Goal: Task Accomplishment & Management: Use online tool/utility

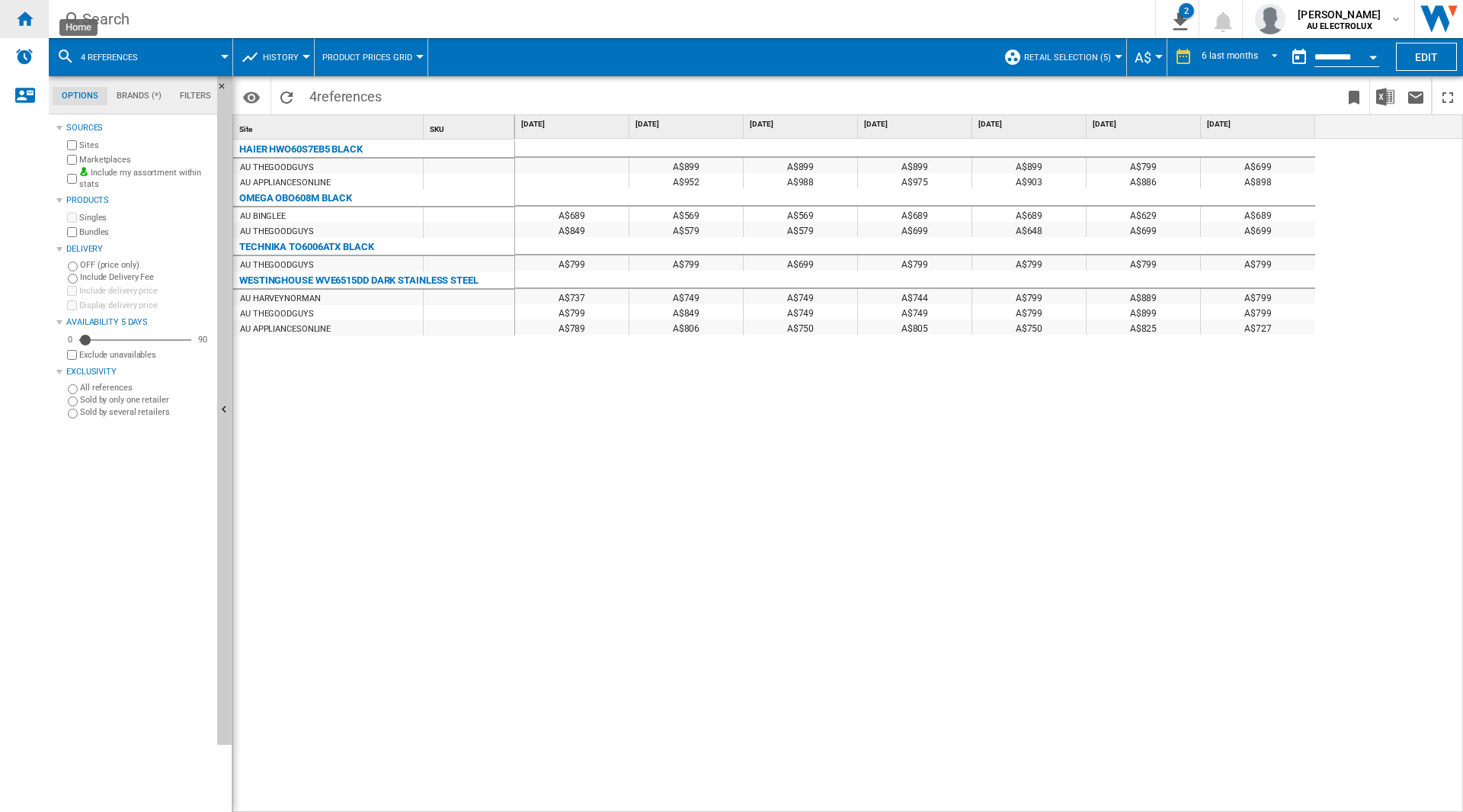
click at [37, 13] on div "Home" at bounding box center [24, 18] width 49 height 38
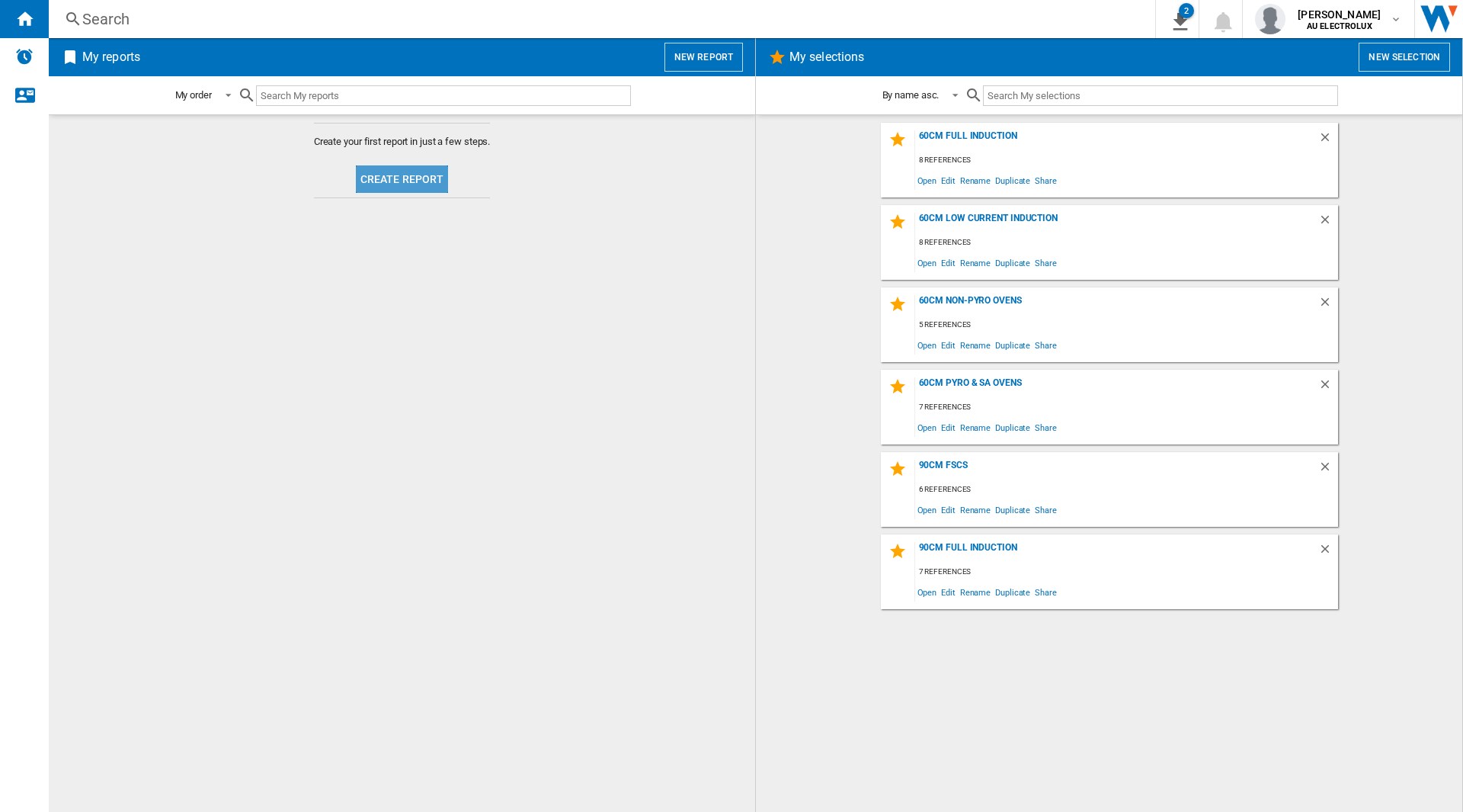
click at [407, 191] on button "Create report" at bounding box center [402, 179] width 93 height 28
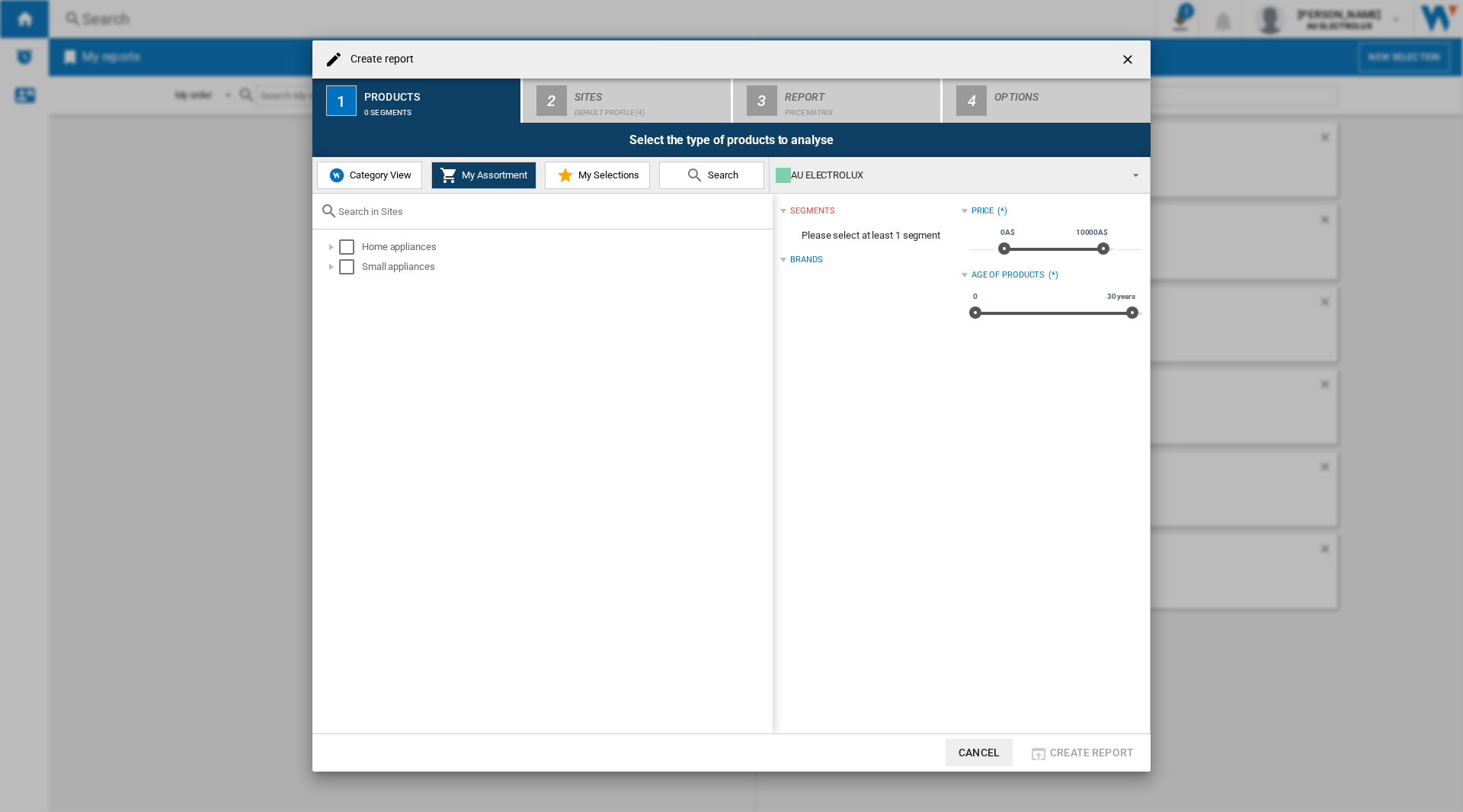
click at [726, 167] on button "Search" at bounding box center [712, 176] width 105 height 28
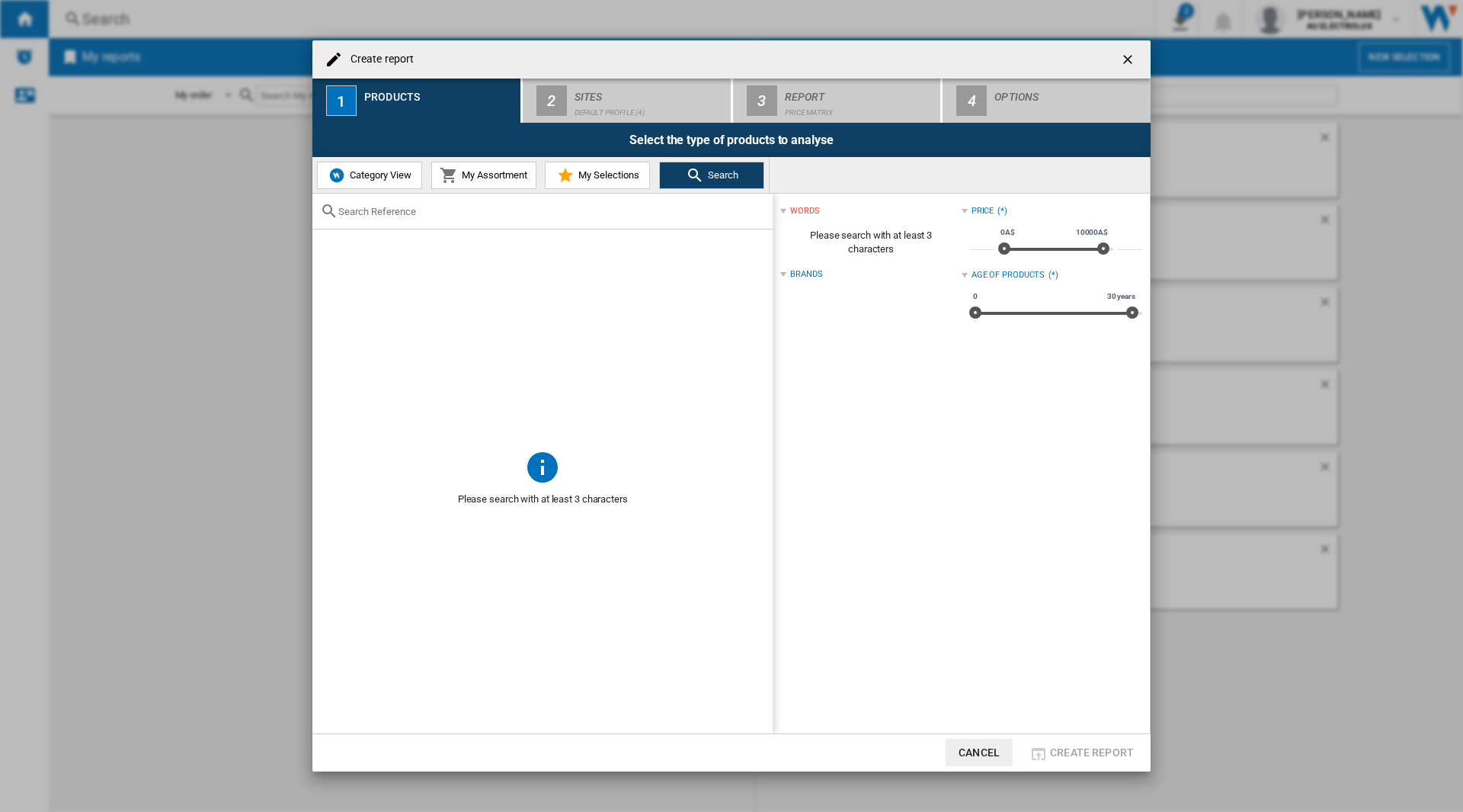
click at [439, 215] on input "Create report ..." at bounding box center [552, 212] width 427 height 11
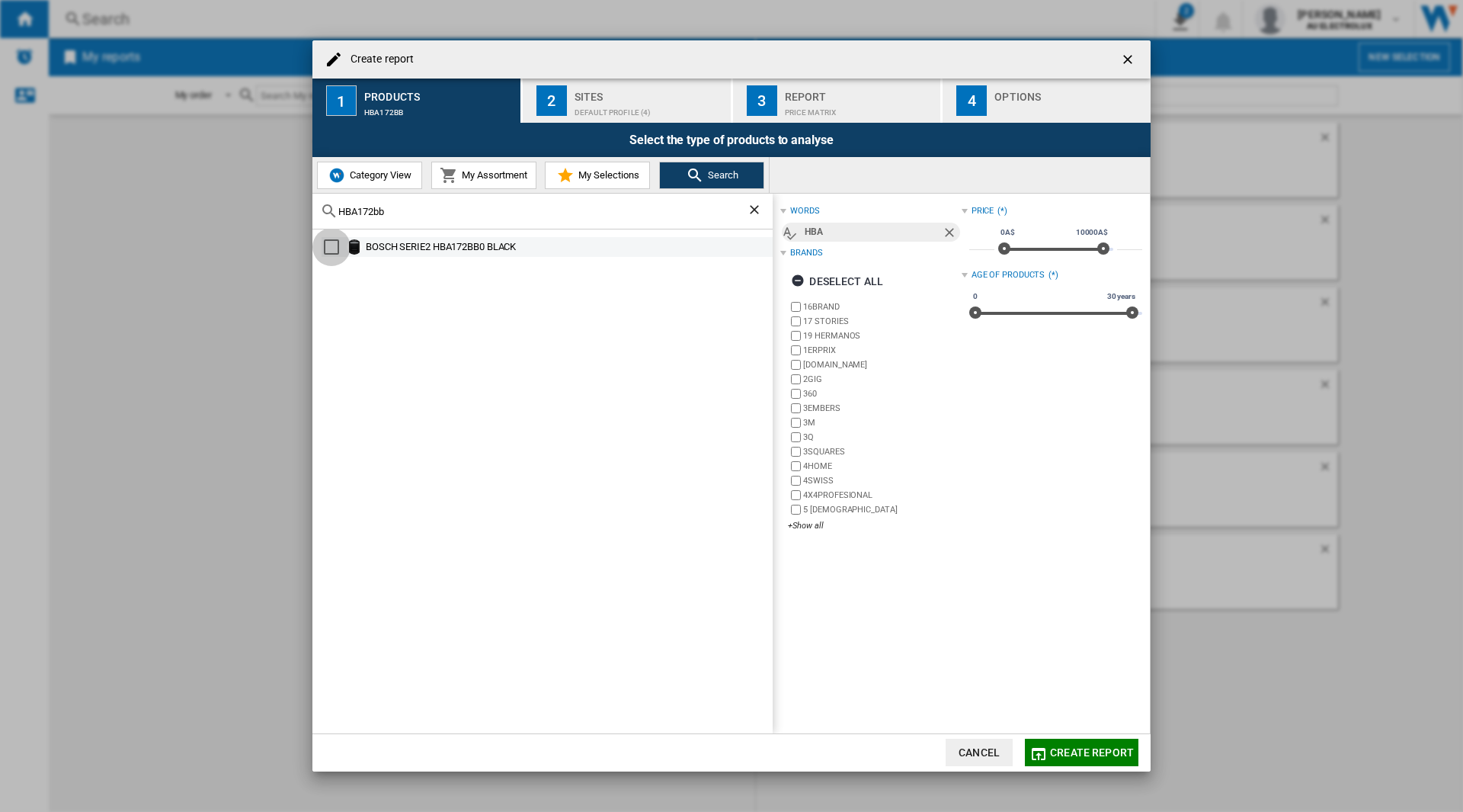
click at [331, 252] on div "Select" at bounding box center [331, 247] width 15 height 15
drag, startPoint x: 434, startPoint y: 210, endPoint x: 317, endPoint y: 206, distance: 117.1
click at [317, 206] on div "HBA172bb" at bounding box center [543, 211] width 461 height 36
click at [336, 262] on div "Select" at bounding box center [331, 266] width 15 height 15
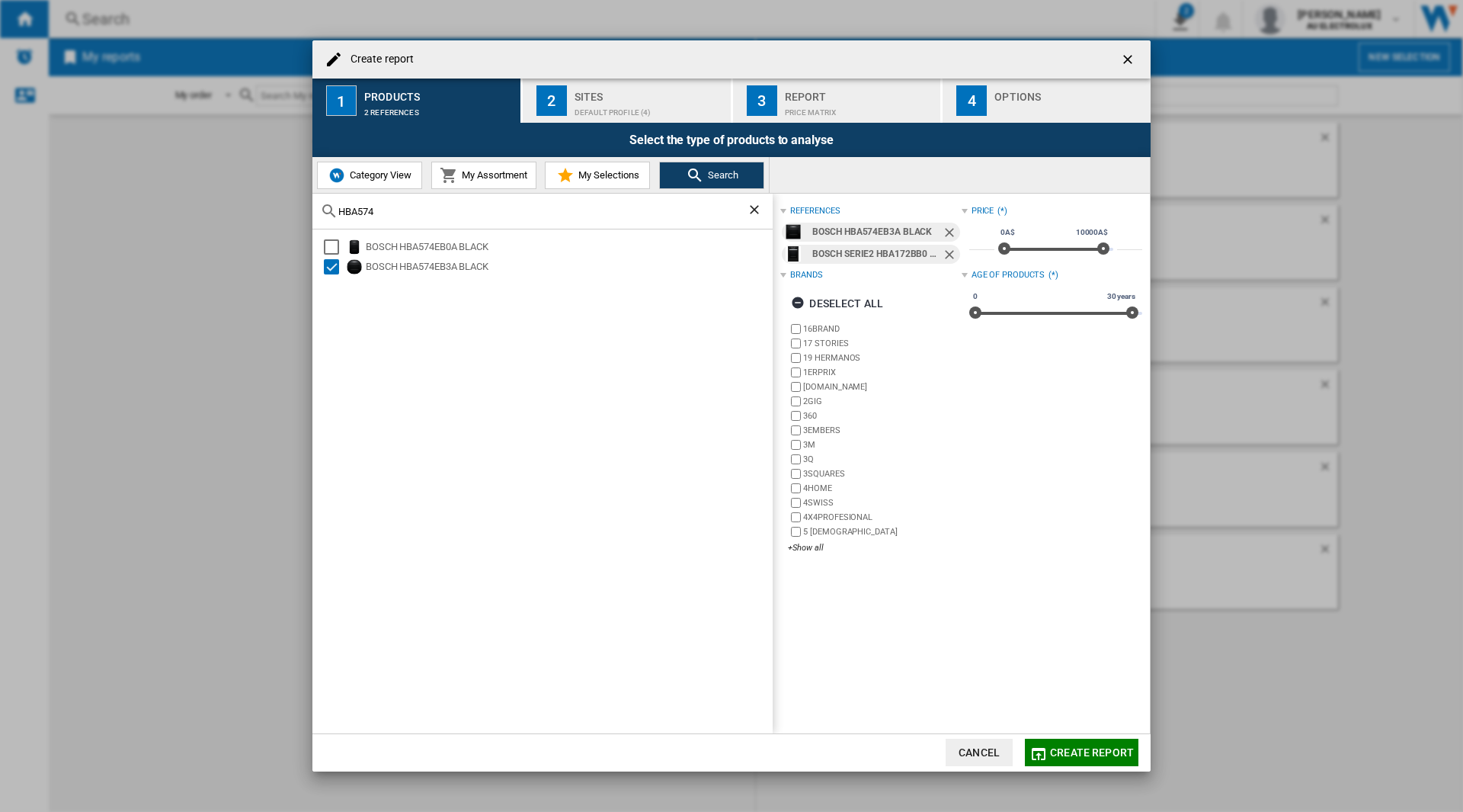
drag, startPoint x: 402, startPoint y: 223, endPoint x: 324, endPoint y: 210, distance: 79.1
click at [324, 210] on div "HBA574" at bounding box center [543, 211] width 461 height 36
drag, startPoint x: 415, startPoint y: 210, endPoint x: 319, endPoint y: 207, distance: 96.0
click at [319, 207] on div "HBA574" at bounding box center [543, 211] width 461 height 36
click at [481, 250] on div "HAIER HWO60S12EPB5 BLACK" at bounding box center [569, 247] width 405 height 15
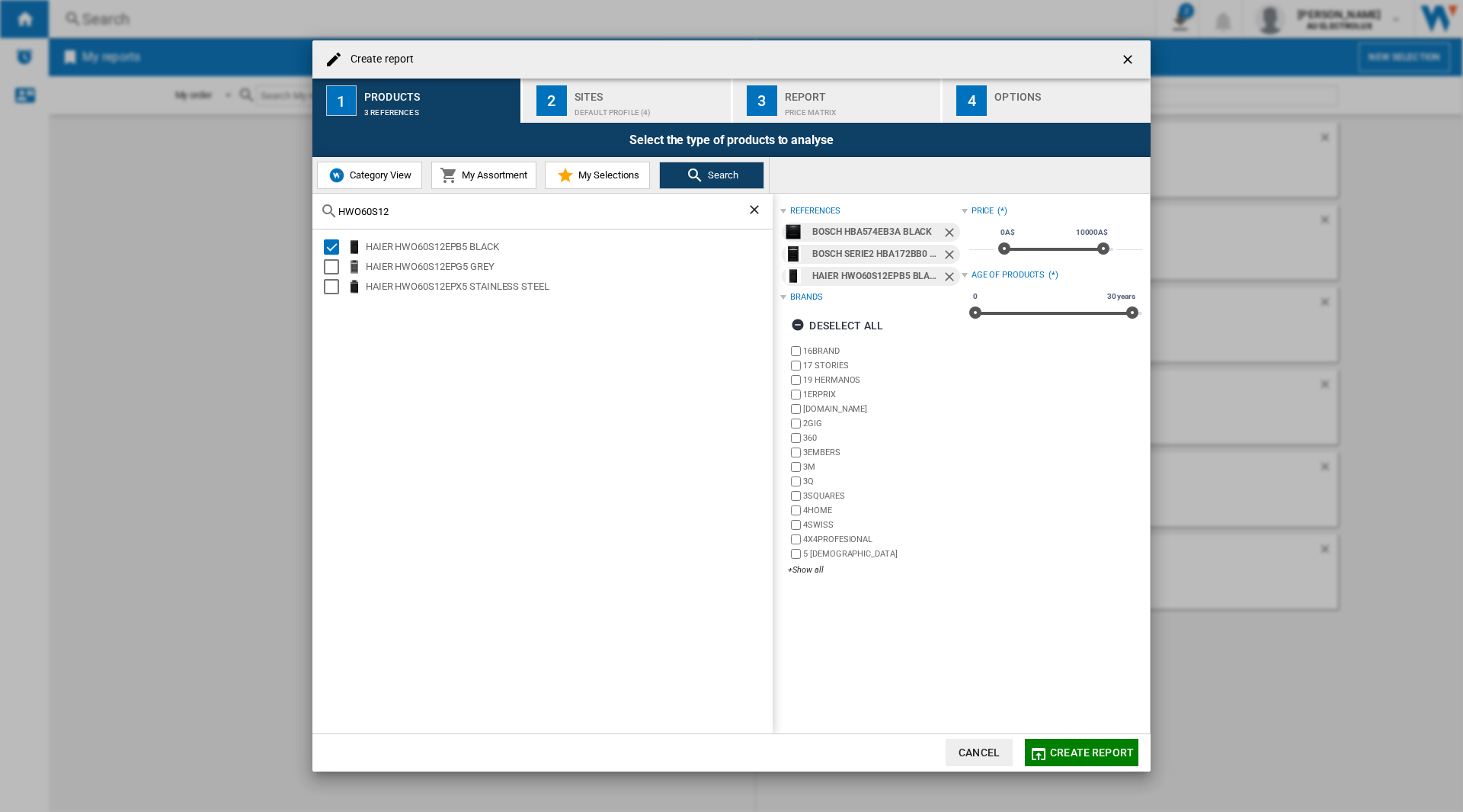
drag, startPoint x: 437, startPoint y: 210, endPoint x: 332, endPoint y: 208, distance: 105.0
click at [332, 208] on div "HWO60S12" at bounding box center [543, 211] width 461 height 36
drag, startPoint x: 337, startPoint y: 245, endPoint x: 394, endPoint y: 225, distance: 60.4
click at [337, 245] on div "Select" at bounding box center [331, 247] width 15 height 15
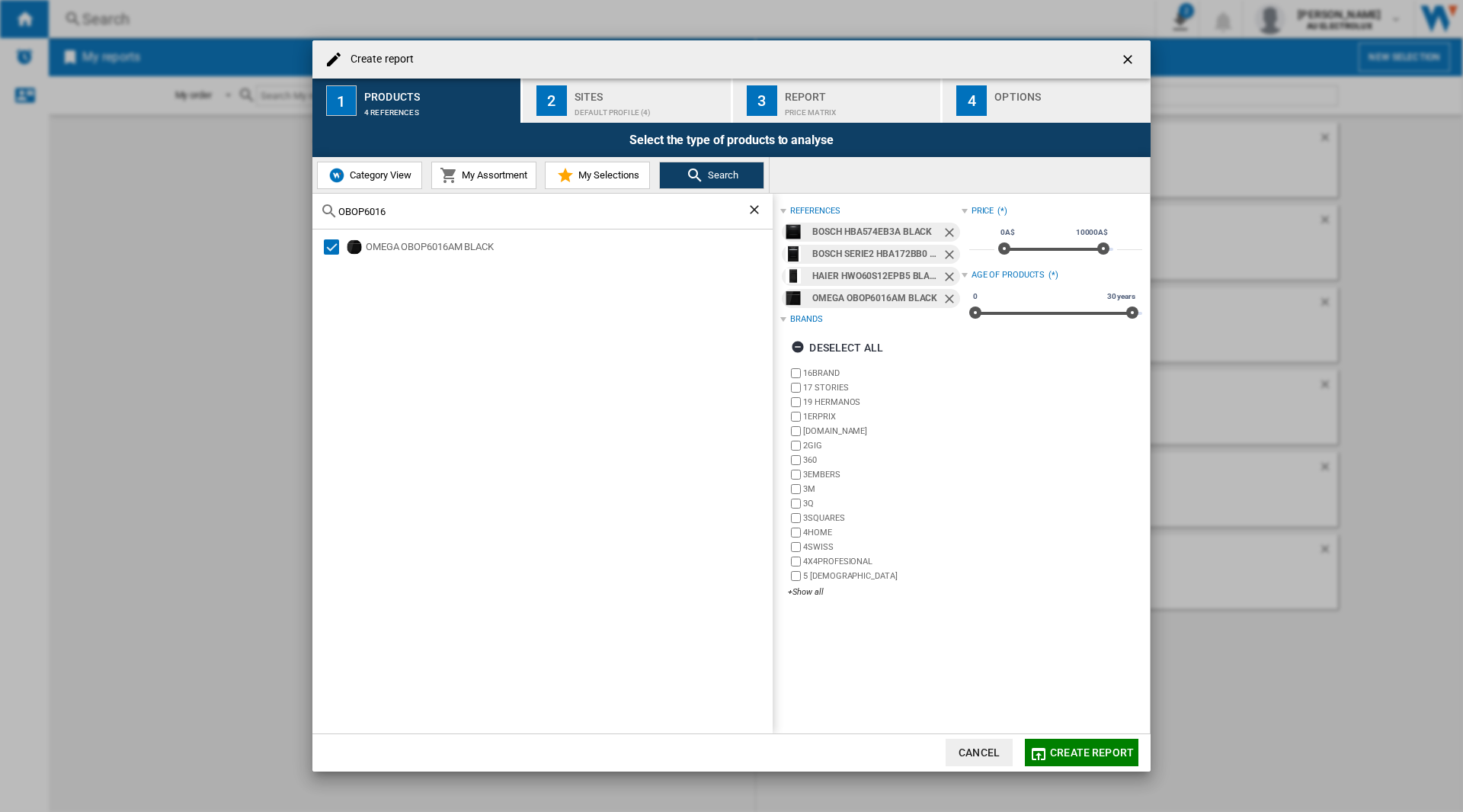
drag, startPoint x: 423, startPoint y: 214, endPoint x: 336, endPoint y: 210, distance: 87.1
click at [336, 210] on div "OBOP6016" at bounding box center [543, 211] width 461 height 36
click at [335, 241] on div "Select" at bounding box center [331, 247] width 15 height 15
drag, startPoint x: 423, startPoint y: 215, endPoint x: 264, endPoint y: 215, distance: 159.0
click at [264, 215] on div "Create report 1 Products 5 references 2 Sites Default profile (4) 3 Report Pric…" at bounding box center [732, 406] width 1463 height 812
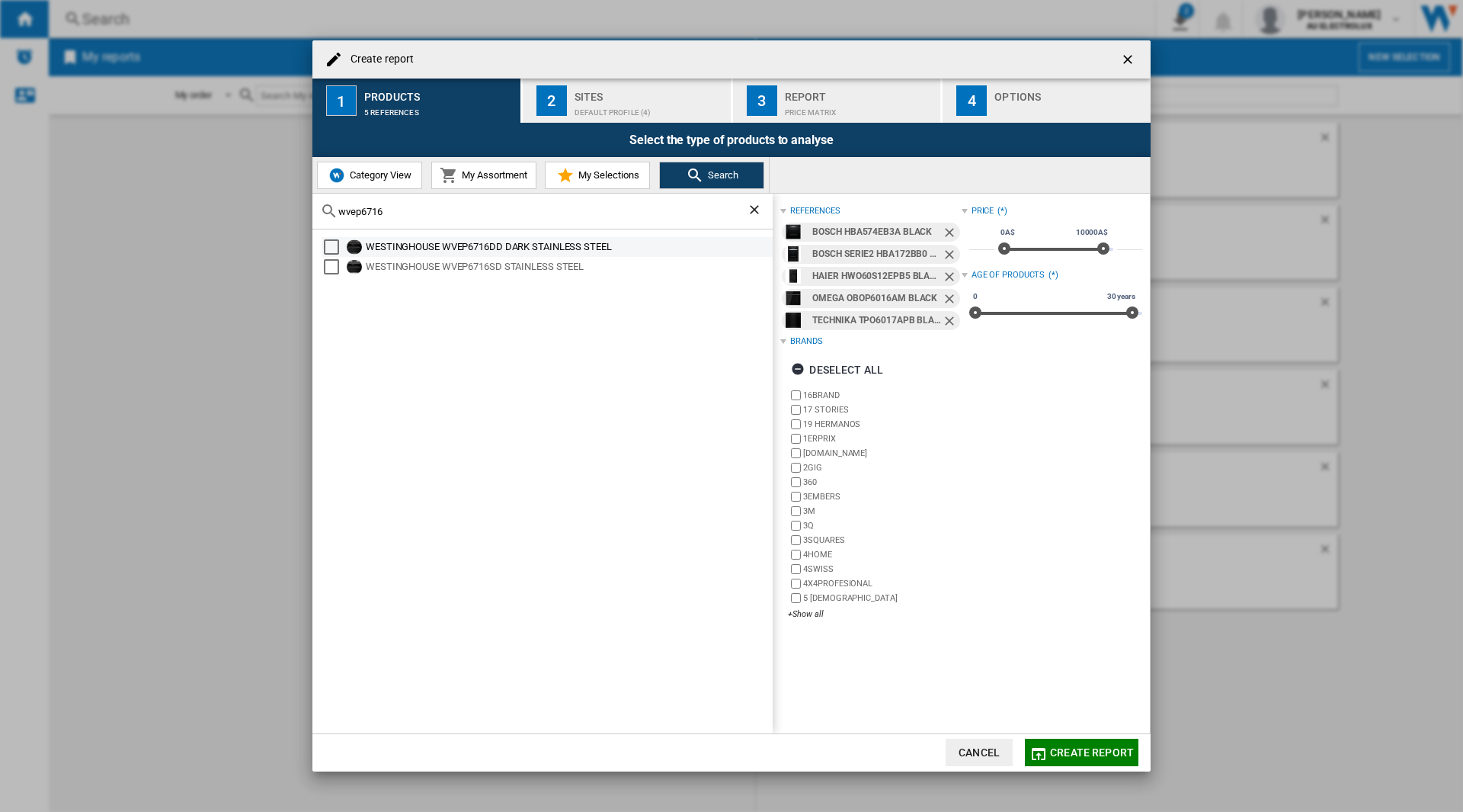
type input "wvep6716"
click at [331, 245] on div "Select" at bounding box center [331, 247] width 15 height 15
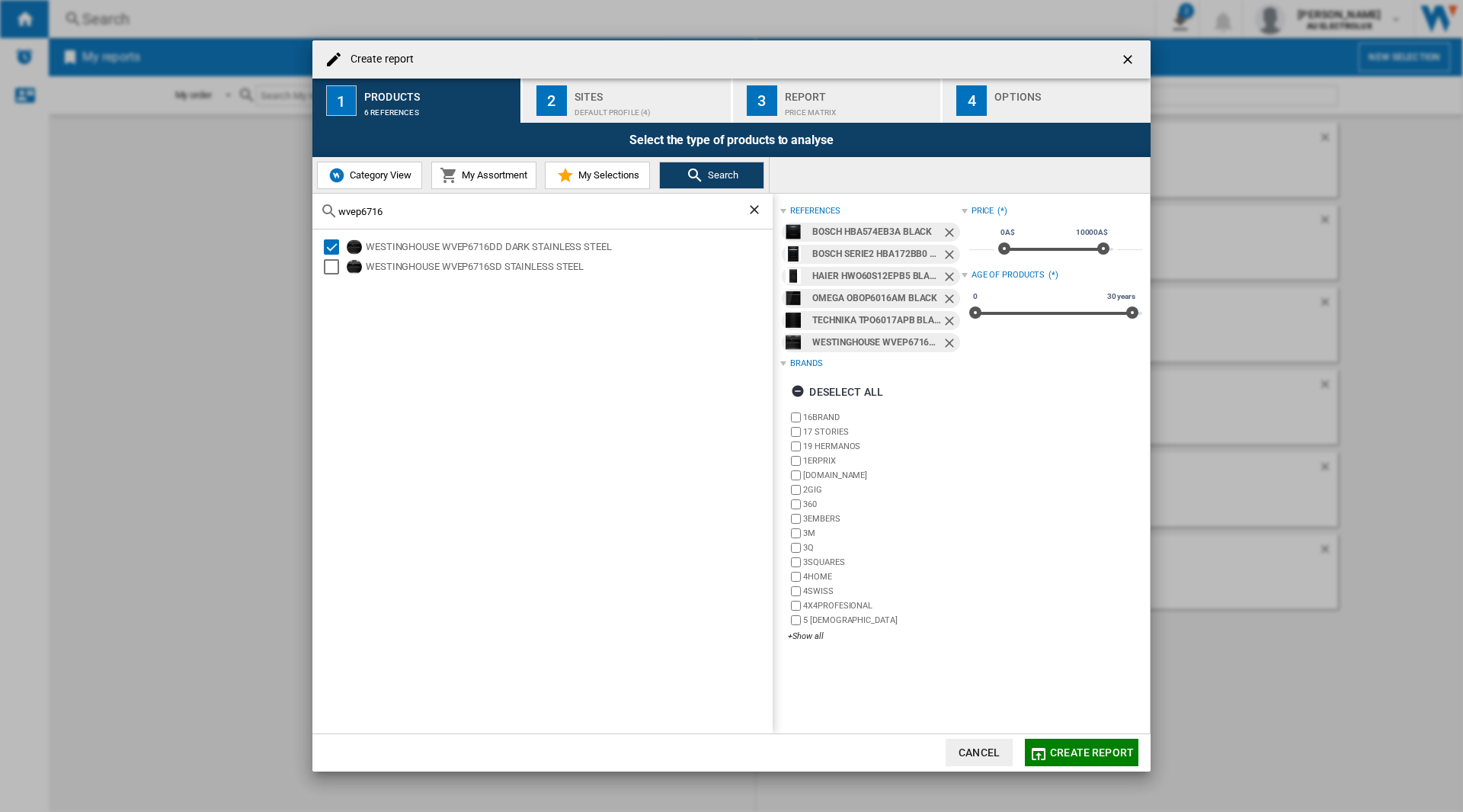
click at [648, 109] on div "Default profile (4)" at bounding box center [649, 108] width 150 height 16
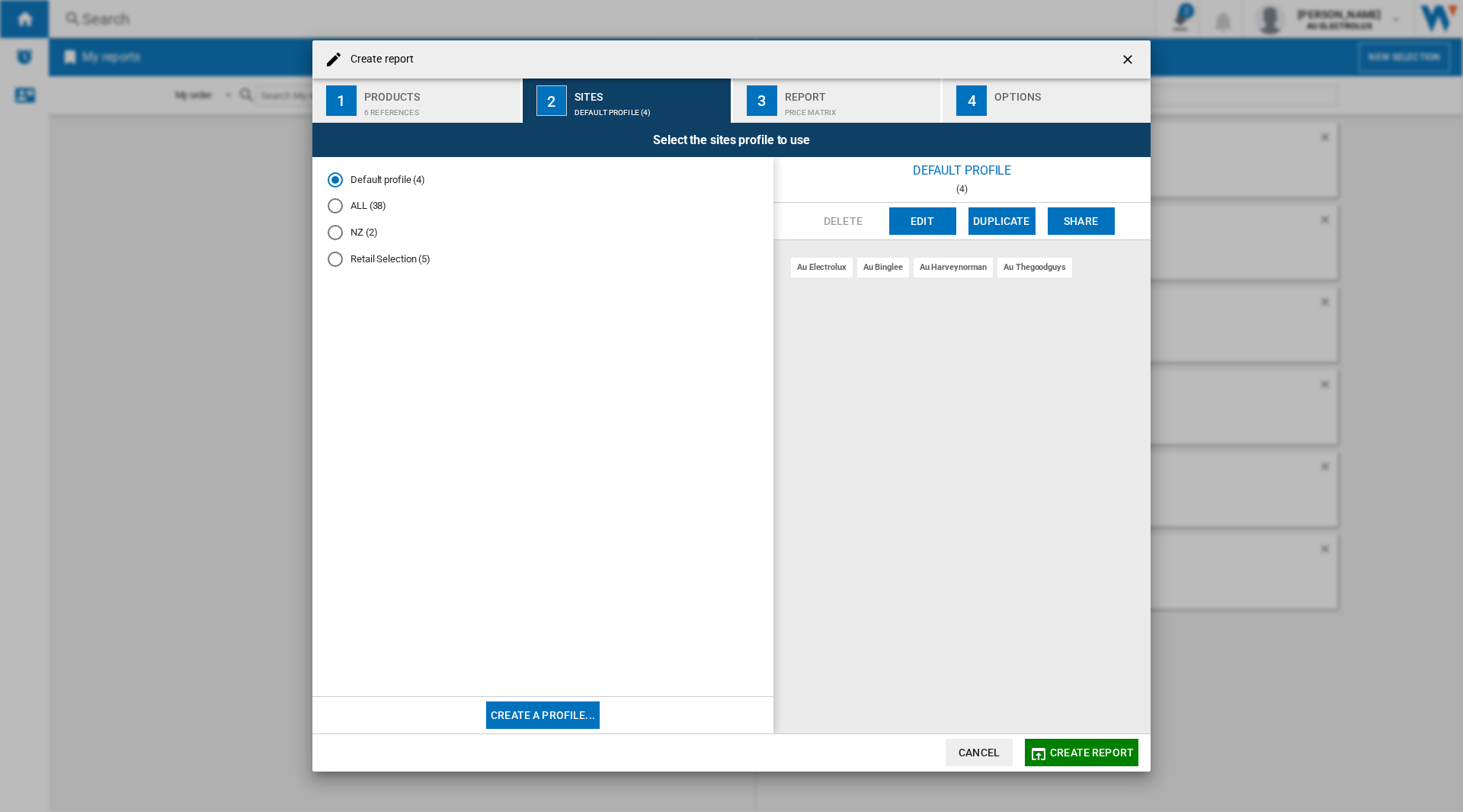
click at [391, 254] on md-radio-button "Retail Selection (5)" at bounding box center [543, 259] width 431 height 15
click at [855, 95] on div "Report" at bounding box center [860, 92] width 150 height 16
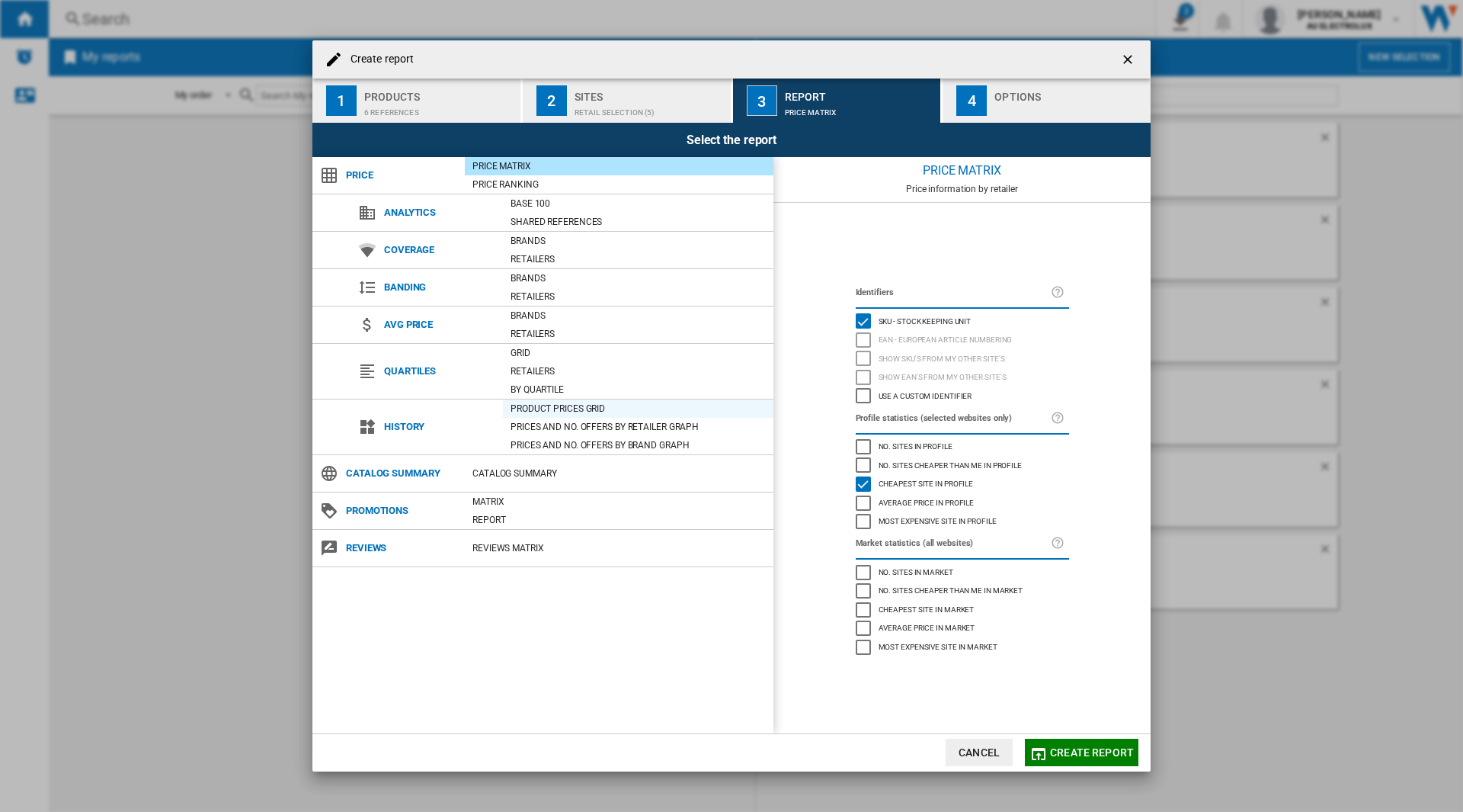
click at [561, 417] on div "Product prices grid" at bounding box center [638, 409] width 271 height 18
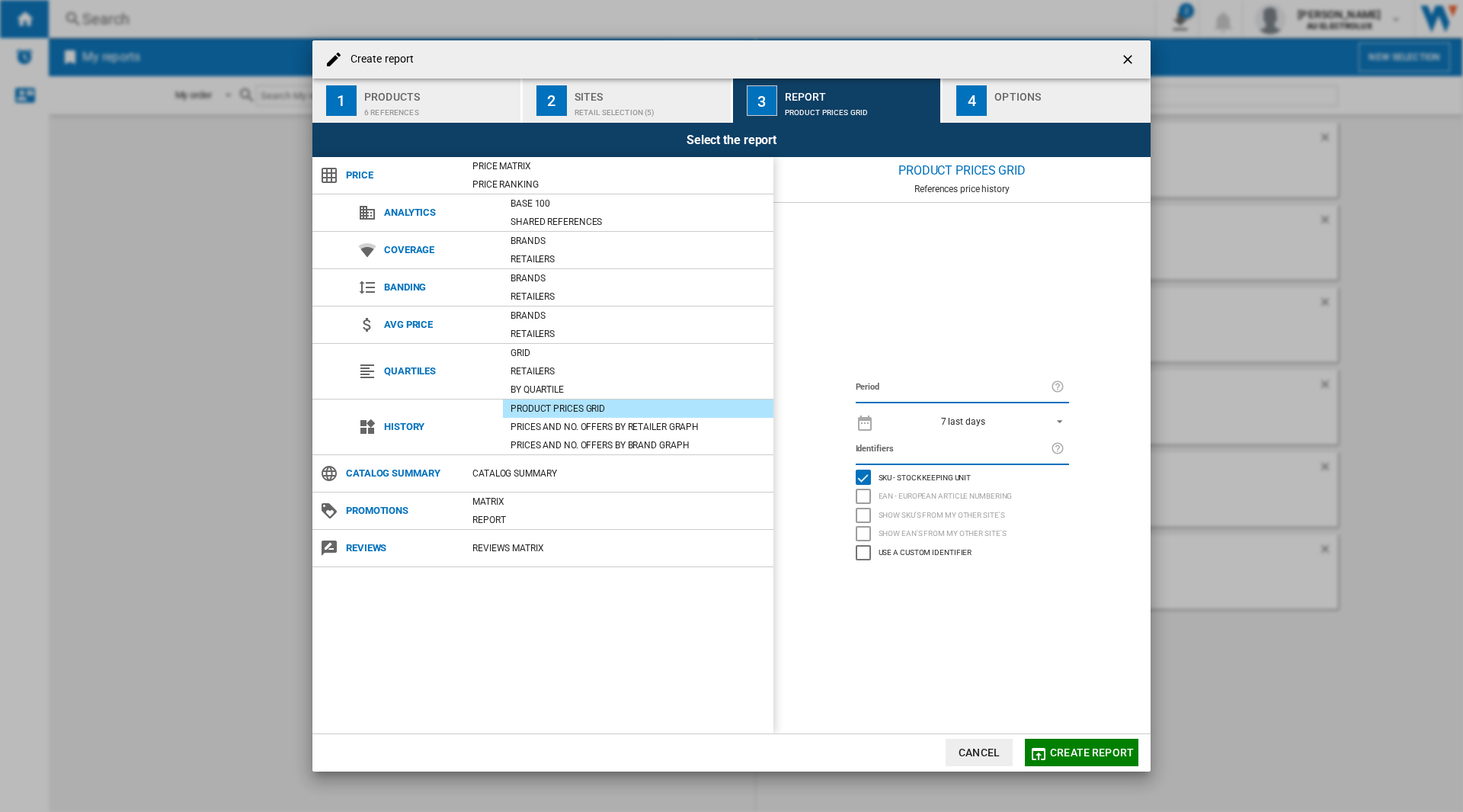
click at [1000, 101] on div "Create report ..." at bounding box center [1070, 108] width 150 height 16
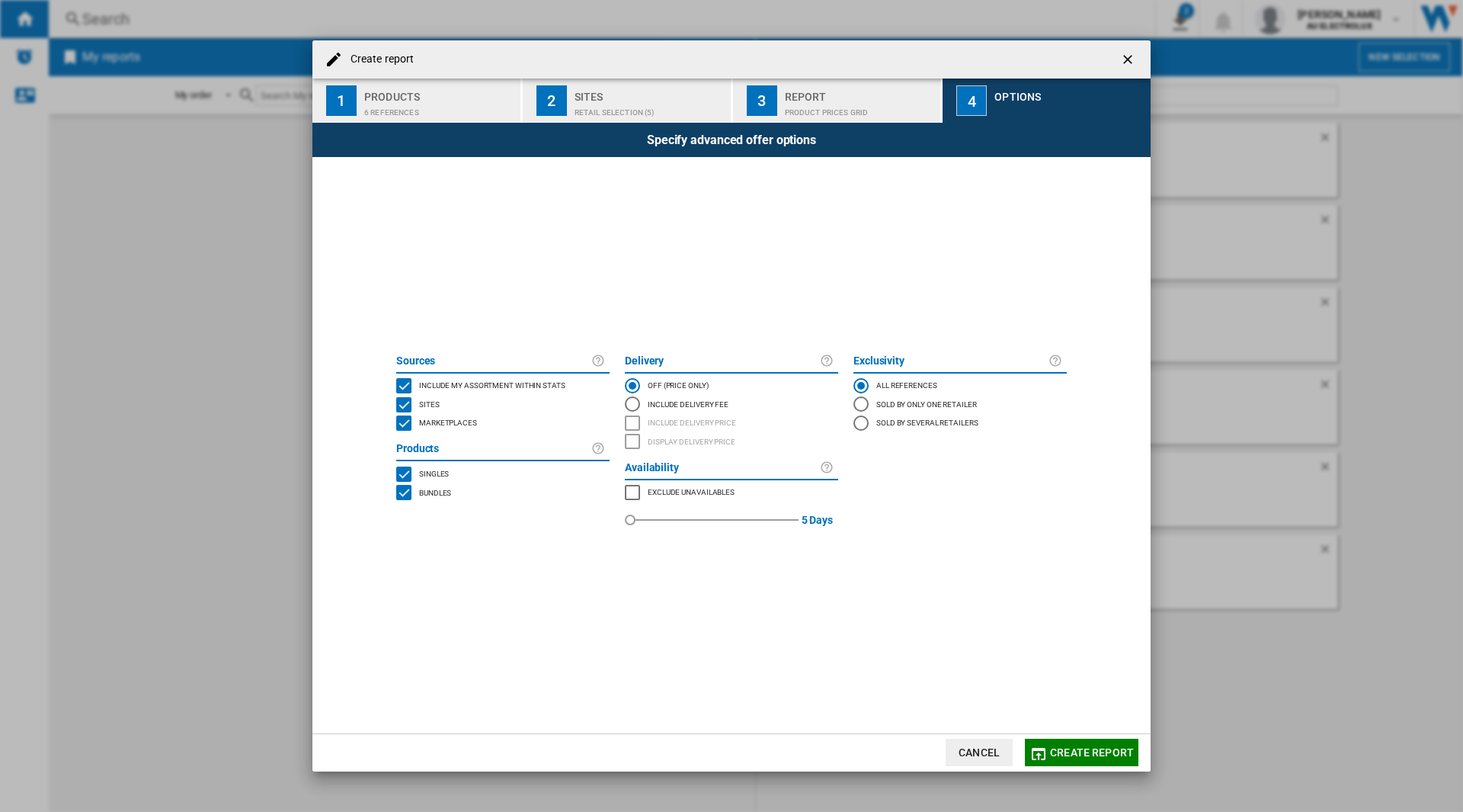
click at [800, 100] on div "Report" at bounding box center [860, 92] width 150 height 16
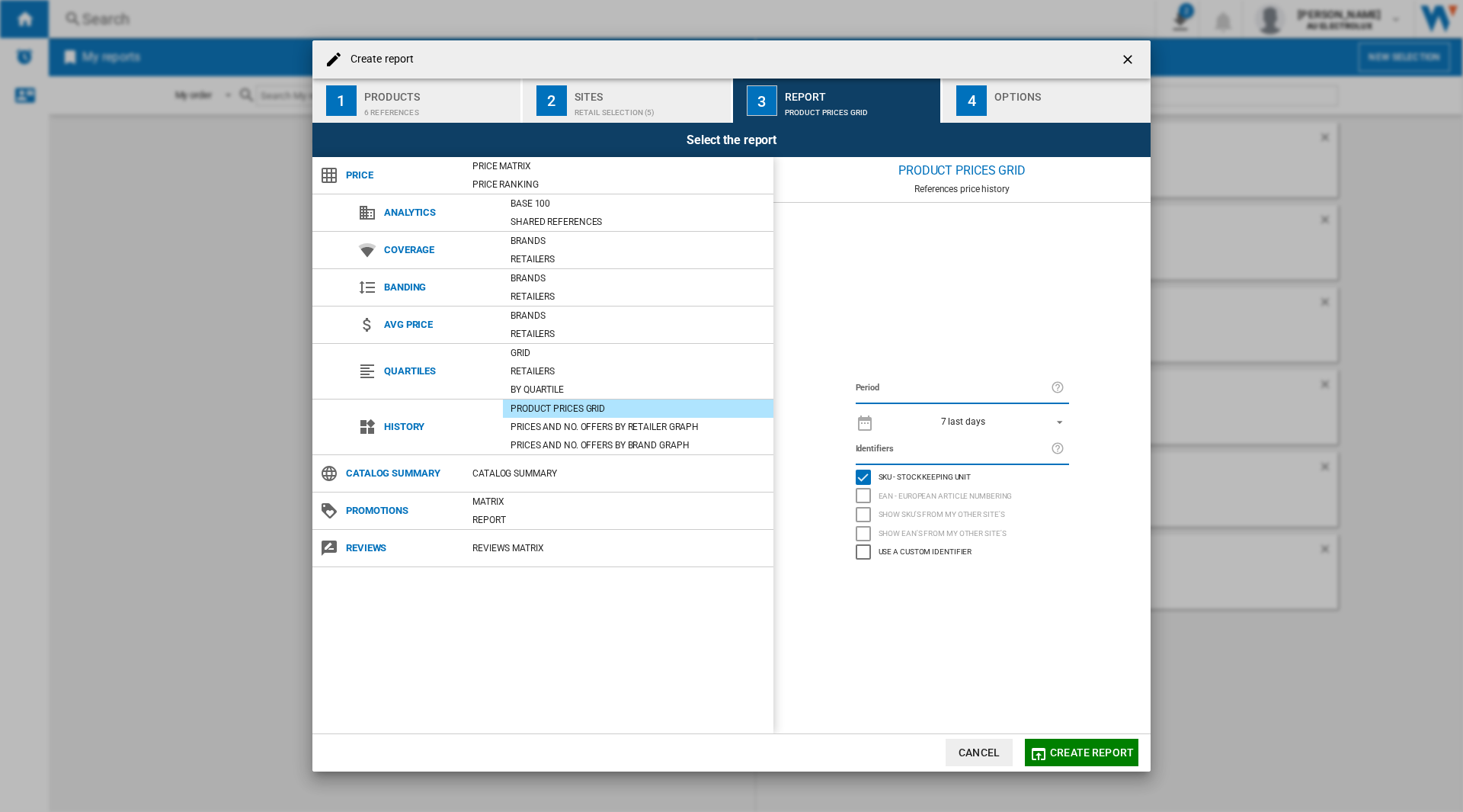
click at [994, 414] on md-select-value "7 last days" at bounding box center [976, 421] width 188 height 21
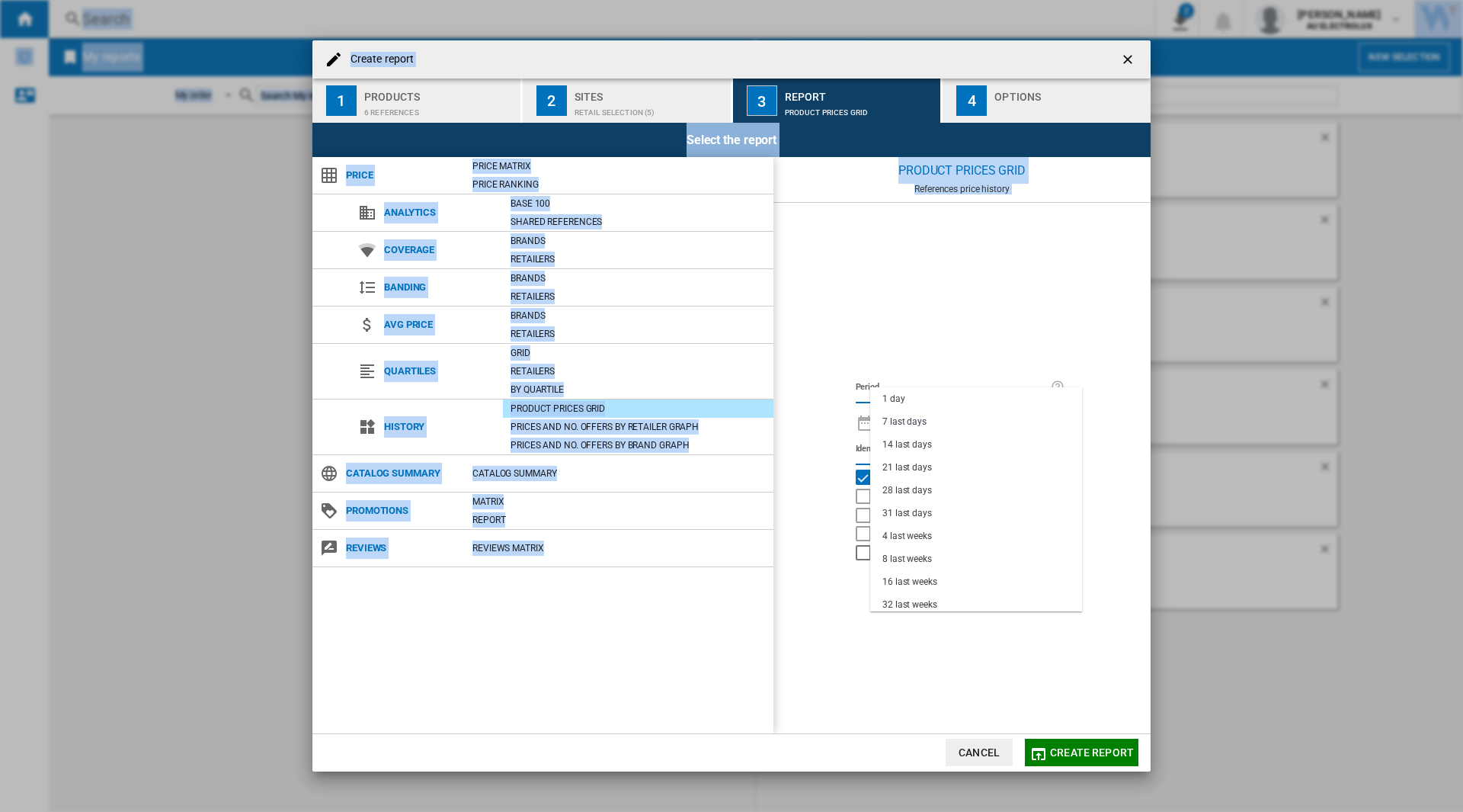
drag, startPoint x: 1082, startPoint y: 437, endPoint x: 1078, endPoint y: 535, distance: 98.1
click at [1078, 535] on body "In order to access Insight, please log out and log in again OK NEW Search Searc…" at bounding box center [732, 406] width 1463 height 812
click at [935, 548] on div "6 last months" at bounding box center [910, 555] width 56 height 13
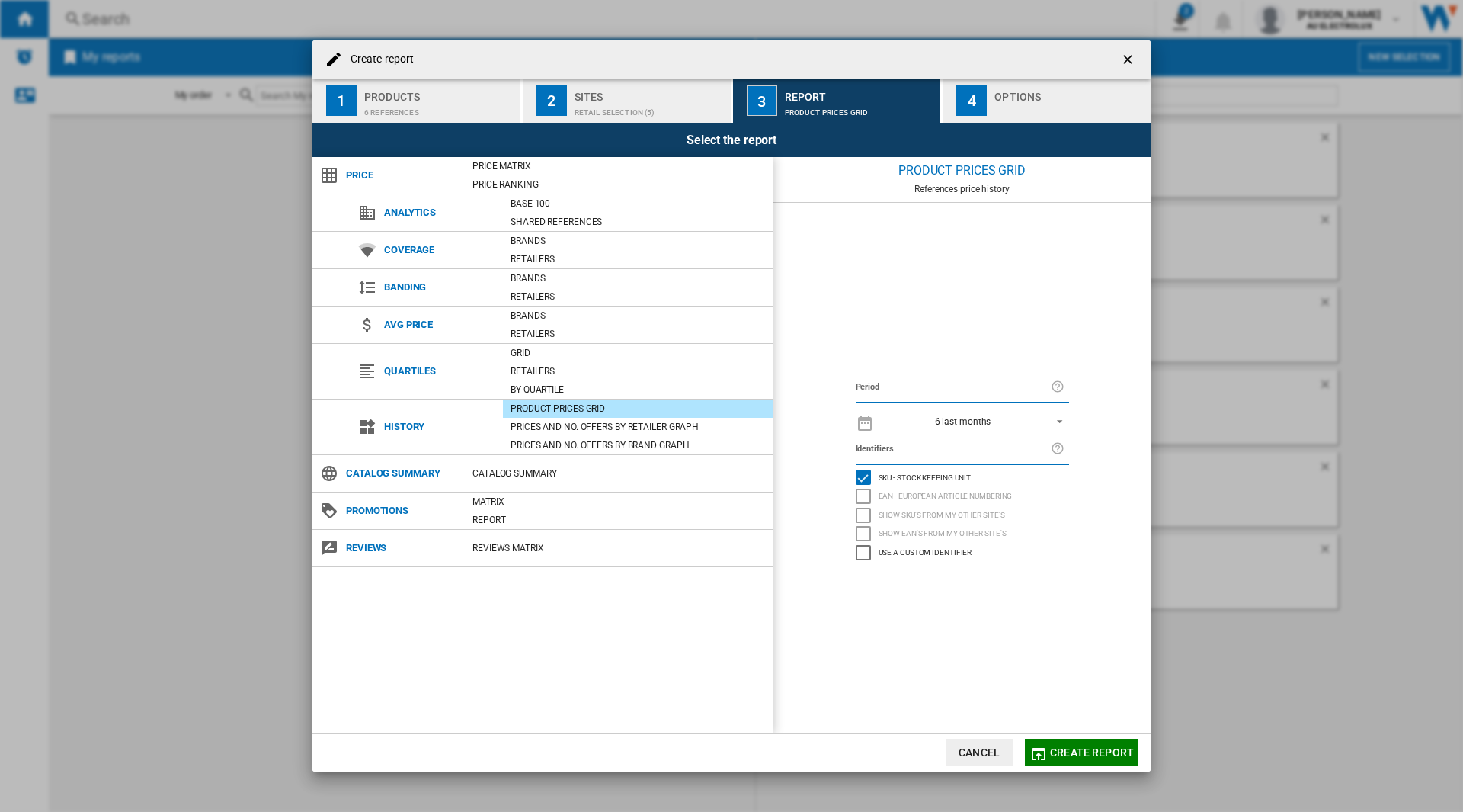
click at [1095, 592] on div "Period 6 last months Identifiers SKU - Stock Keeping Unit EAN - European Articl…" at bounding box center [963, 468] width 377 height 531
click at [1047, 110] on div "Create report ..." at bounding box center [1070, 108] width 150 height 16
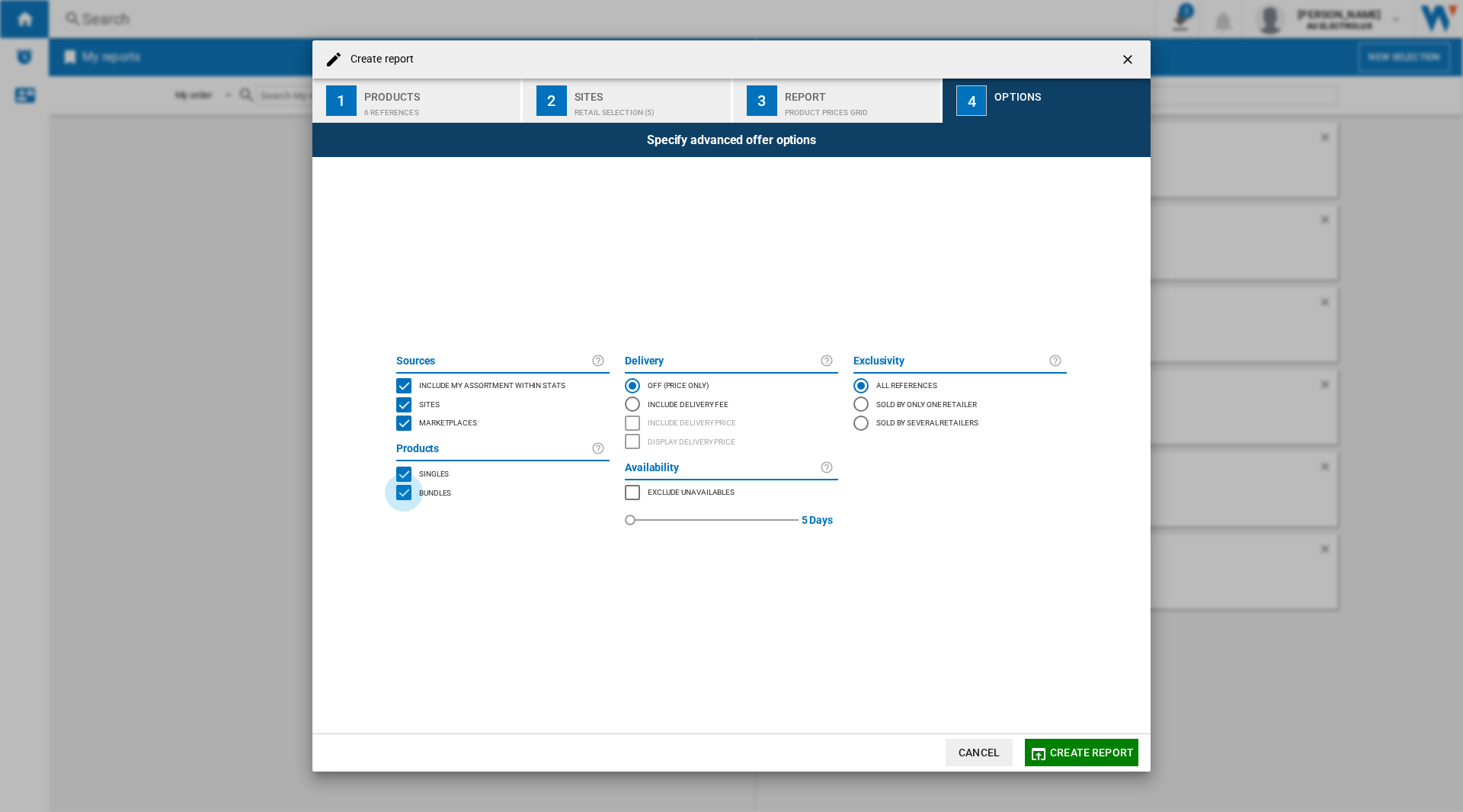
click at [408, 490] on div "BUNDLES" at bounding box center [404, 492] width 15 height 15
click at [1063, 754] on span "Create report" at bounding box center [1092, 752] width 84 height 12
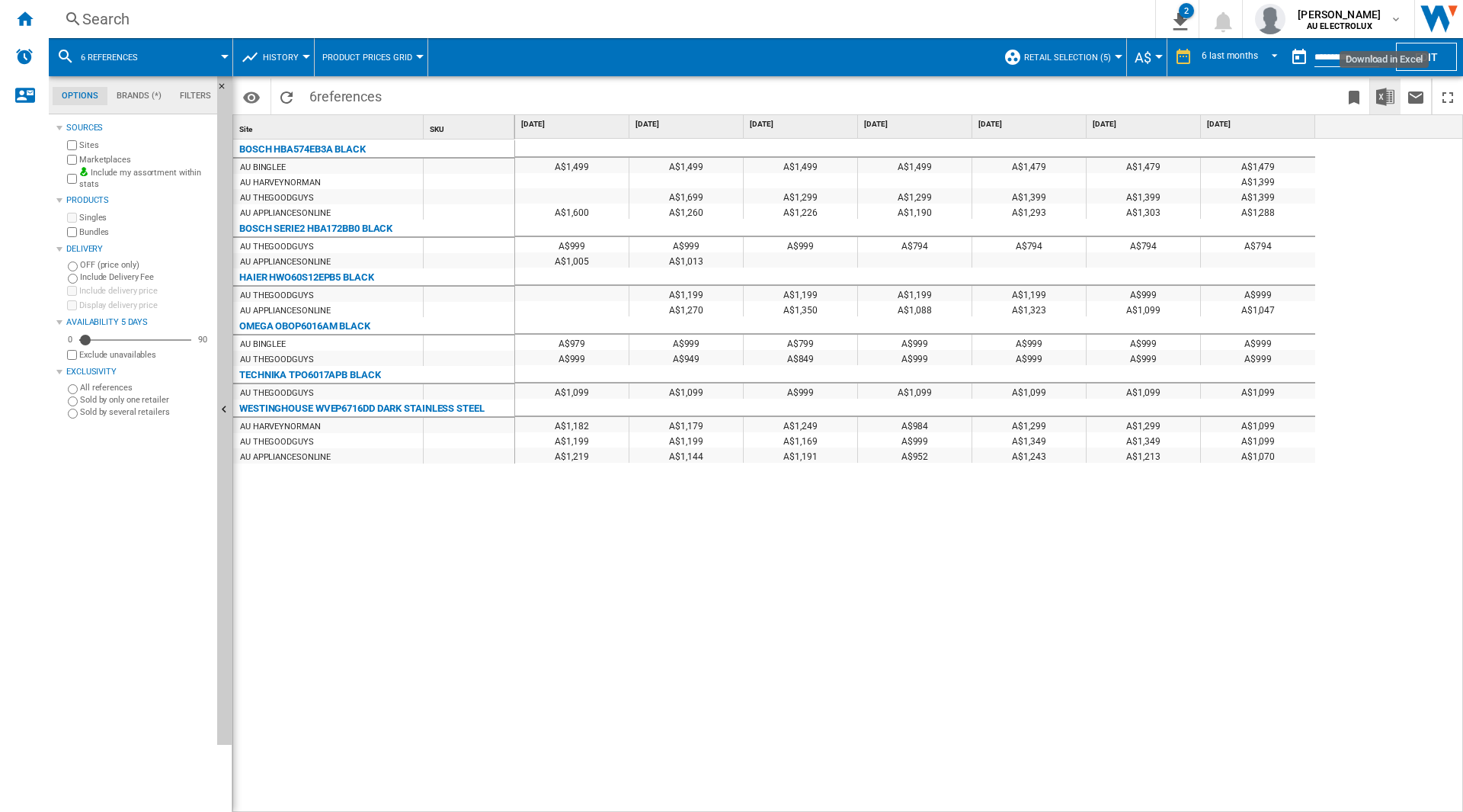
click at [1389, 95] on img "Download in Excel" at bounding box center [1385, 97] width 18 height 18
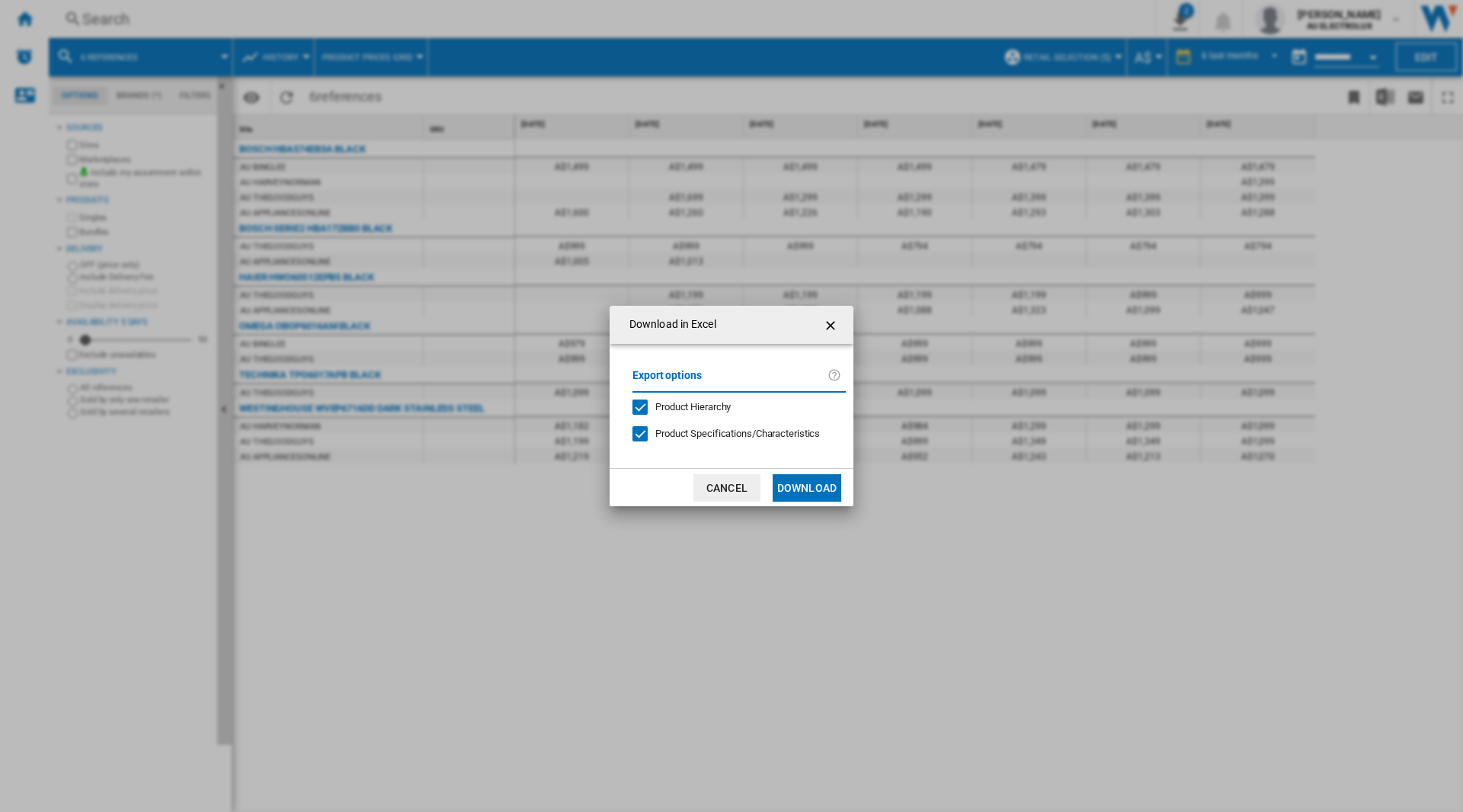
click at [818, 486] on button "Download" at bounding box center [807, 488] width 68 height 28
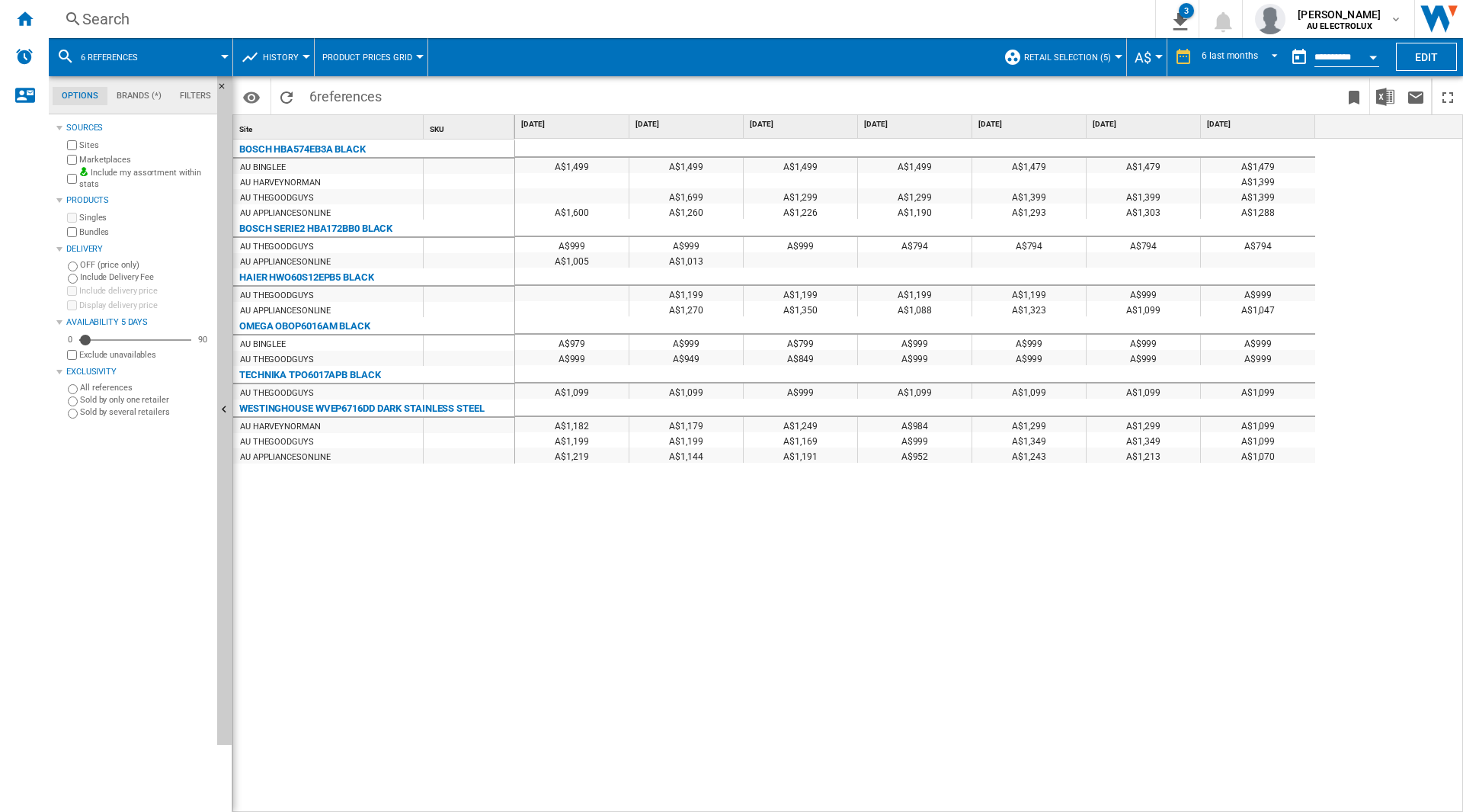
click at [321, 634] on div "BOSCH HBA574EB3A BLACK AU [GEOGRAPHIC_DATA] AU HARVEYNORMAN AU THEGOODGUYS AU A…" at bounding box center [374, 473] width 282 height 666
click at [18, 26] on ng-md-icon "Home" at bounding box center [24, 18] width 18 height 18
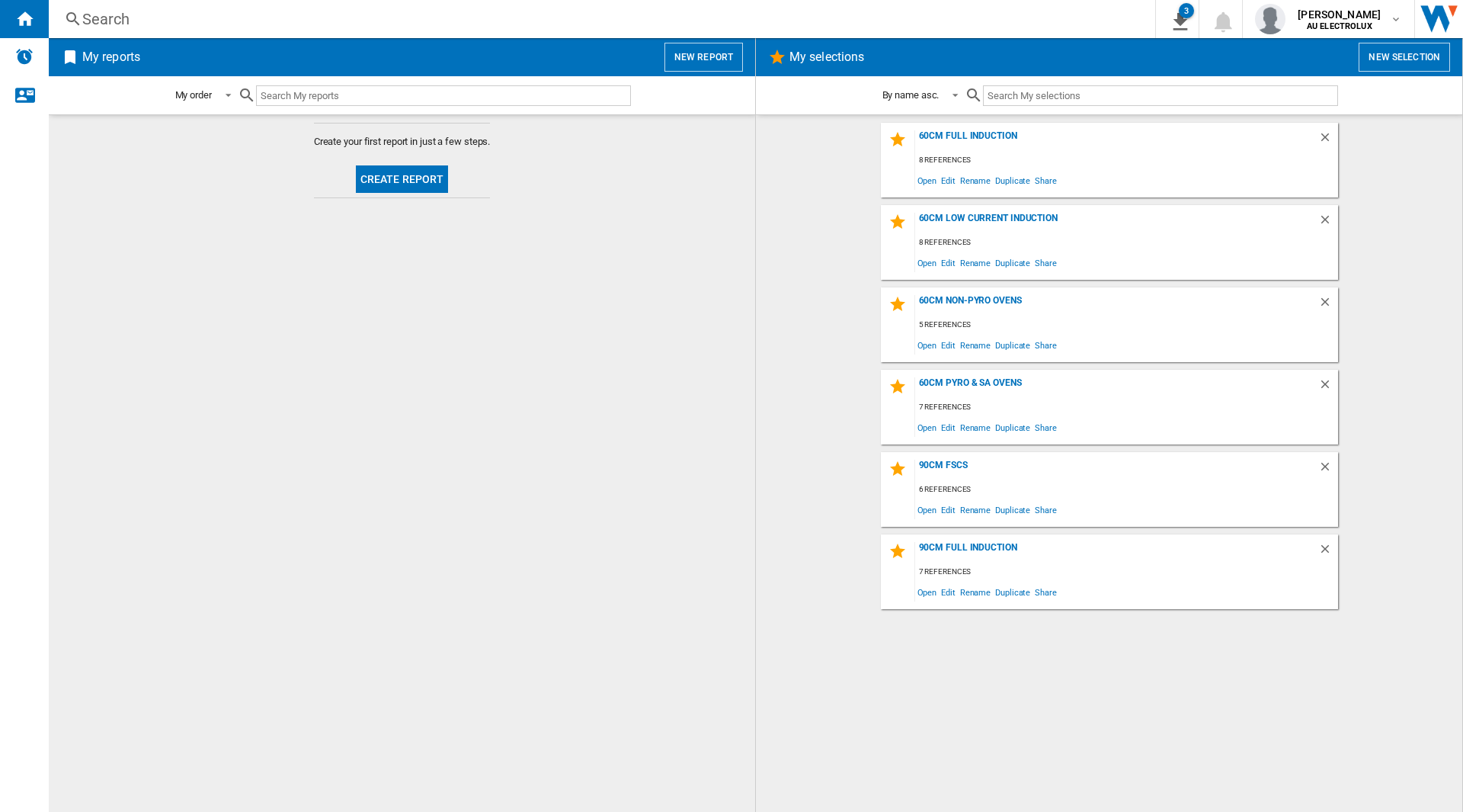
click at [433, 171] on button "Create report" at bounding box center [402, 179] width 93 height 28
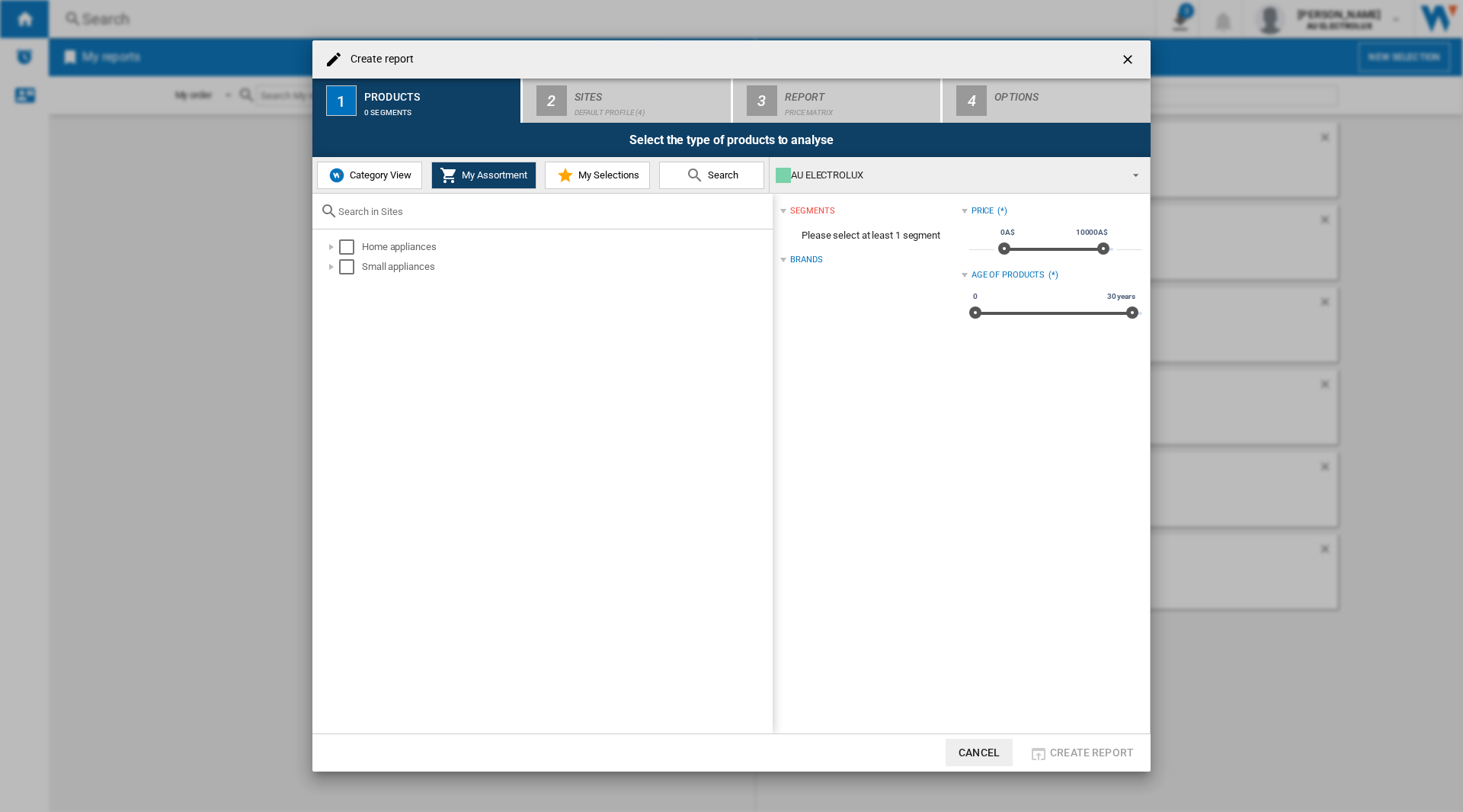
click at [717, 166] on button "Search" at bounding box center [712, 176] width 105 height 28
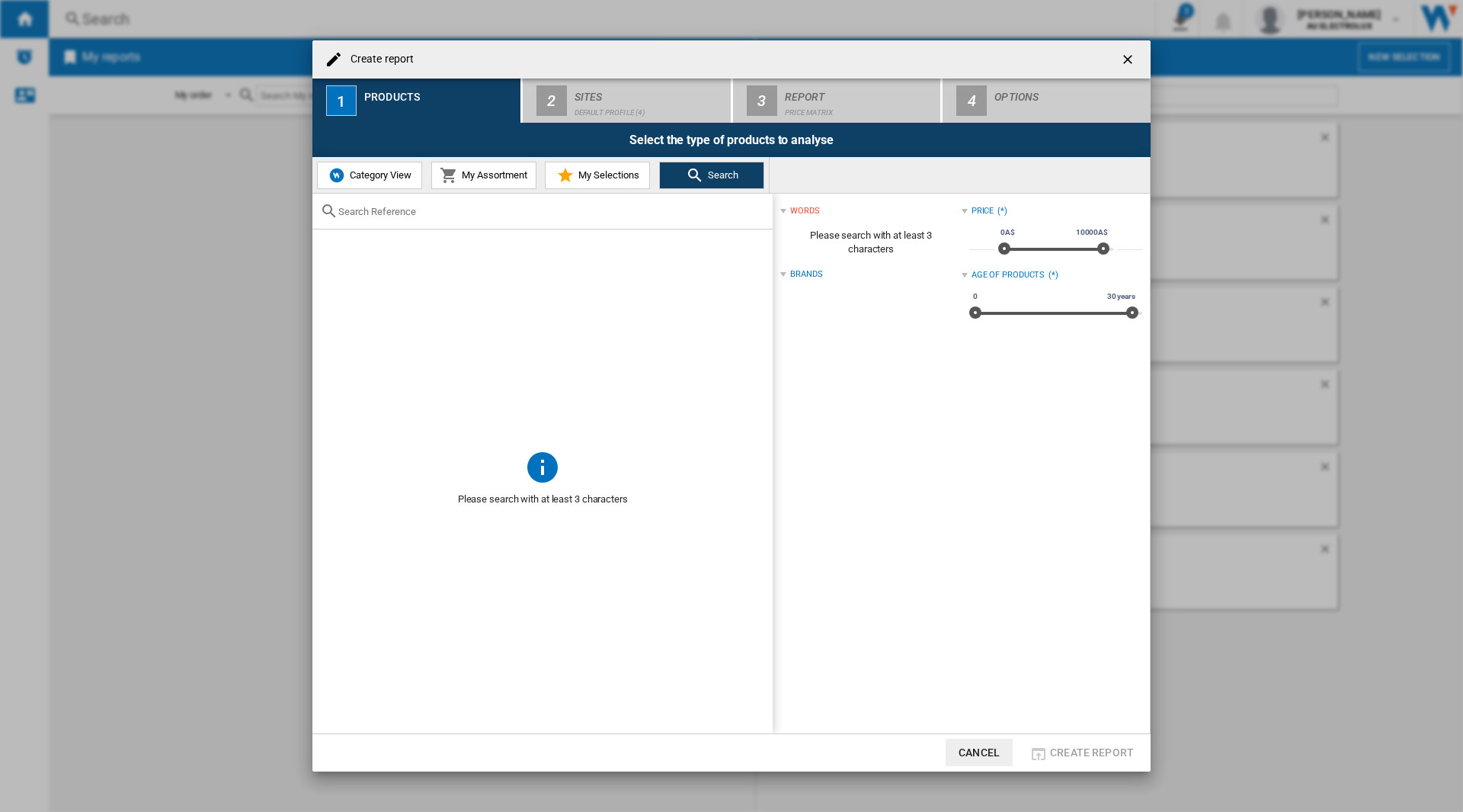
click at [443, 208] on input "Create report ..." at bounding box center [552, 212] width 427 height 11
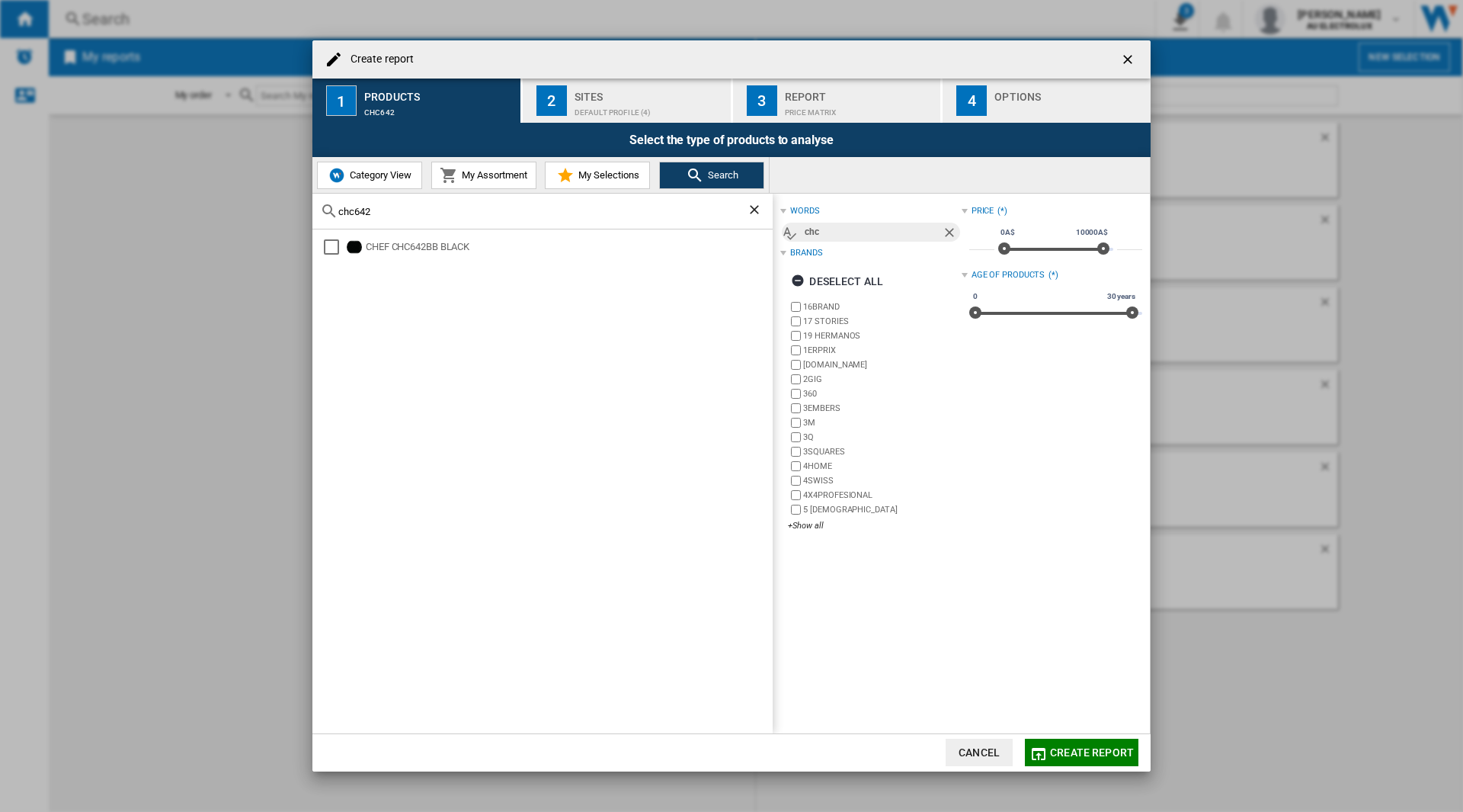
drag, startPoint x: 330, startPoint y: 241, endPoint x: 411, endPoint y: 215, distance: 85.1
click at [330, 241] on div "Select" at bounding box center [331, 247] width 15 height 15
drag, startPoint x: 406, startPoint y: 211, endPoint x: 345, endPoint y: 211, distance: 61.0
click at [345, 211] on input "chc642" at bounding box center [543, 212] width 409 height 11
type input "c"
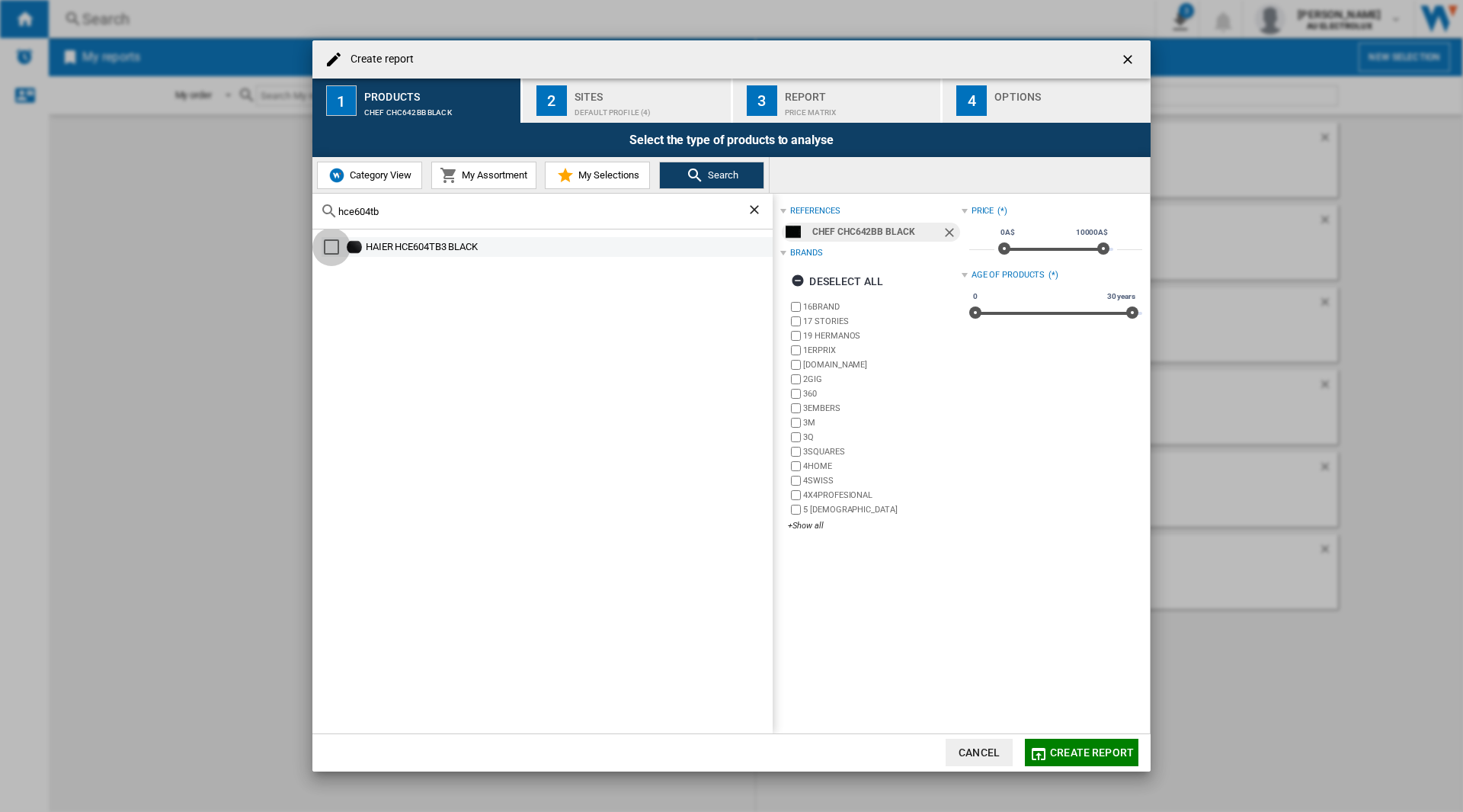
click at [333, 245] on div "Select" at bounding box center [331, 247] width 15 height 15
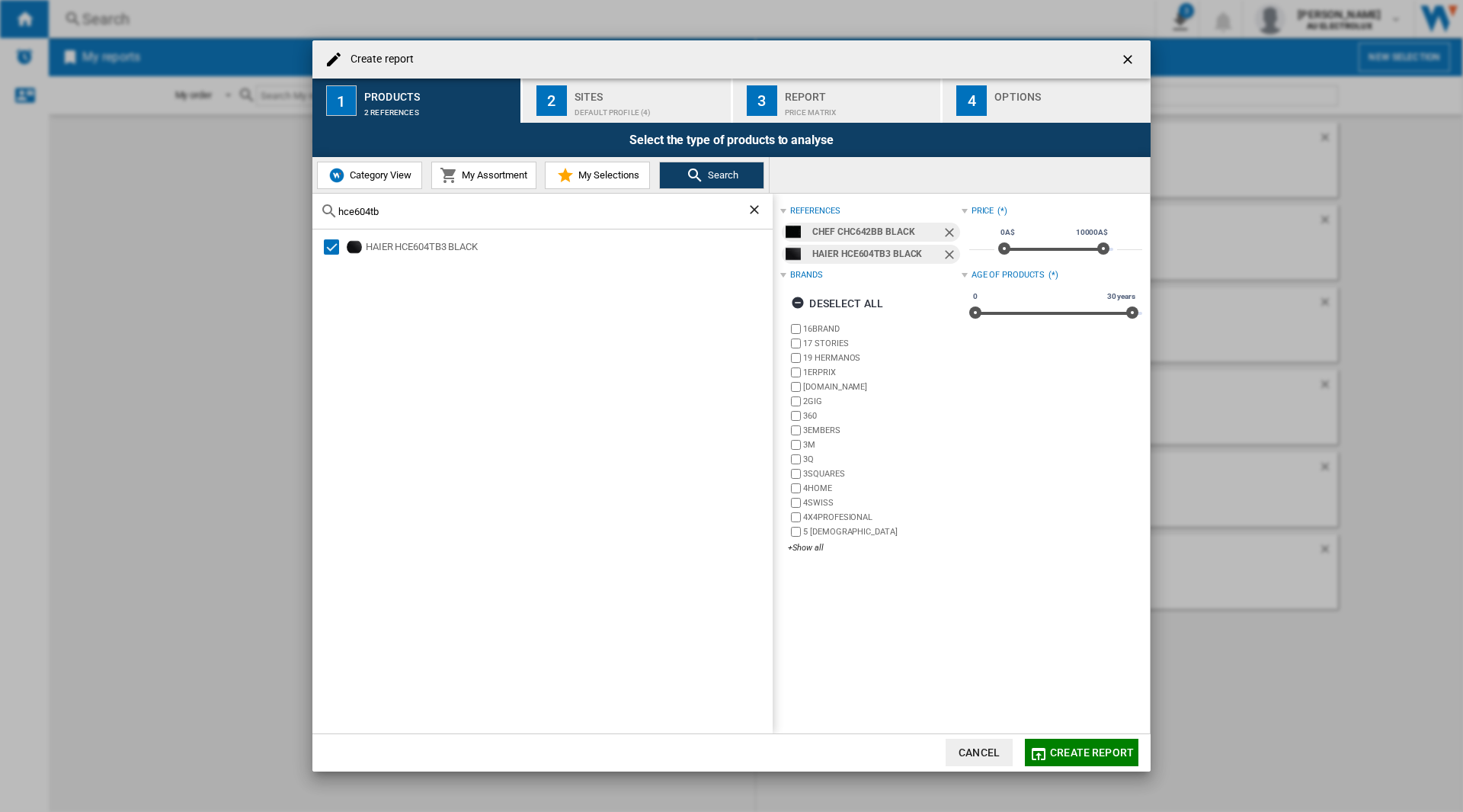
drag, startPoint x: 368, startPoint y: 218, endPoint x: 357, endPoint y: 216, distance: 11.2
click at [357, 217] on div "hce604tb" at bounding box center [543, 211] width 461 height 36
drag, startPoint x: 400, startPoint y: 210, endPoint x: 322, endPoint y: 210, distance: 78.0
click at [322, 210] on div "hce604tb" at bounding box center [543, 211] width 461 height 36
click at [322, 246] on div "OMEGA OCC604KZ BLACK" at bounding box center [547, 246] width 451 height 19
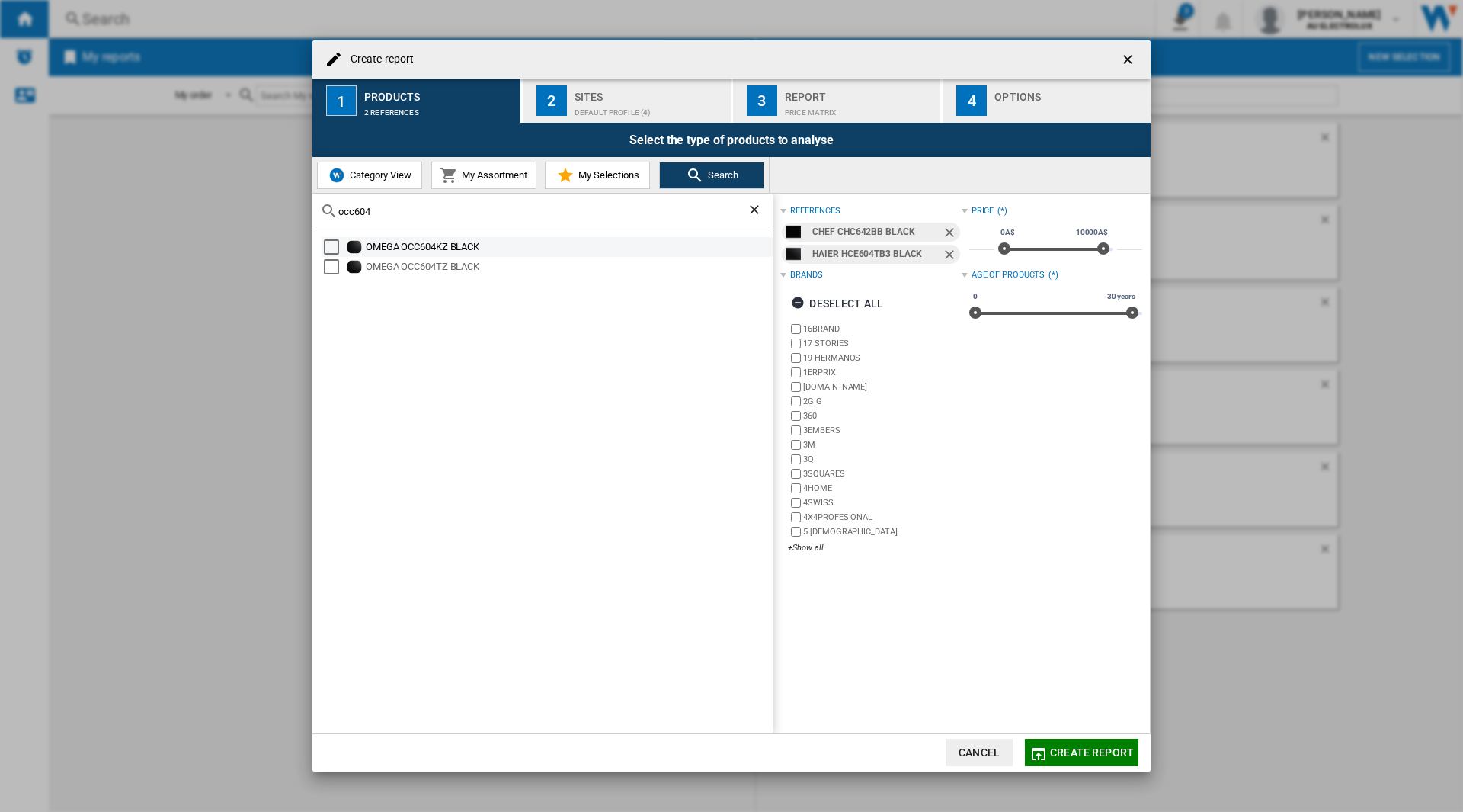
click at [336, 245] on div "Select" at bounding box center [331, 247] width 15 height 15
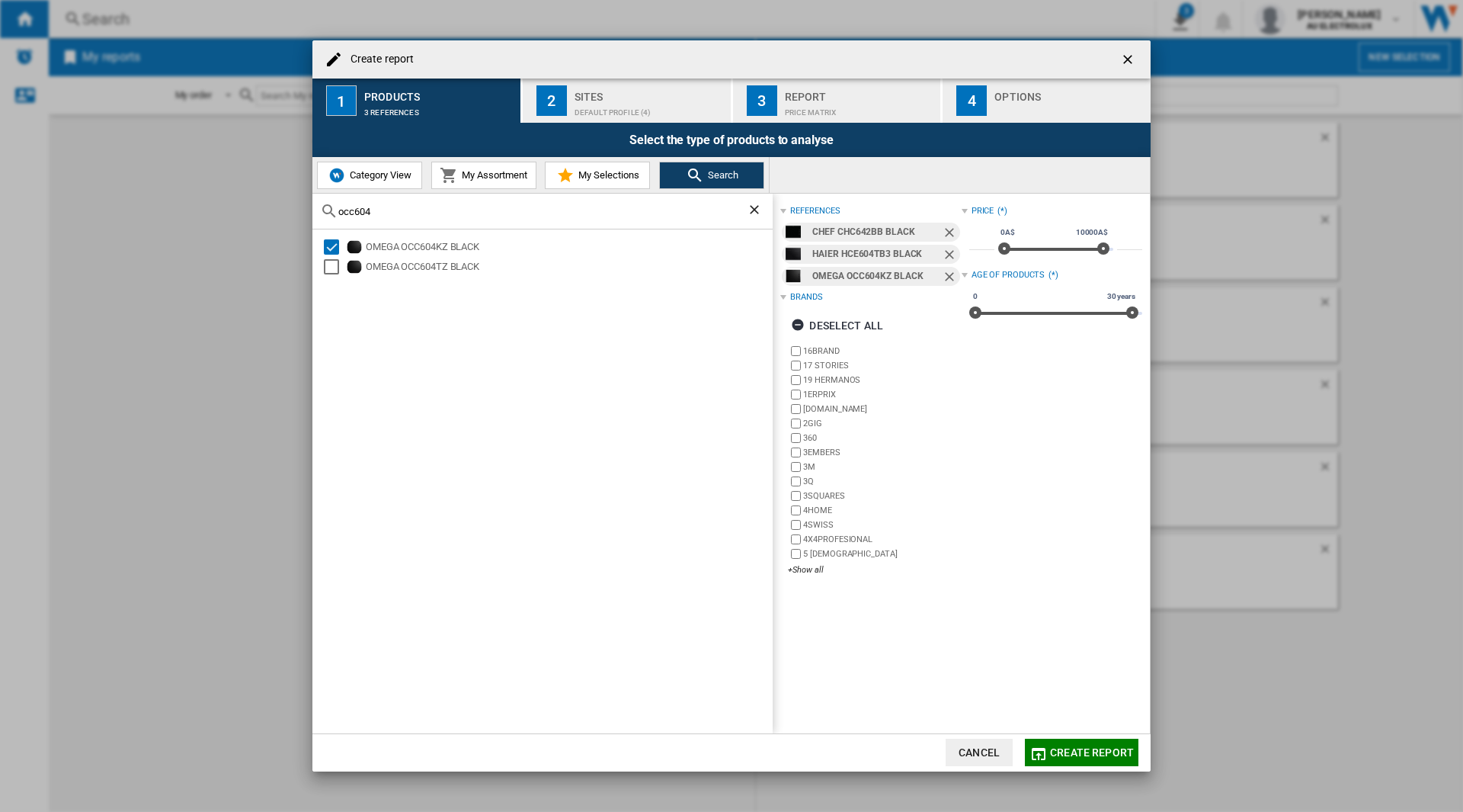
drag, startPoint x: 405, startPoint y: 208, endPoint x: 253, endPoint y: 217, distance: 152.3
click at [253, 217] on div "Create report 1 Products 3 references 2 Sites Default profile (4) 3 Report Pric…" at bounding box center [732, 406] width 1463 height 812
click at [331, 269] on div "Select" at bounding box center [331, 266] width 15 height 15
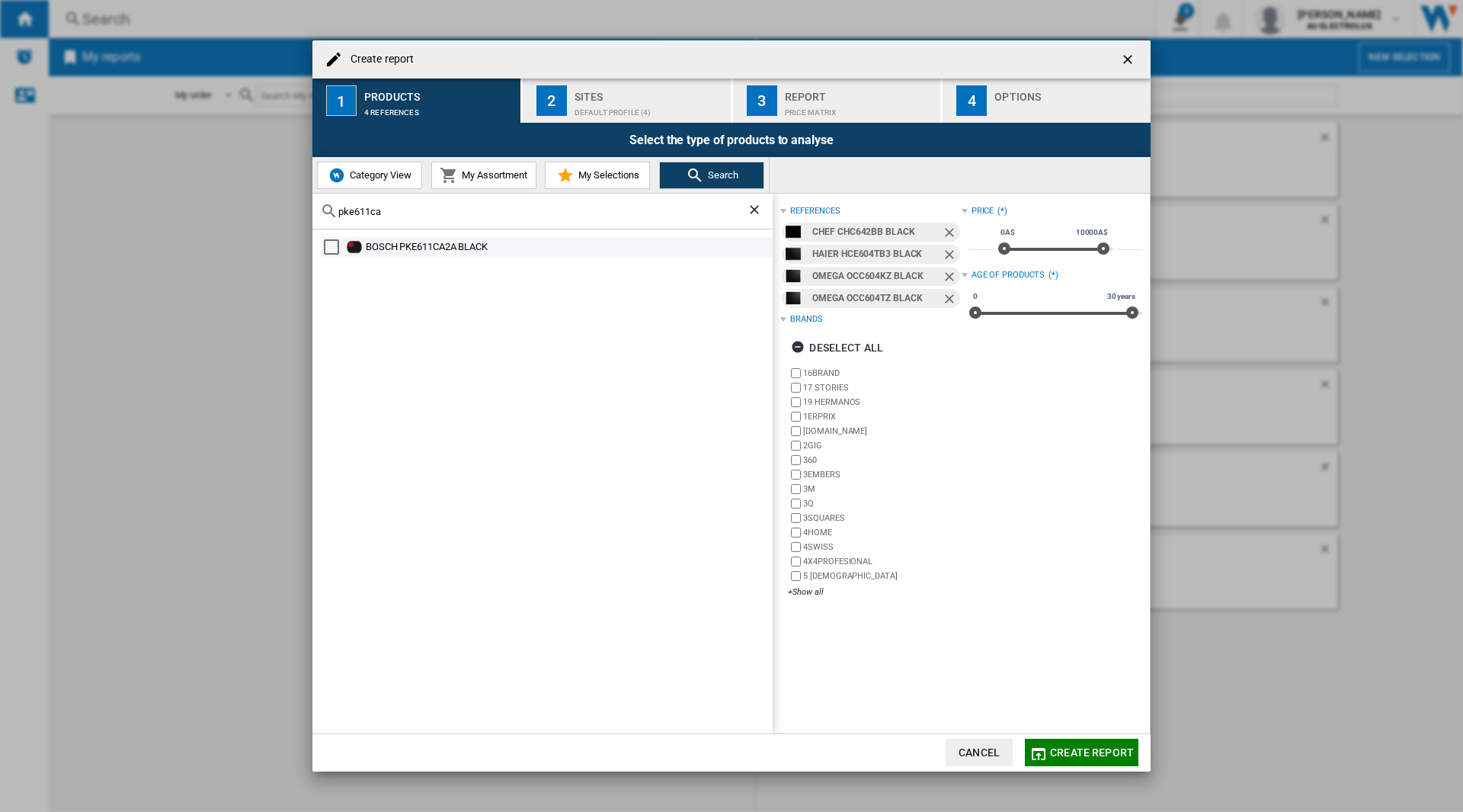
click at [327, 248] on div "Select" at bounding box center [331, 247] width 15 height 15
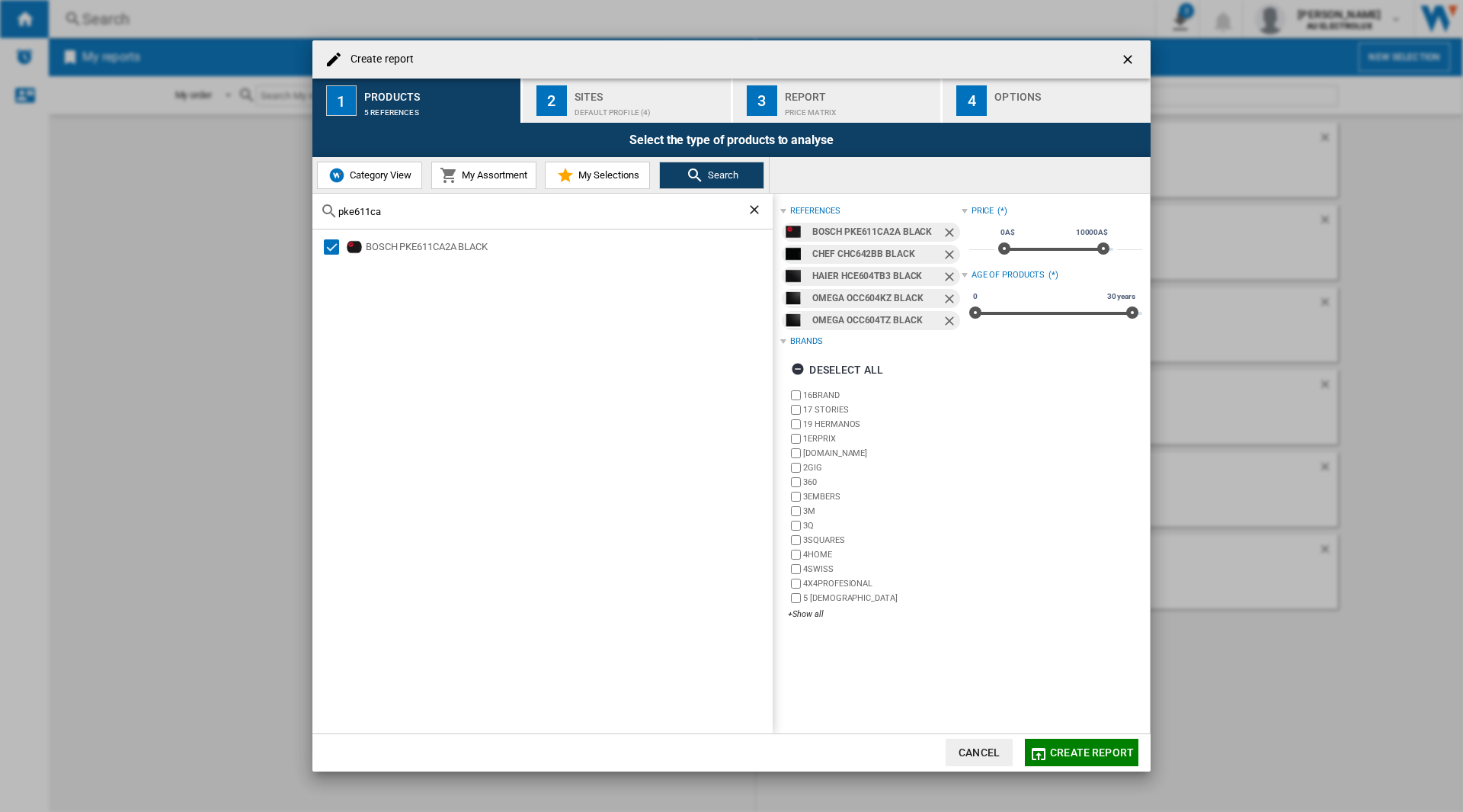
drag, startPoint x: 399, startPoint y: 213, endPoint x: 326, endPoint y: 211, distance: 73.0
click at [326, 211] on div "pke611ca" at bounding box center [543, 211] width 461 height 36
click at [324, 255] on div "TECHNIKA TGGCM645 BLACK" at bounding box center [547, 246] width 451 height 19
click at [333, 250] on div "Select" at bounding box center [331, 247] width 15 height 15
drag, startPoint x: 400, startPoint y: 216, endPoint x: 319, endPoint y: 220, distance: 81.1
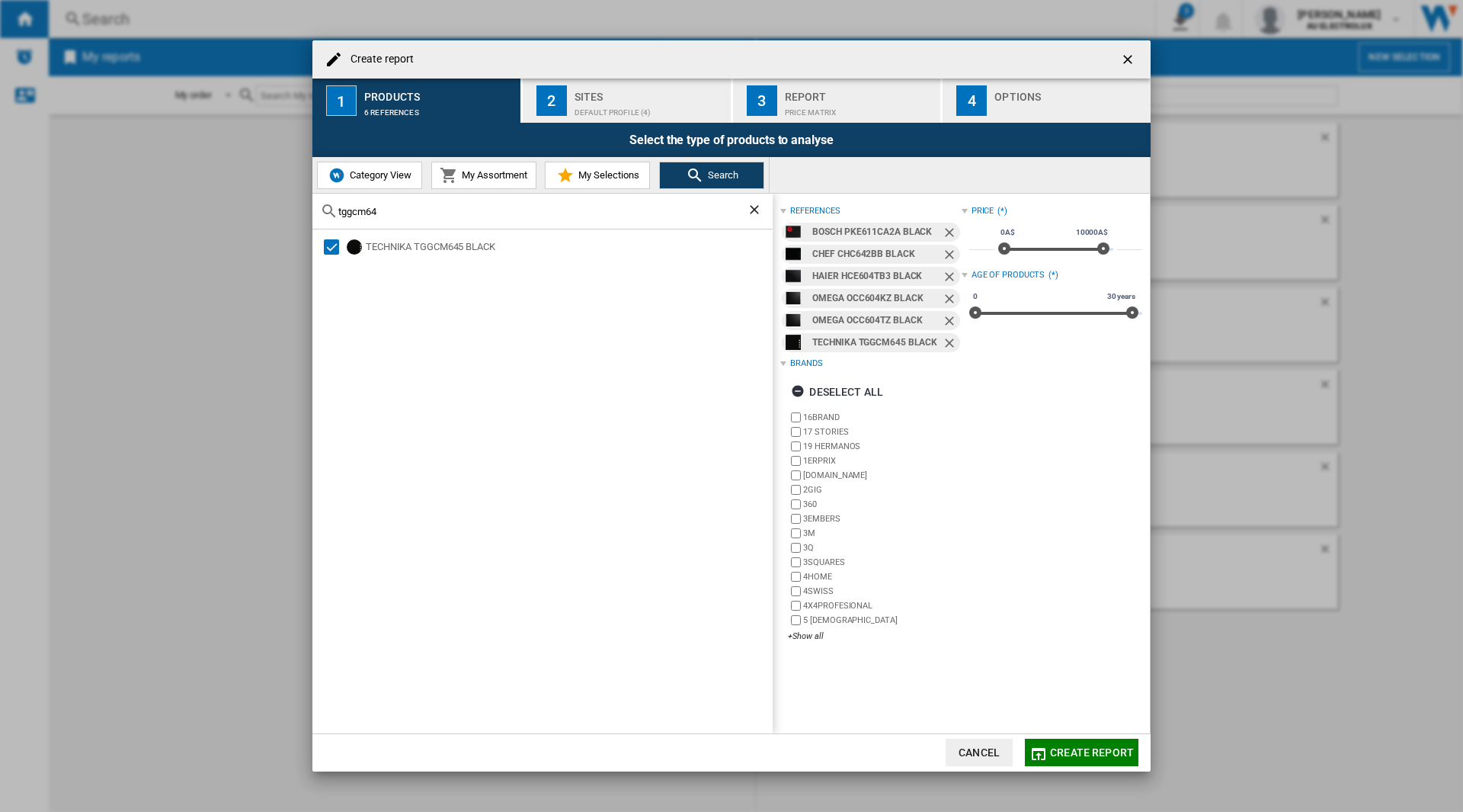
click at [319, 220] on div "tggcm64" at bounding box center [543, 211] width 461 height 36
type input "whc642"
click at [323, 244] on div "WESTINGHOUSE WHC642BC BLACK" at bounding box center [547, 246] width 451 height 19
click at [333, 250] on div "Select" at bounding box center [331, 247] width 15 height 15
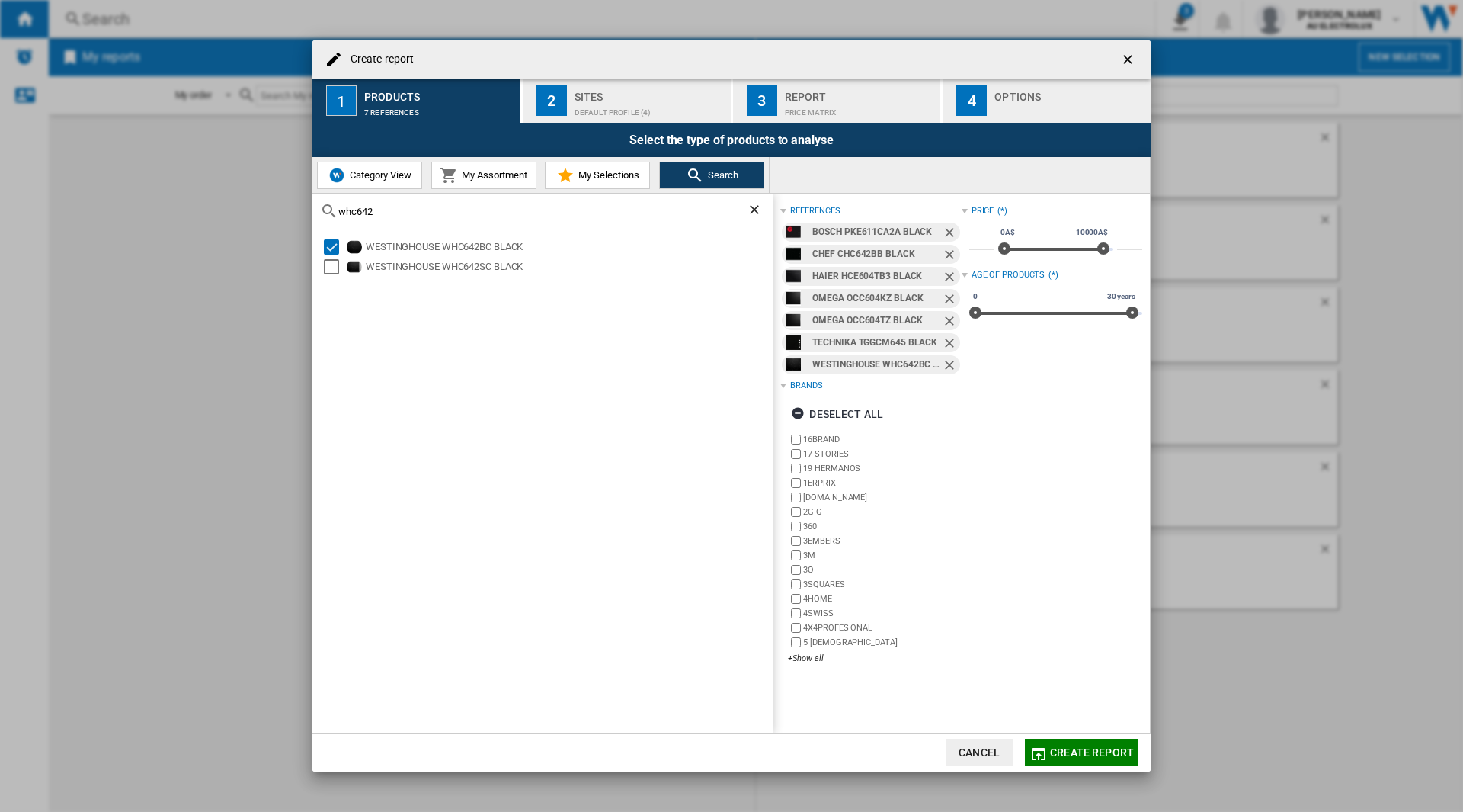
drag, startPoint x: 610, startPoint y: 92, endPoint x: 620, endPoint y: 114, distance: 24.2
click at [613, 92] on div "Sites" at bounding box center [649, 92] width 150 height 16
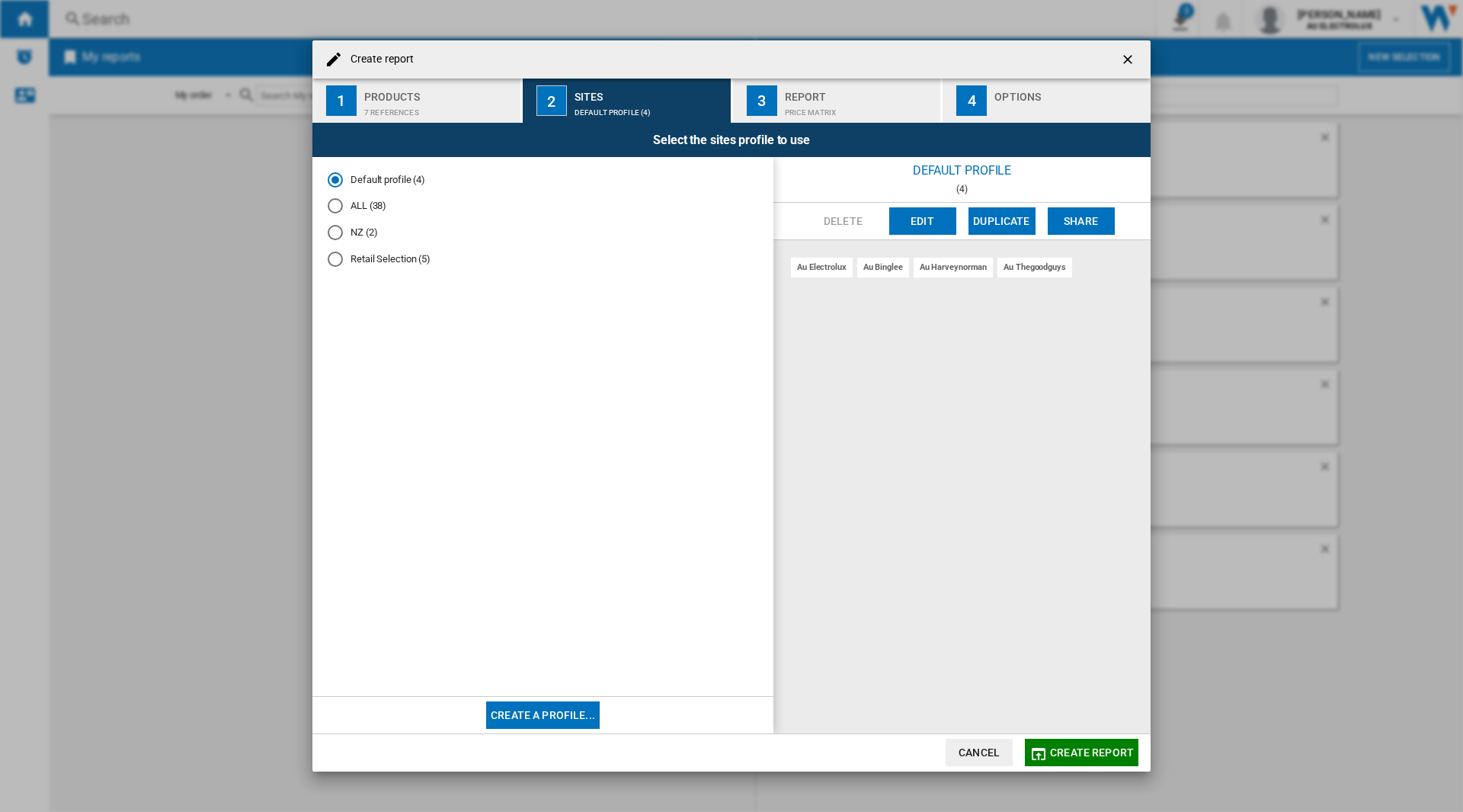
click at [397, 257] on md-radio-button "Retail Selection (5)" at bounding box center [543, 259] width 431 height 15
click at [833, 102] on div "Price Matrix" at bounding box center [860, 108] width 150 height 16
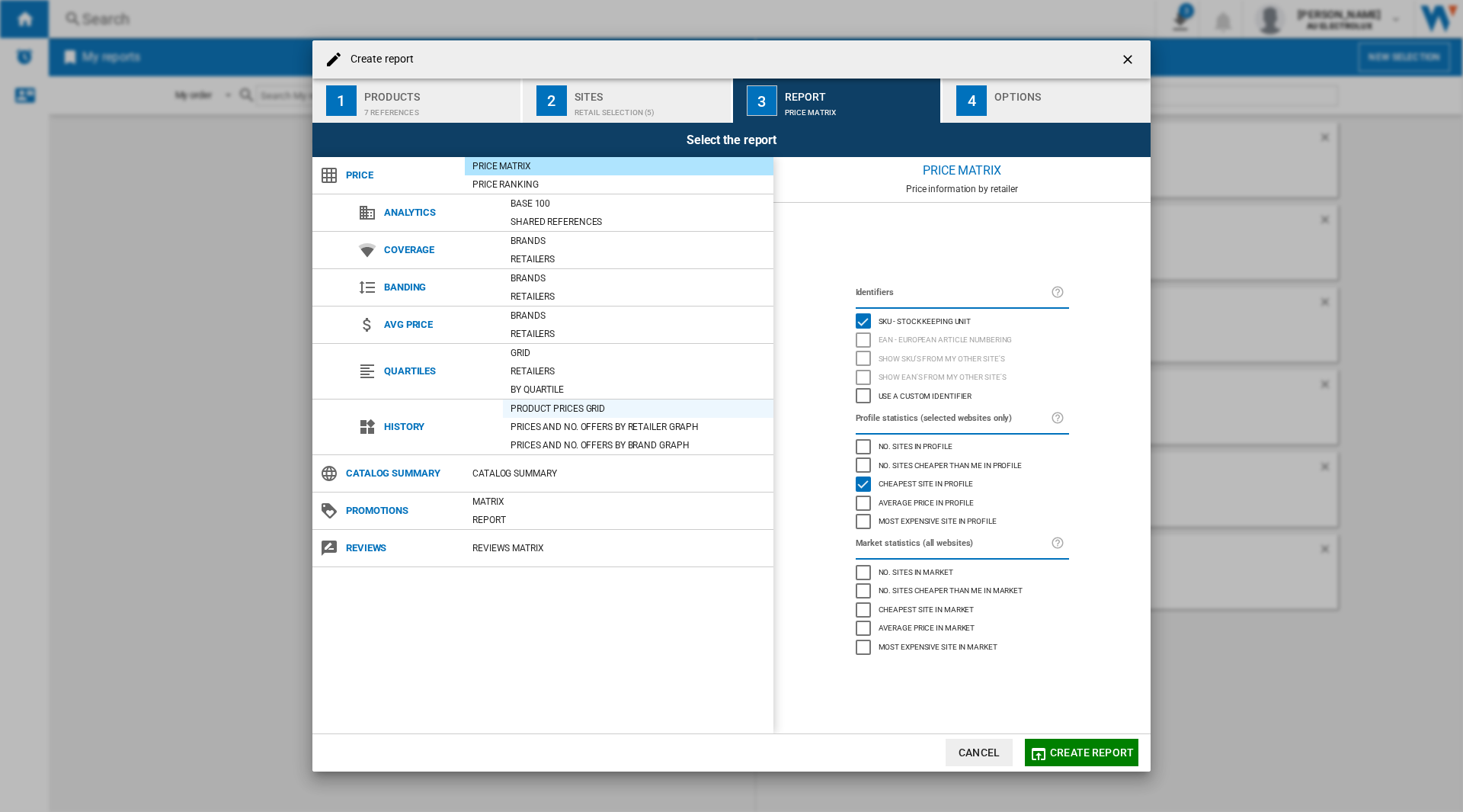
click at [541, 414] on div "Product prices grid" at bounding box center [638, 409] width 271 height 15
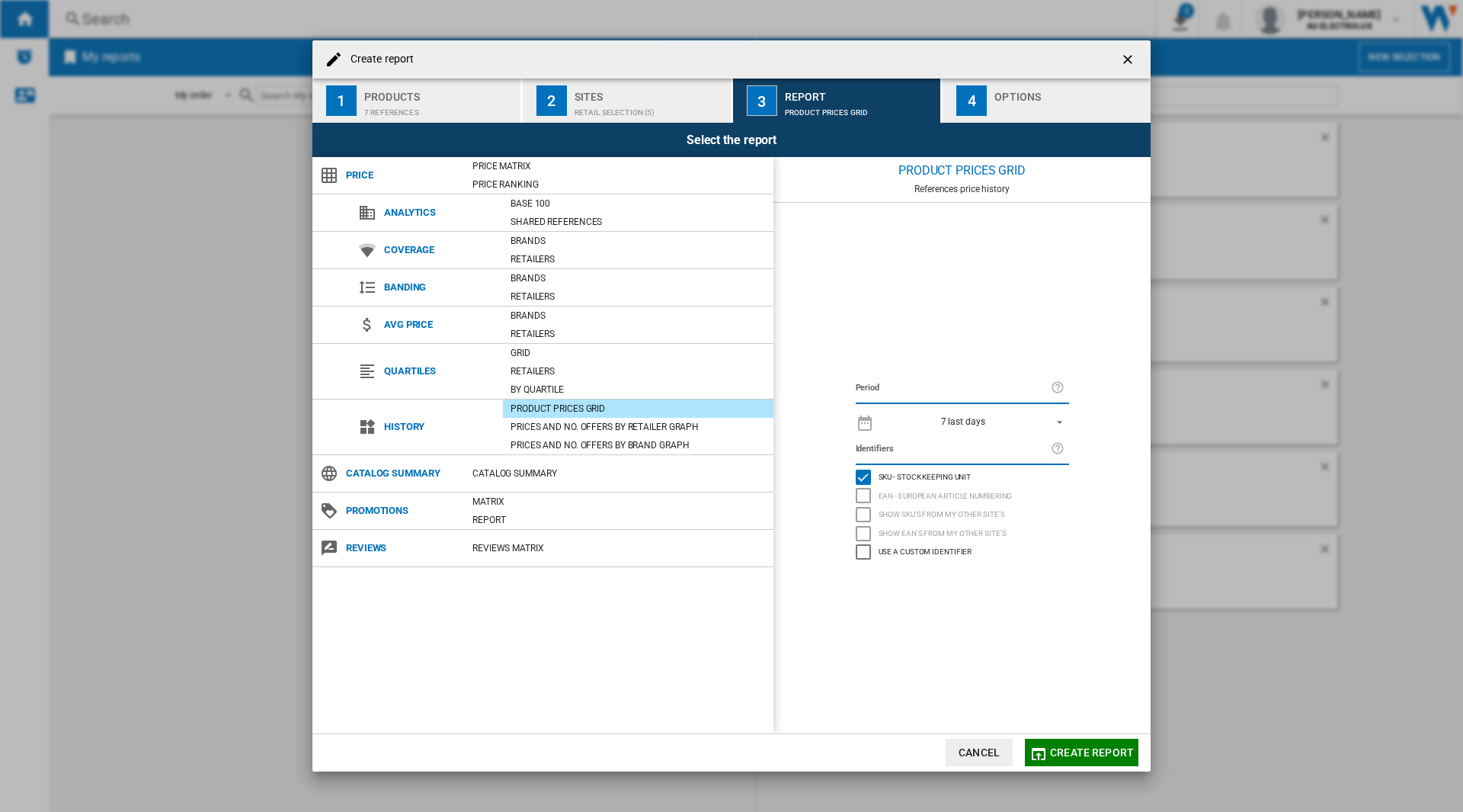
click at [995, 425] on span "7 last days" at bounding box center [963, 422] width 160 height 13
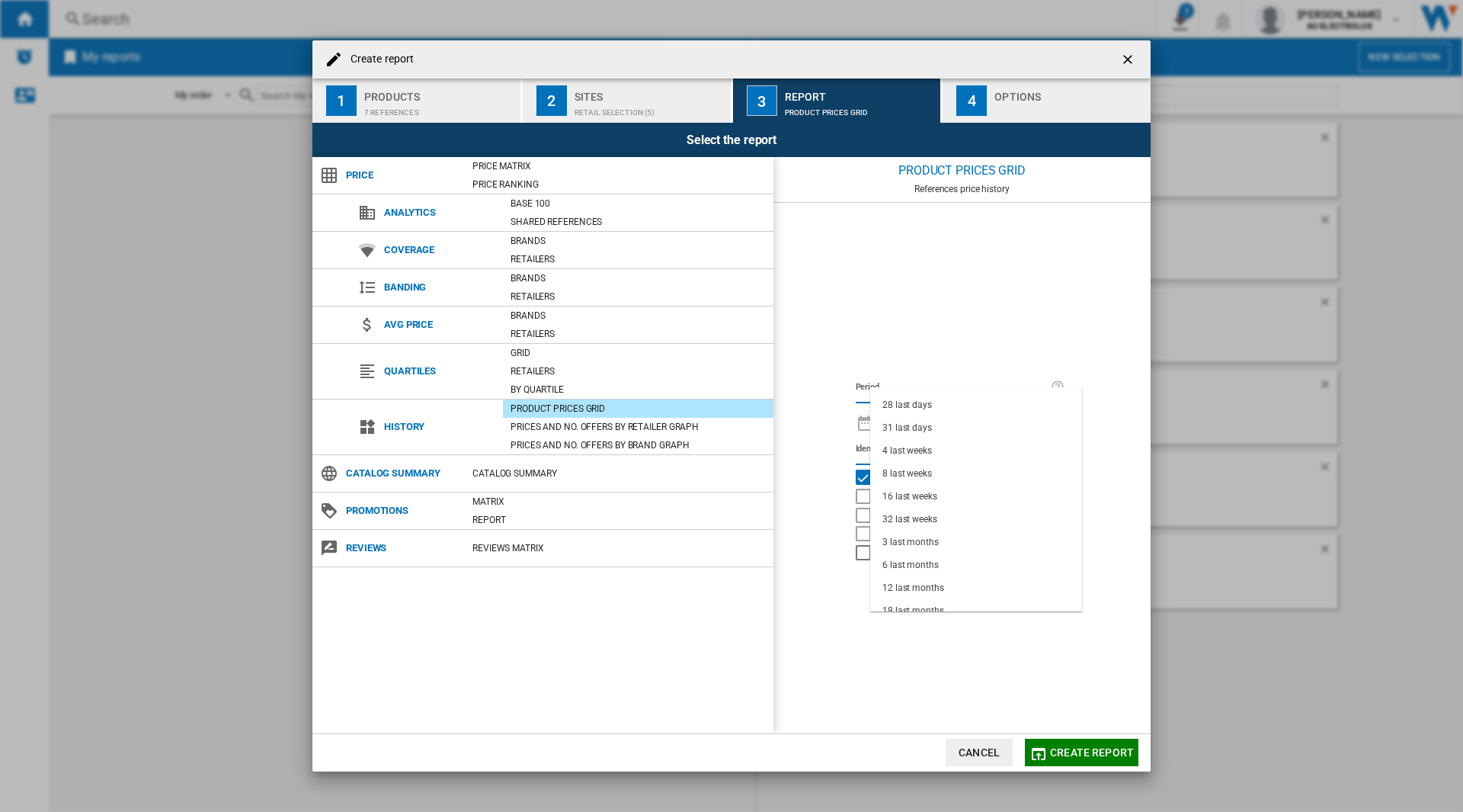
scroll to position [96, 0]
click at [934, 552] on div "6 last months" at bounding box center [910, 555] width 56 height 13
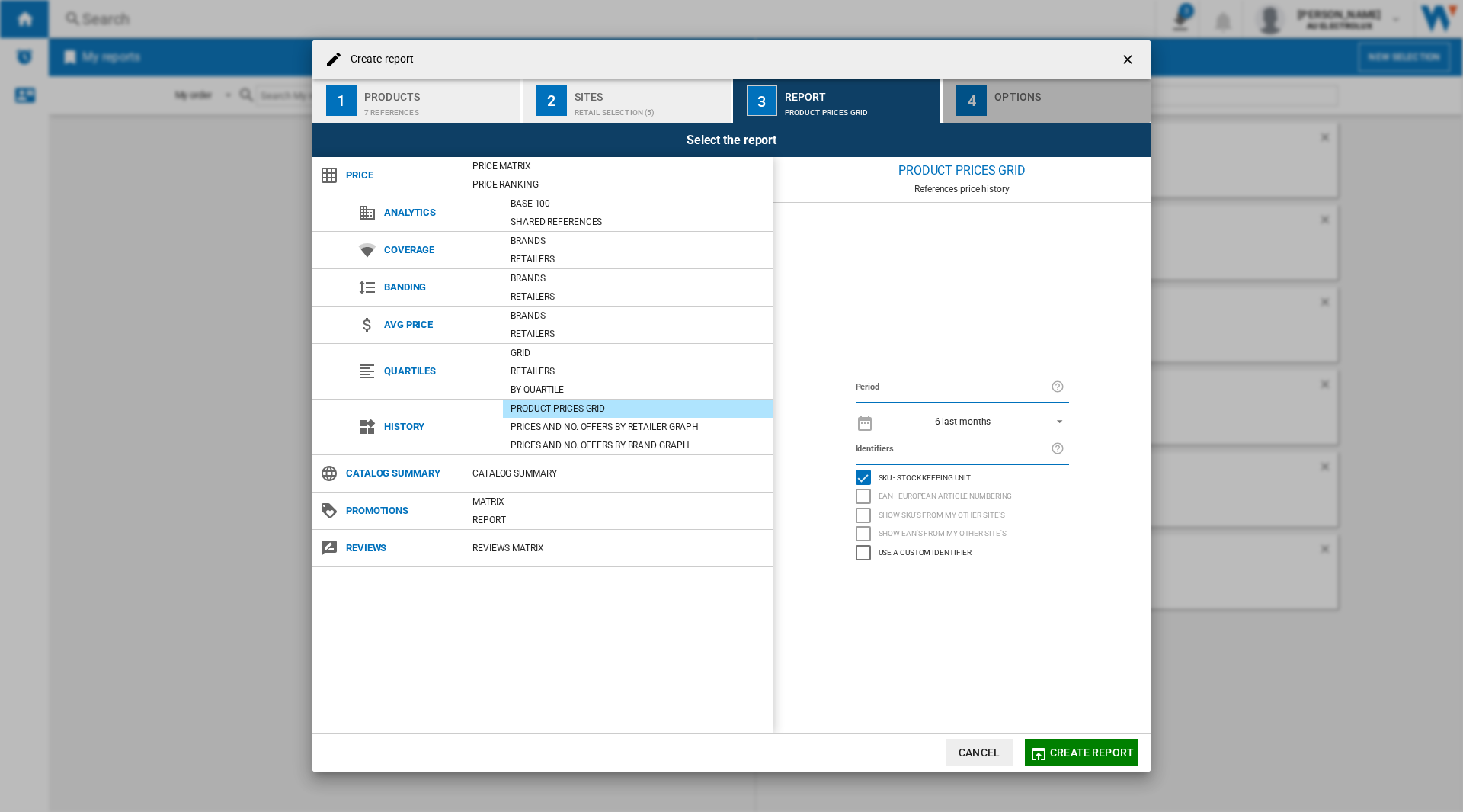
click at [1059, 94] on div "Options" at bounding box center [1070, 92] width 150 height 16
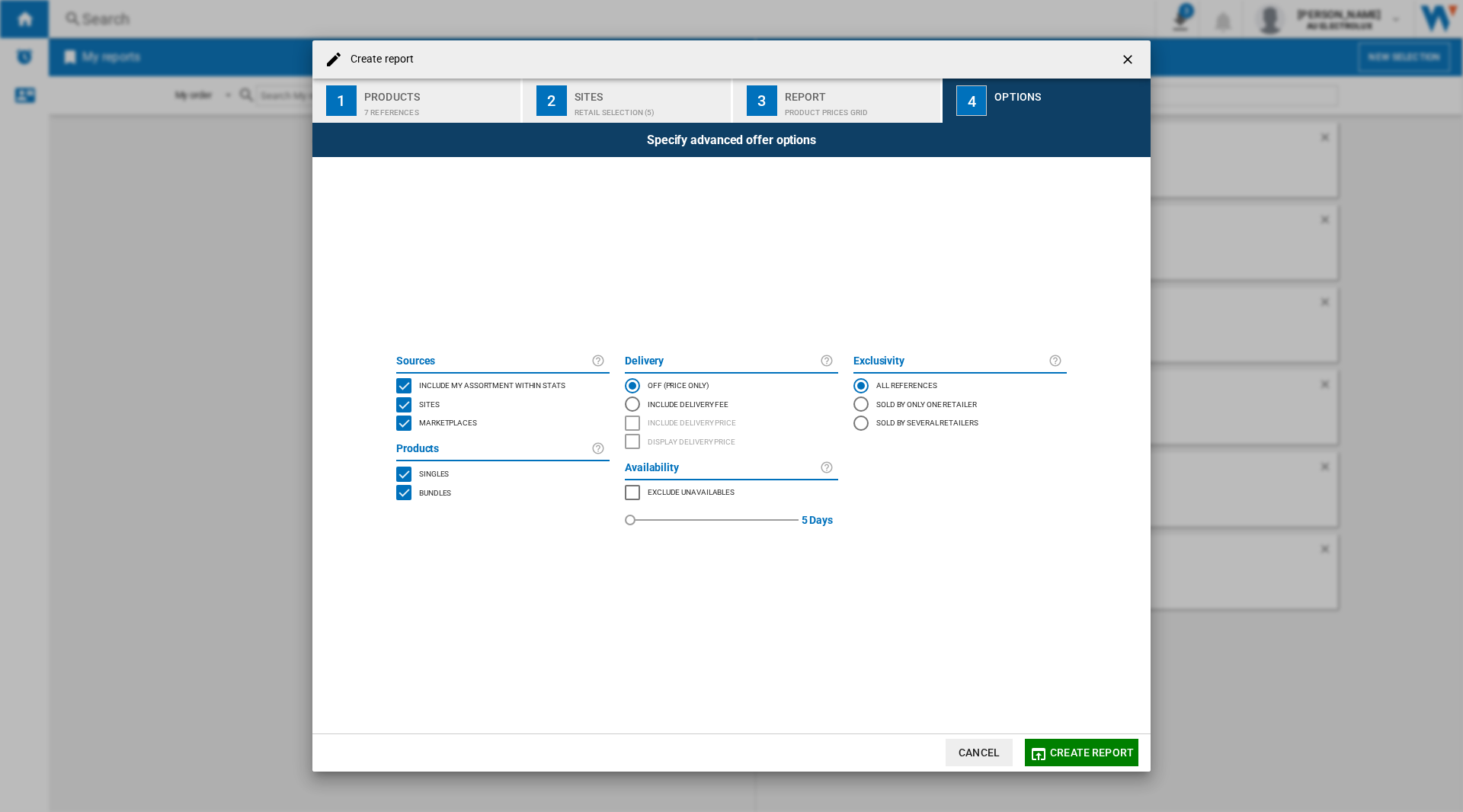
click at [406, 492] on div "BUNDLES" at bounding box center [404, 492] width 15 height 15
click at [1086, 760] on button "Create report" at bounding box center [1082, 753] width 114 height 28
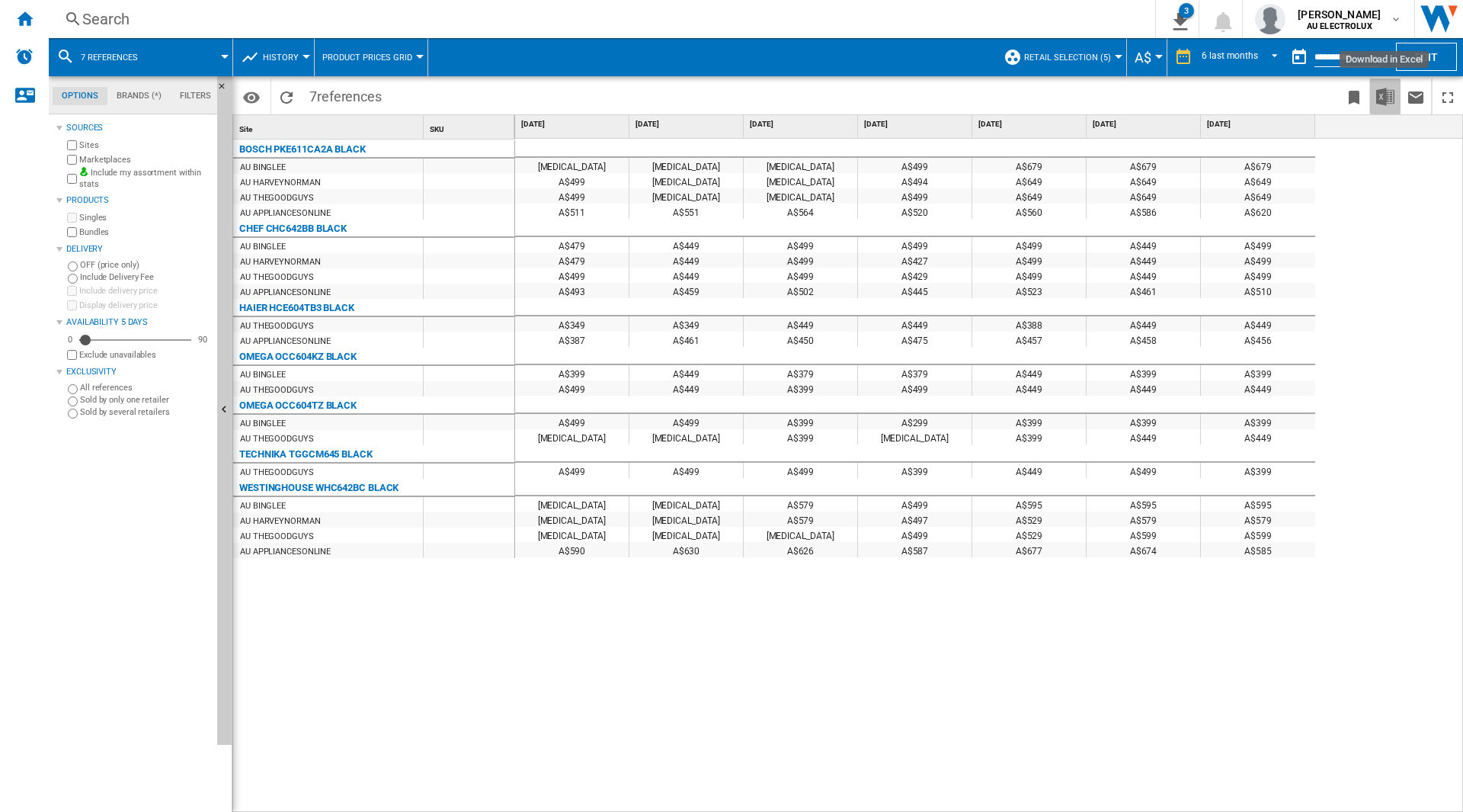
click at [1388, 96] on img "Download in Excel" at bounding box center [1385, 97] width 18 height 18
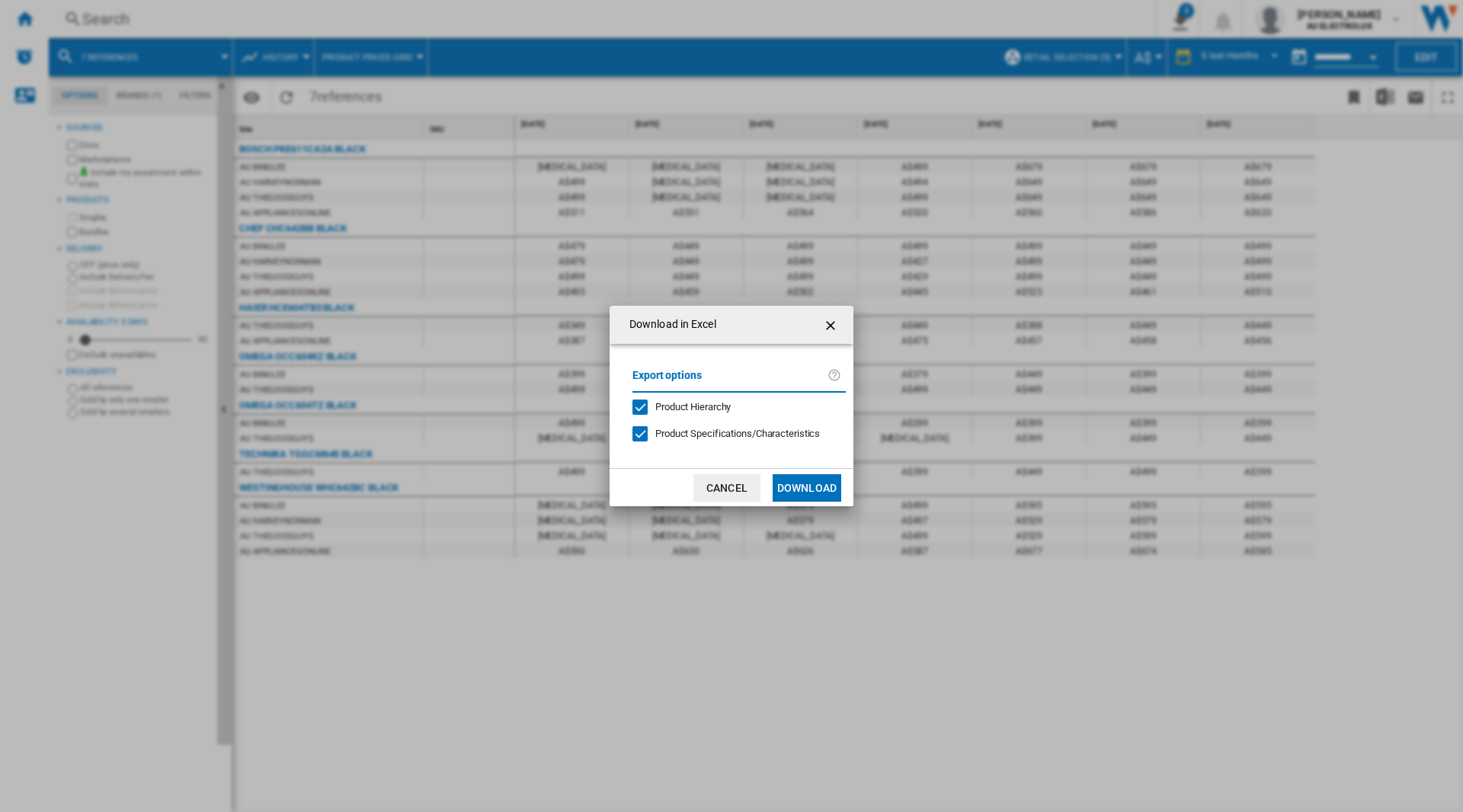
click at [825, 479] on button "Download" at bounding box center [807, 488] width 68 height 28
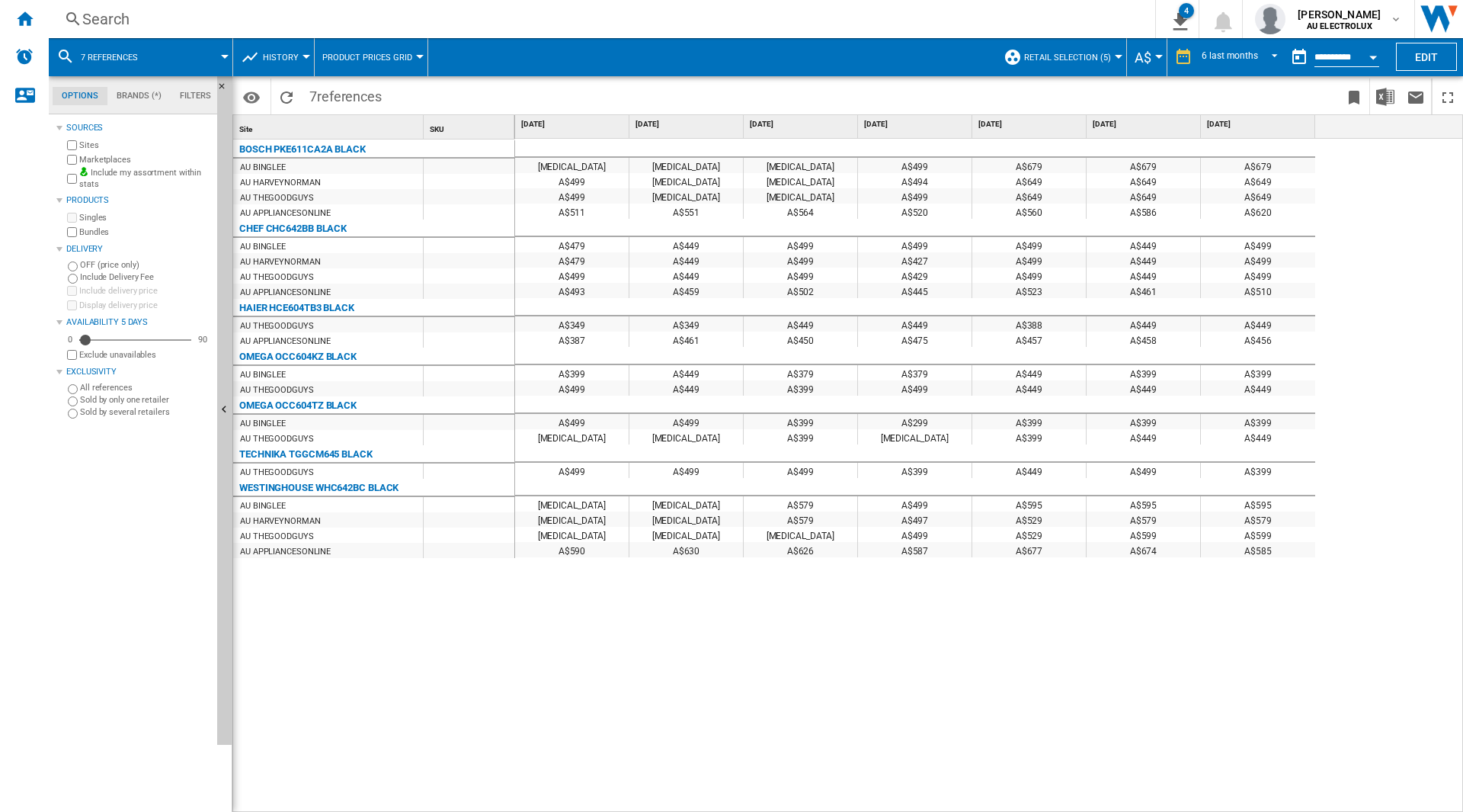
click at [374, 664] on div "BOSCH PKE611CA2A BLACK AU [GEOGRAPHIC_DATA] AU HARVEYNORMAN AU THEGOODGUYS AU A…" at bounding box center [374, 473] width 282 height 666
click at [23, 23] on ng-md-icon "Home" at bounding box center [24, 18] width 18 height 18
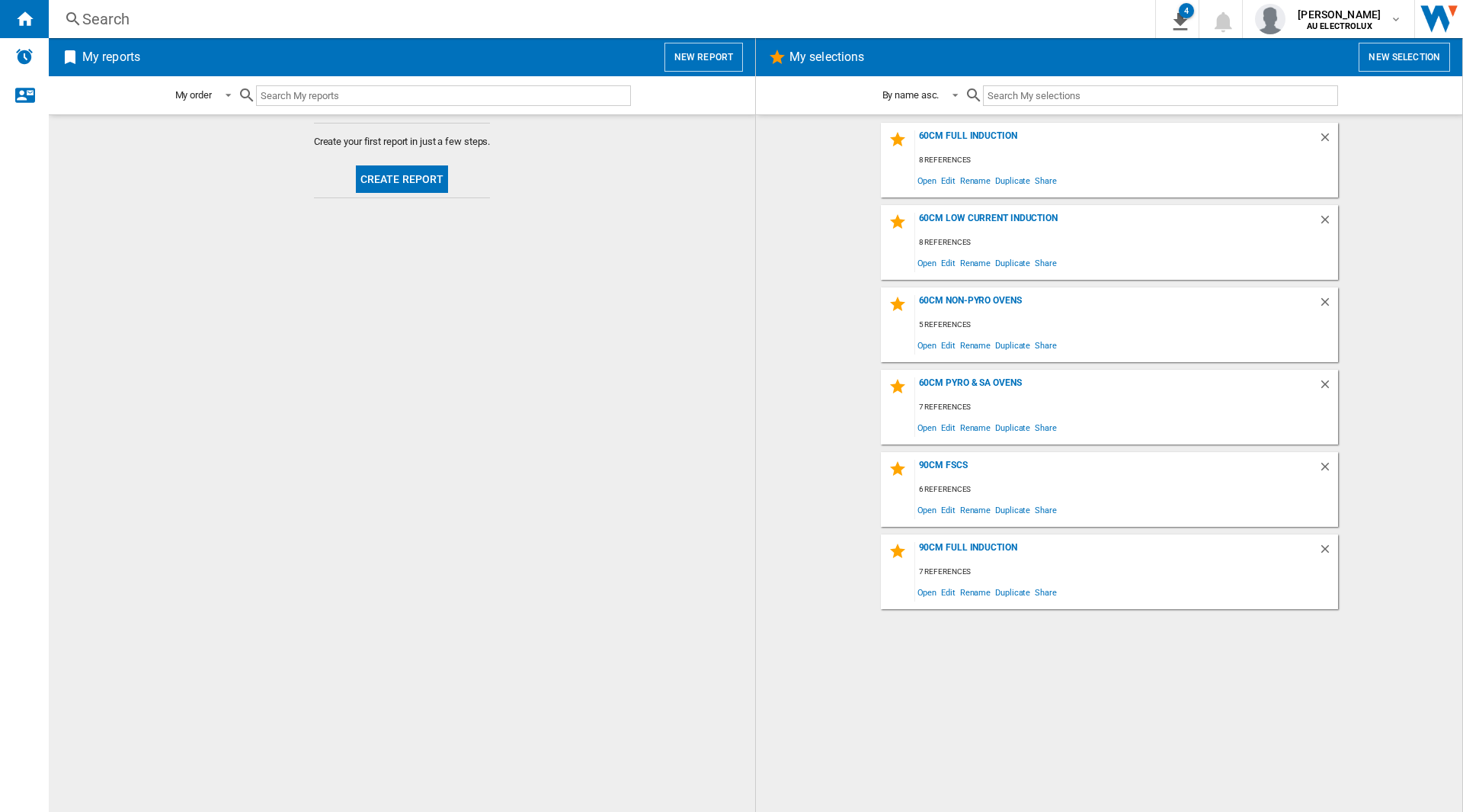
click at [703, 55] on button "New report" at bounding box center [704, 56] width 79 height 29
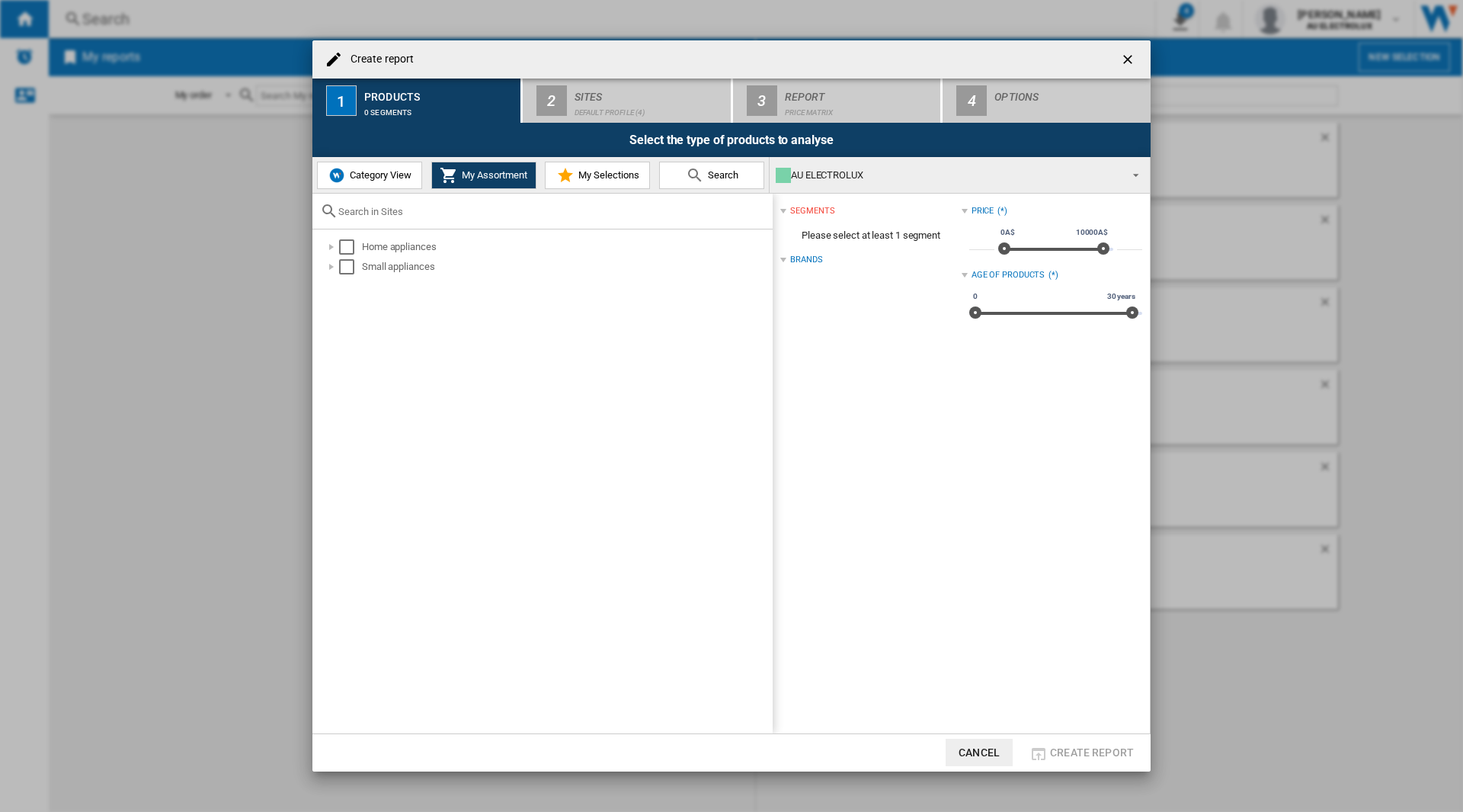
click at [728, 183] on button "Search" at bounding box center [712, 176] width 105 height 28
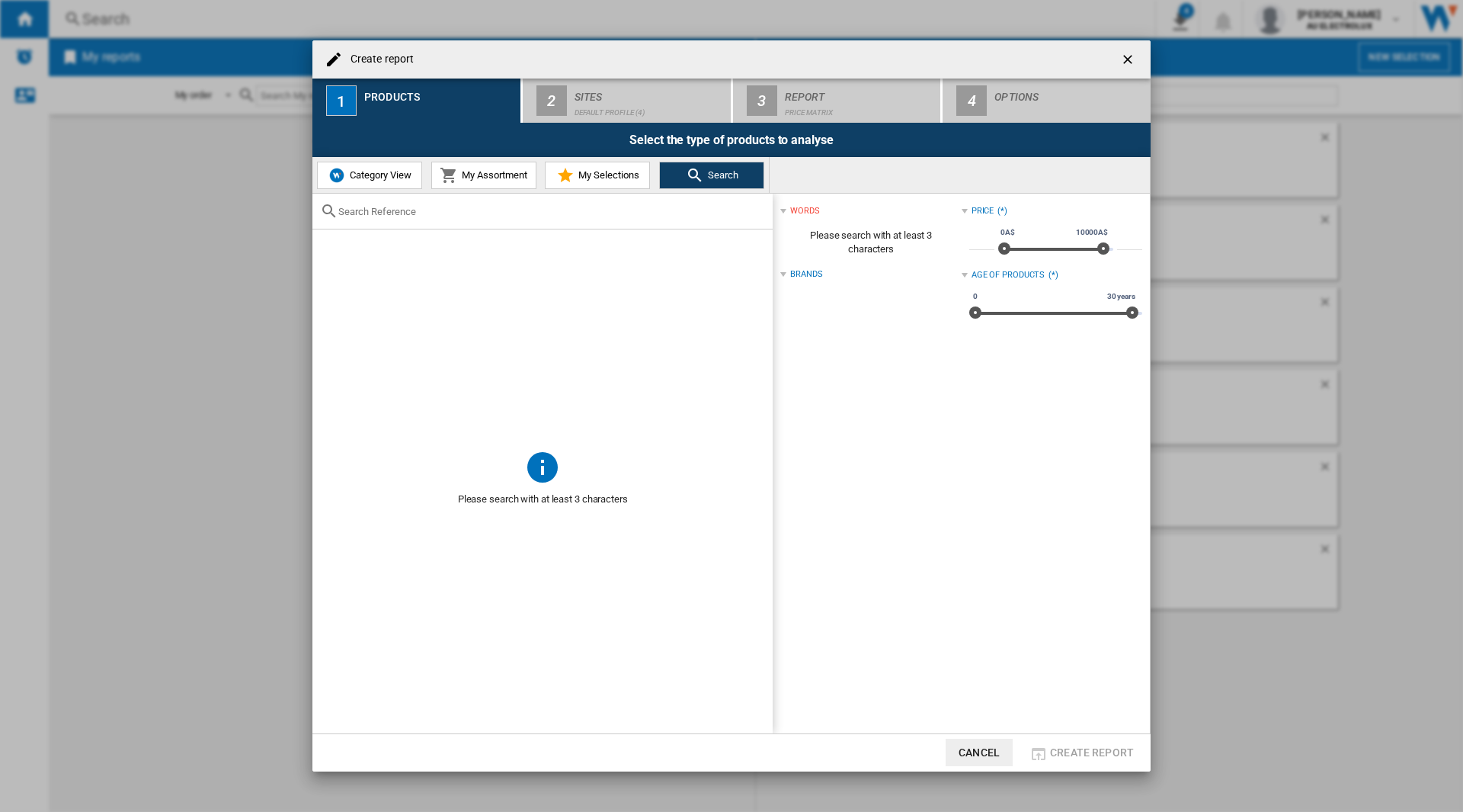
click at [394, 204] on div "Create report ..." at bounding box center [543, 211] width 461 height 36
click at [398, 213] on input "Create report ..." at bounding box center [552, 212] width 427 height 11
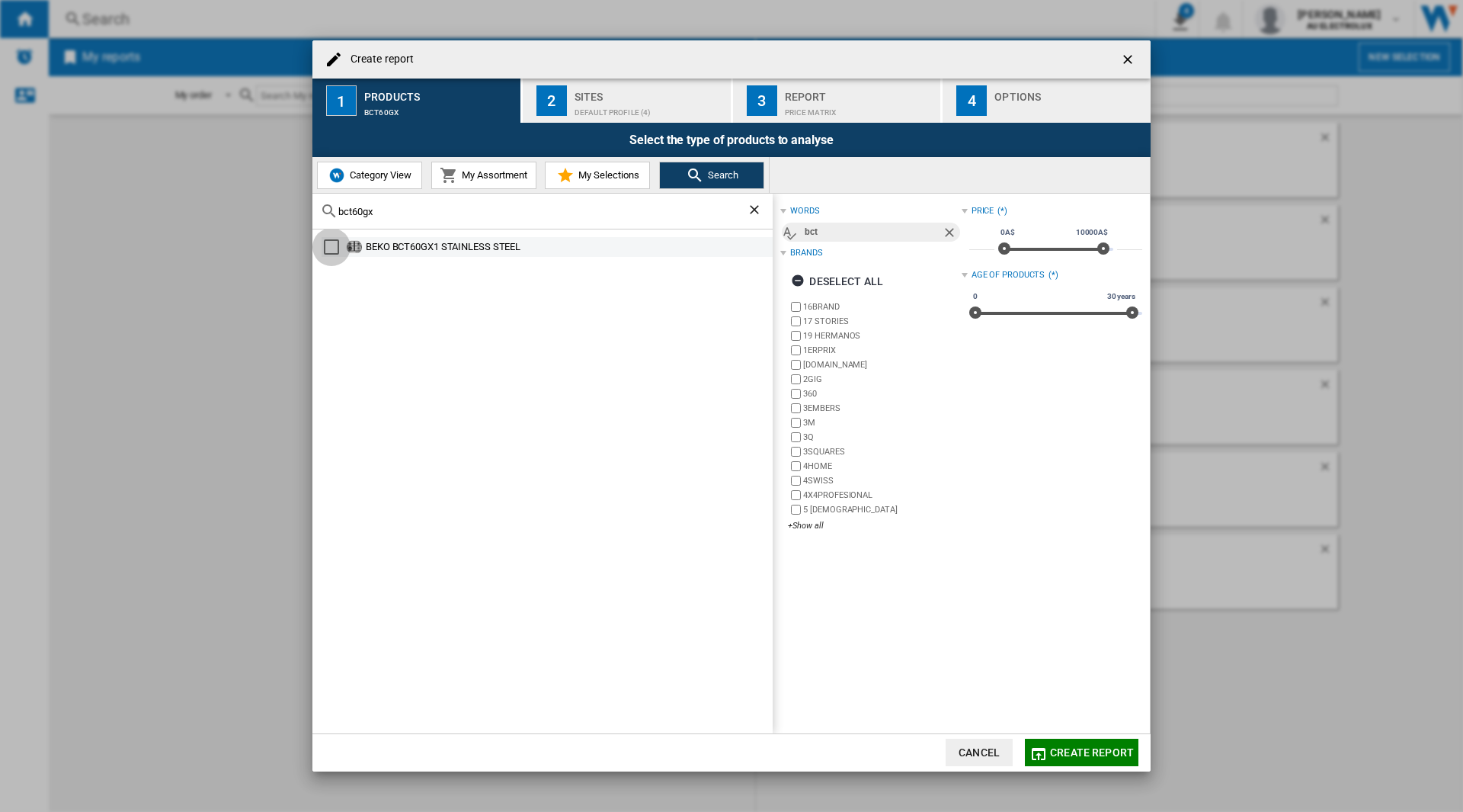
click at [331, 247] on div "Select" at bounding box center [331, 247] width 15 height 15
drag, startPoint x: 394, startPoint y: 210, endPoint x: 301, endPoint y: 218, distance: 93.3
click at [301, 218] on div "Create report 1 Products BEKO BCT60GX1 STAINLESS STEEL 2 Sites Default profile …" at bounding box center [732, 406] width 1463 height 812
click at [333, 265] on div "Select" at bounding box center [331, 266] width 15 height 15
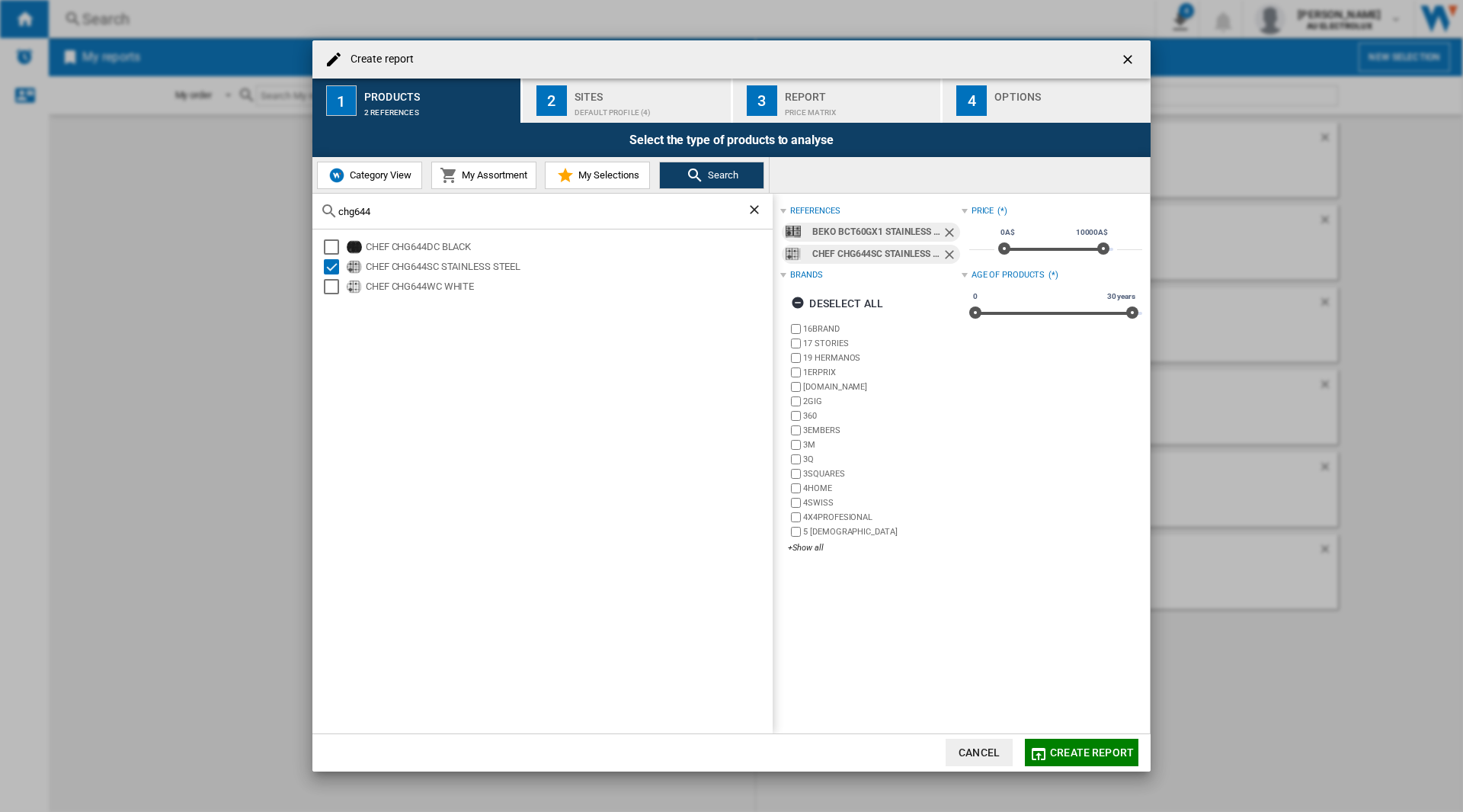
drag, startPoint x: 393, startPoint y: 212, endPoint x: 289, endPoint y: 223, distance: 104.6
click at [289, 223] on div "Create report 1 Products 2 references 2 Sites Default profile (4) 3 Report Pric…" at bounding box center [732, 406] width 1463 height 812
click at [334, 245] on div "Select" at bounding box center [331, 247] width 15 height 15
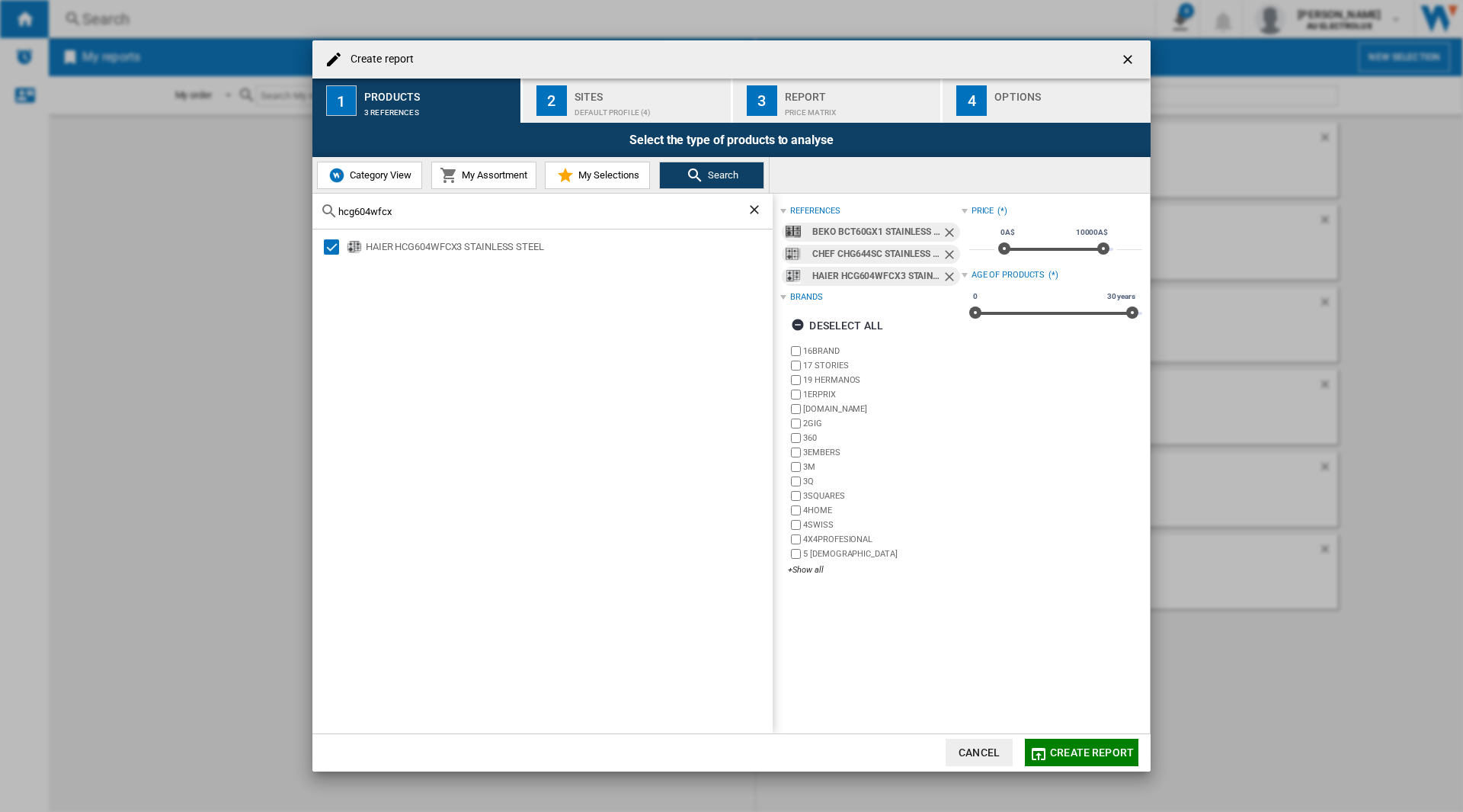
click at [414, 205] on div "hcg604wfcx" at bounding box center [543, 211] width 461 height 36
drag, startPoint x: 418, startPoint y: 218, endPoint x: 316, endPoint y: 214, distance: 102.1
click at [316, 214] on div "hcg604wfcx" at bounding box center [543, 211] width 461 height 36
drag, startPoint x: 401, startPoint y: 210, endPoint x: 316, endPoint y: 210, distance: 85.0
click at [316, 210] on div "hcg604wfcx" at bounding box center [543, 211] width 461 height 36
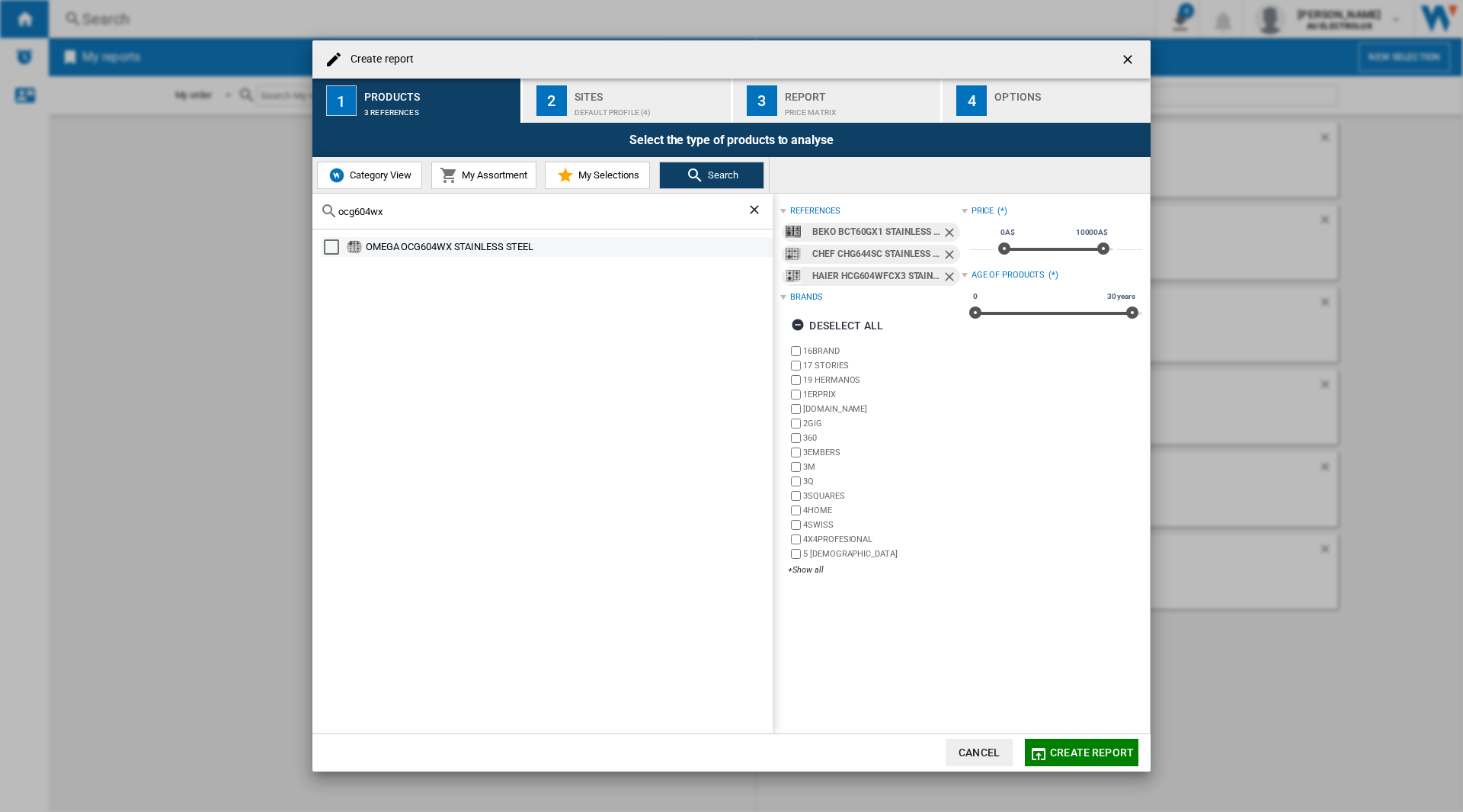
click at [336, 244] on div "Select" at bounding box center [331, 247] width 15 height 15
drag, startPoint x: 435, startPoint y: 215, endPoint x: 310, endPoint y: 215, distance: 125.0
click at [305, 217] on div "Create report 1 Products 4 references 2 Sites Default profile (4) 3 Report Pric…" at bounding box center [732, 406] width 1463 height 812
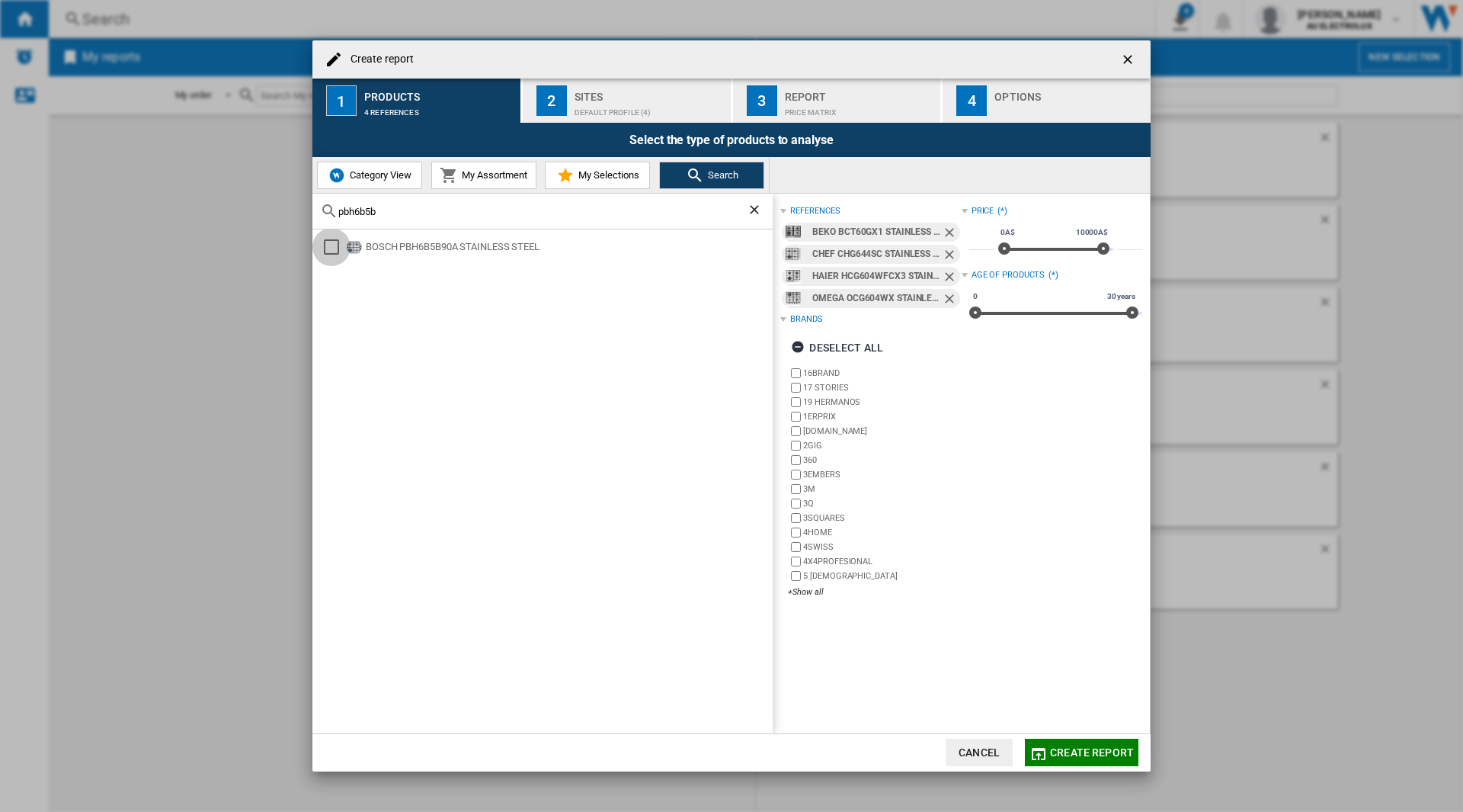
drag, startPoint x: 330, startPoint y: 245, endPoint x: 426, endPoint y: 206, distance: 103.6
click at [329, 245] on div "Select" at bounding box center [331, 247] width 15 height 15
drag, startPoint x: 426, startPoint y: 206, endPoint x: 310, endPoint y: 205, distance: 116.0
click at [310, 205] on div "Create report 1 Products 5 references 2 Sites Default profile (4) 3 Report Pric…" at bounding box center [732, 406] width 1463 height 812
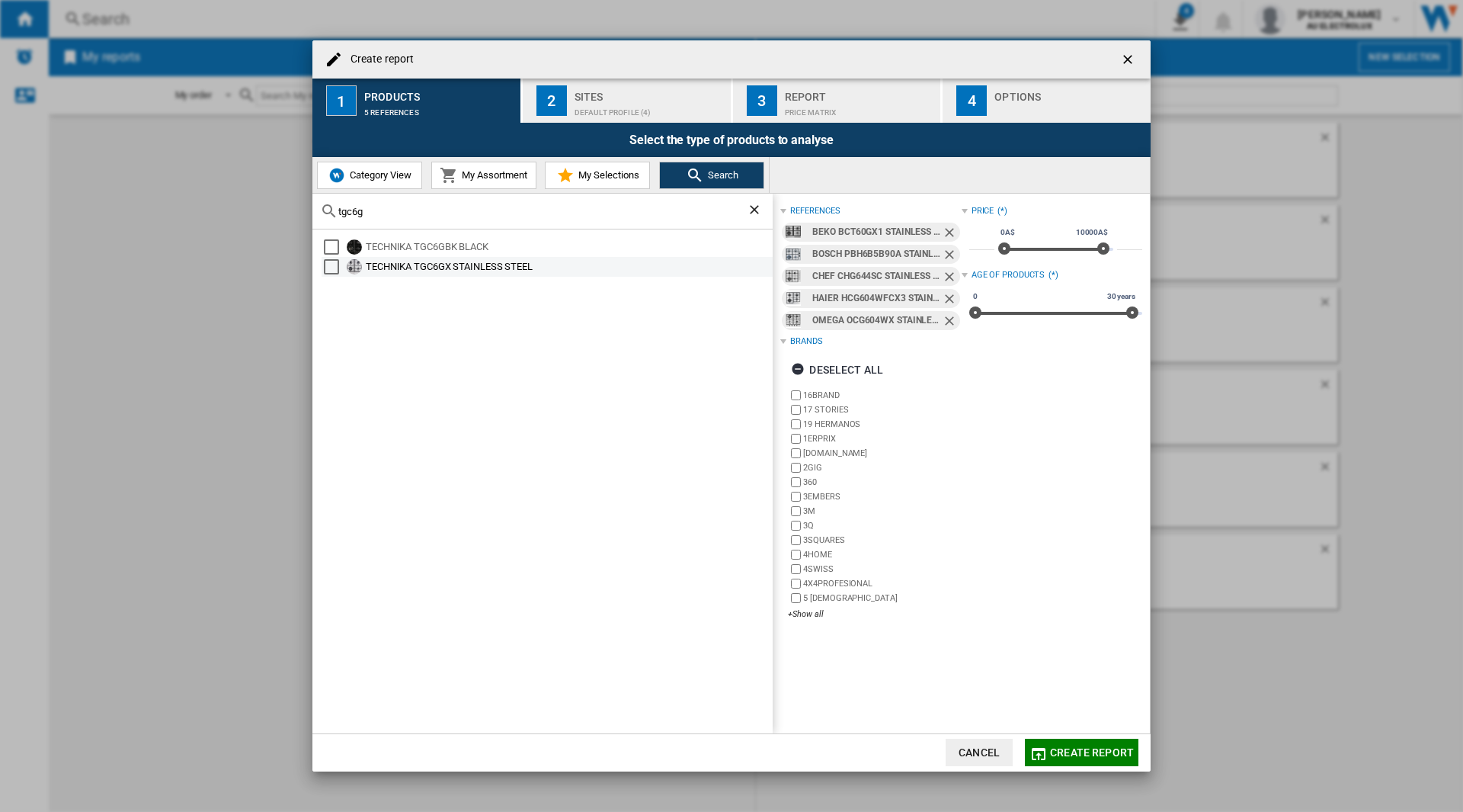
click at [325, 266] on div "Select" at bounding box center [331, 266] width 15 height 15
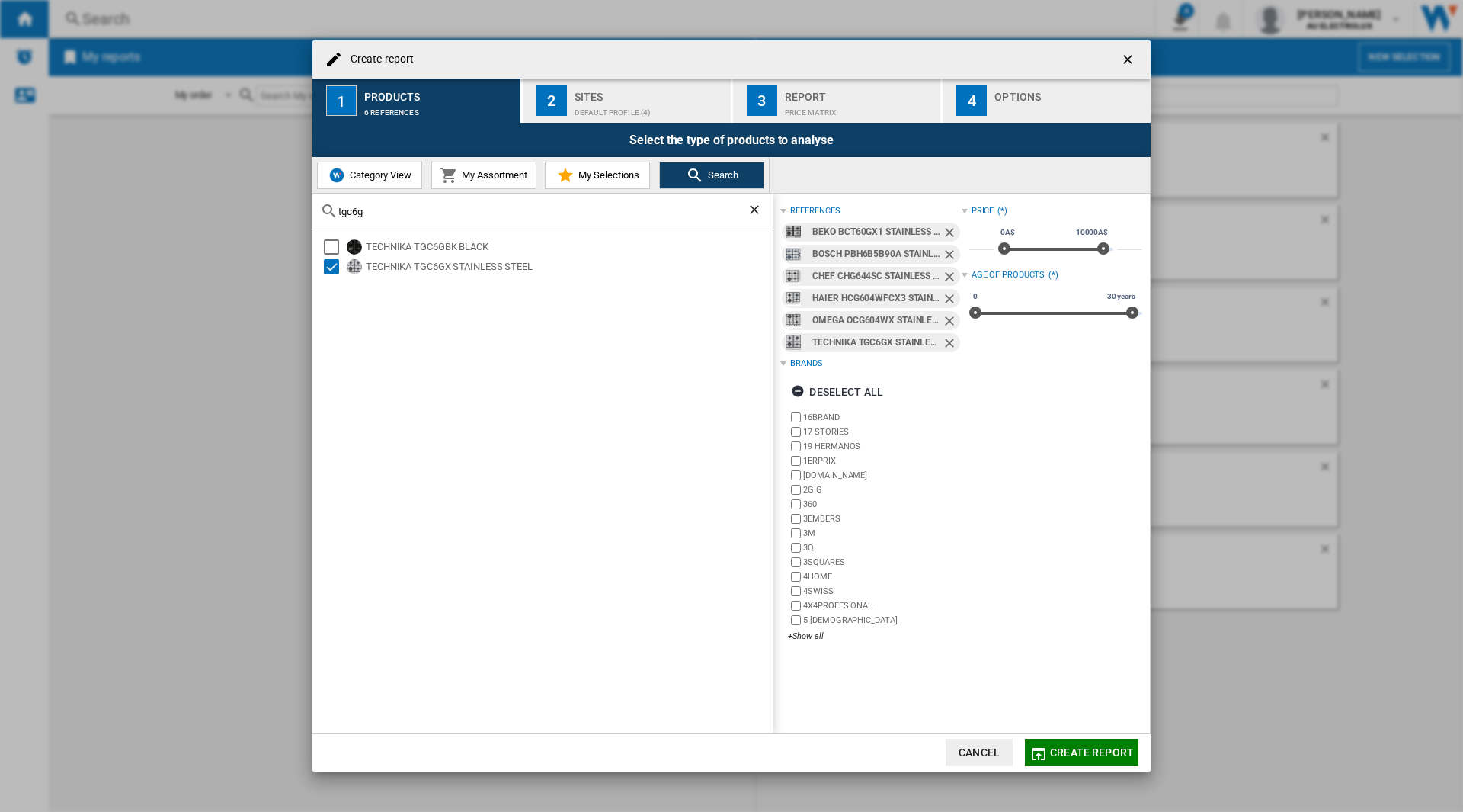
drag, startPoint x: 381, startPoint y: 217, endPoint x: 297, endPoint y: 215, distance: 84.0
click at [297, 215] on div "Create report 1 Products 6 references 2 Sites Default profile (4) 3 Report Pric…" at bounding box center [732, 406] width 1463 height 812
drag, startPoint x: 375, startPoint y: 212, endPoint x: 307, endPoint y: 210, distance: 68.0
click at [307, 210] on div "Create report 1 Products 6 references 2 Sites Default profile (4) 3 Report Pric…" at bounding box center [732, 406] width 1463 height 812
type input "whg644"
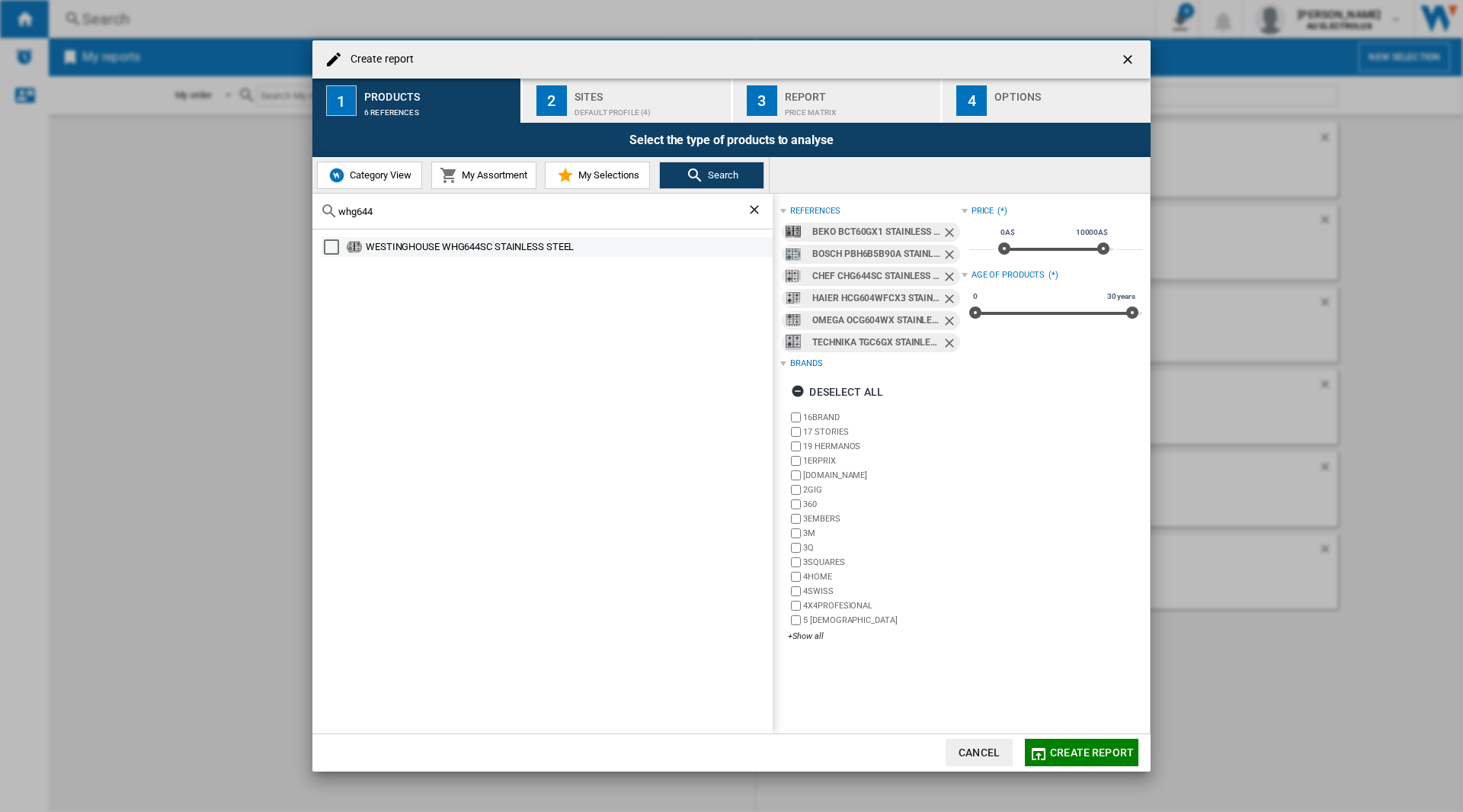
click at [331, 241] on div "Select" at bounding box center [331, 247] width 15 height 15
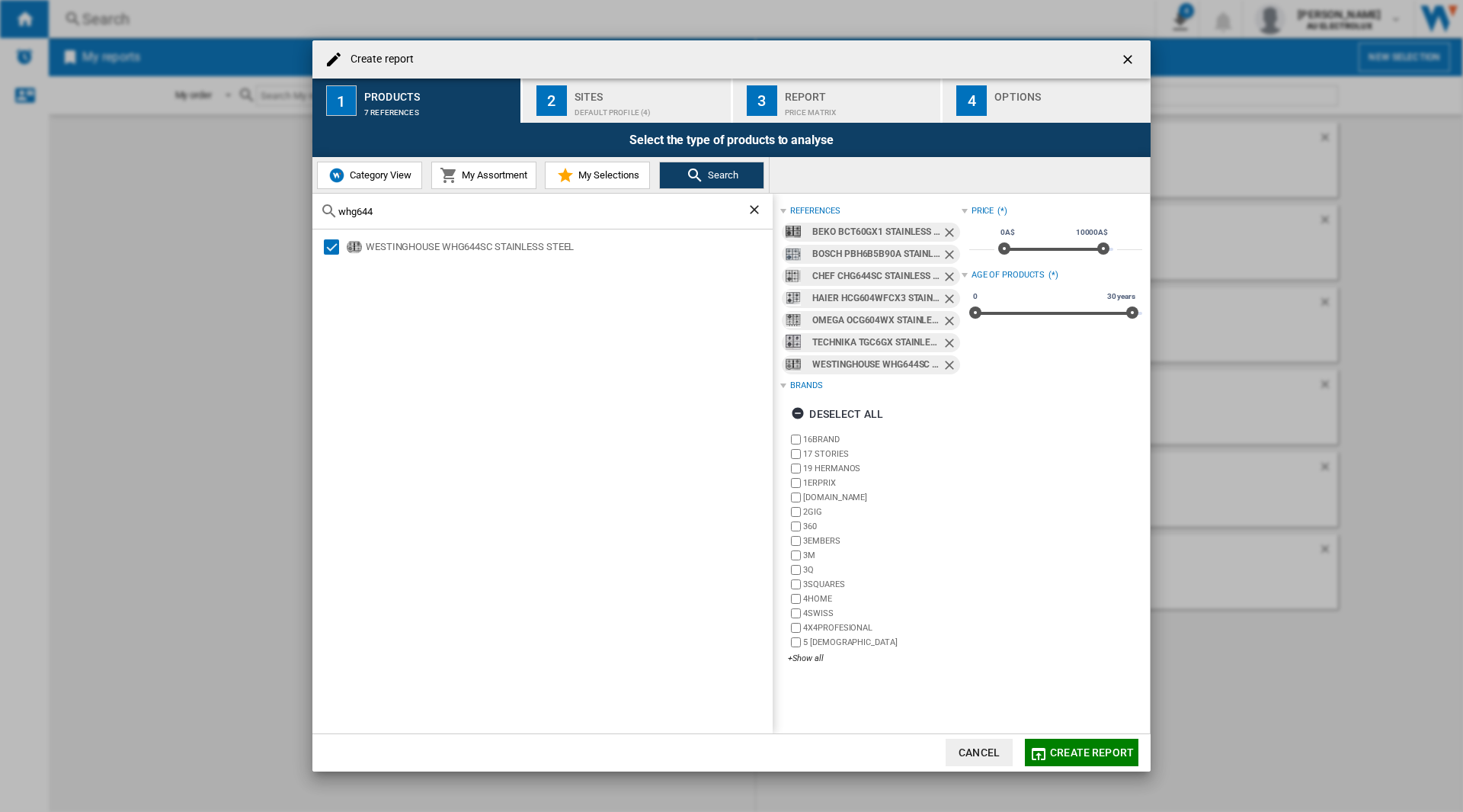
click at [619, 92] on div "Sites" at bounding box center [649, 92] width 150 height 16
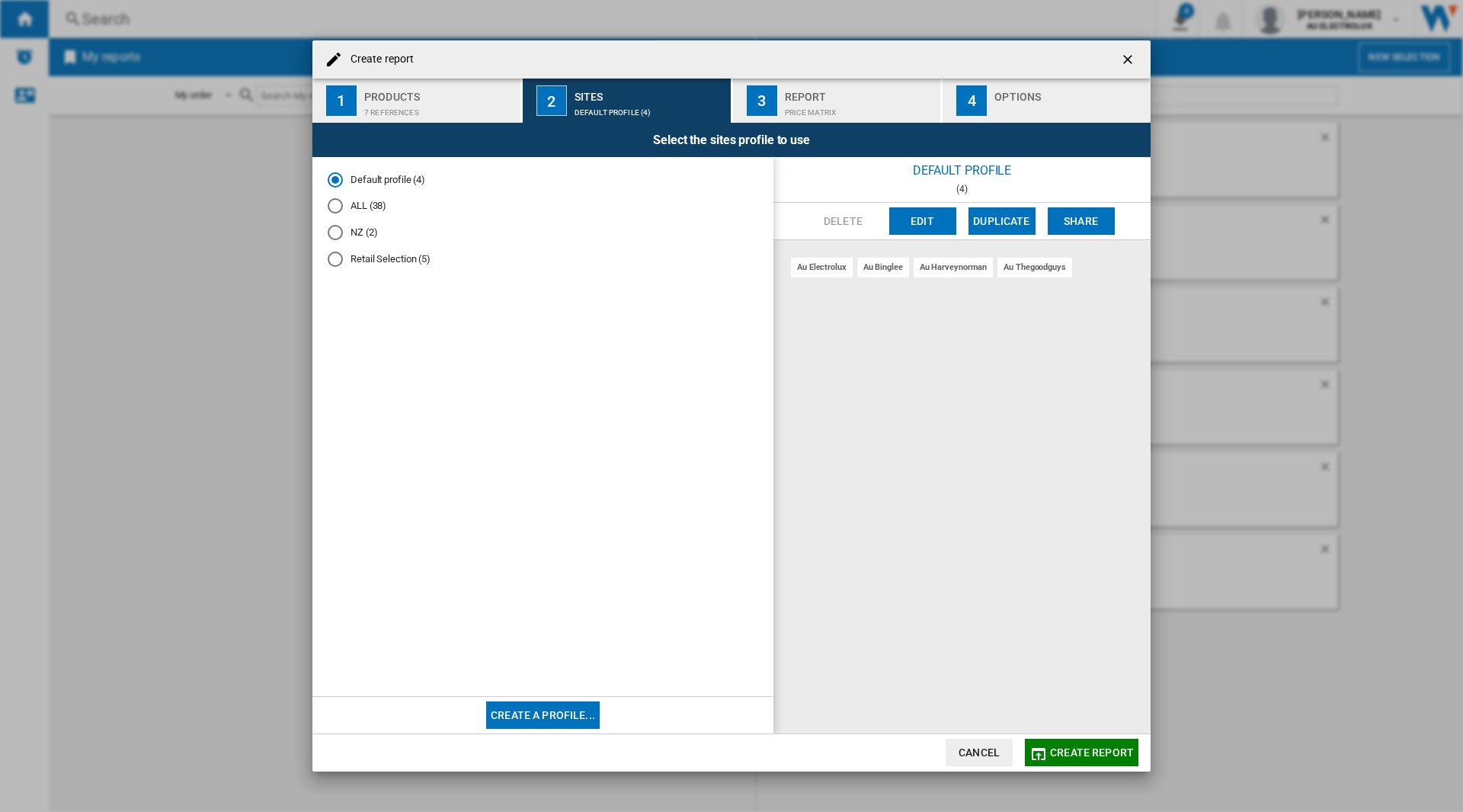
click at [382, 263] on md-radio-button "Retail Selection (5)" at bounding box center [543, 259] width 431 height 15
click at [850, 108] on div "Price Matrix" at bounding box center [860, 108] width 150 height 16
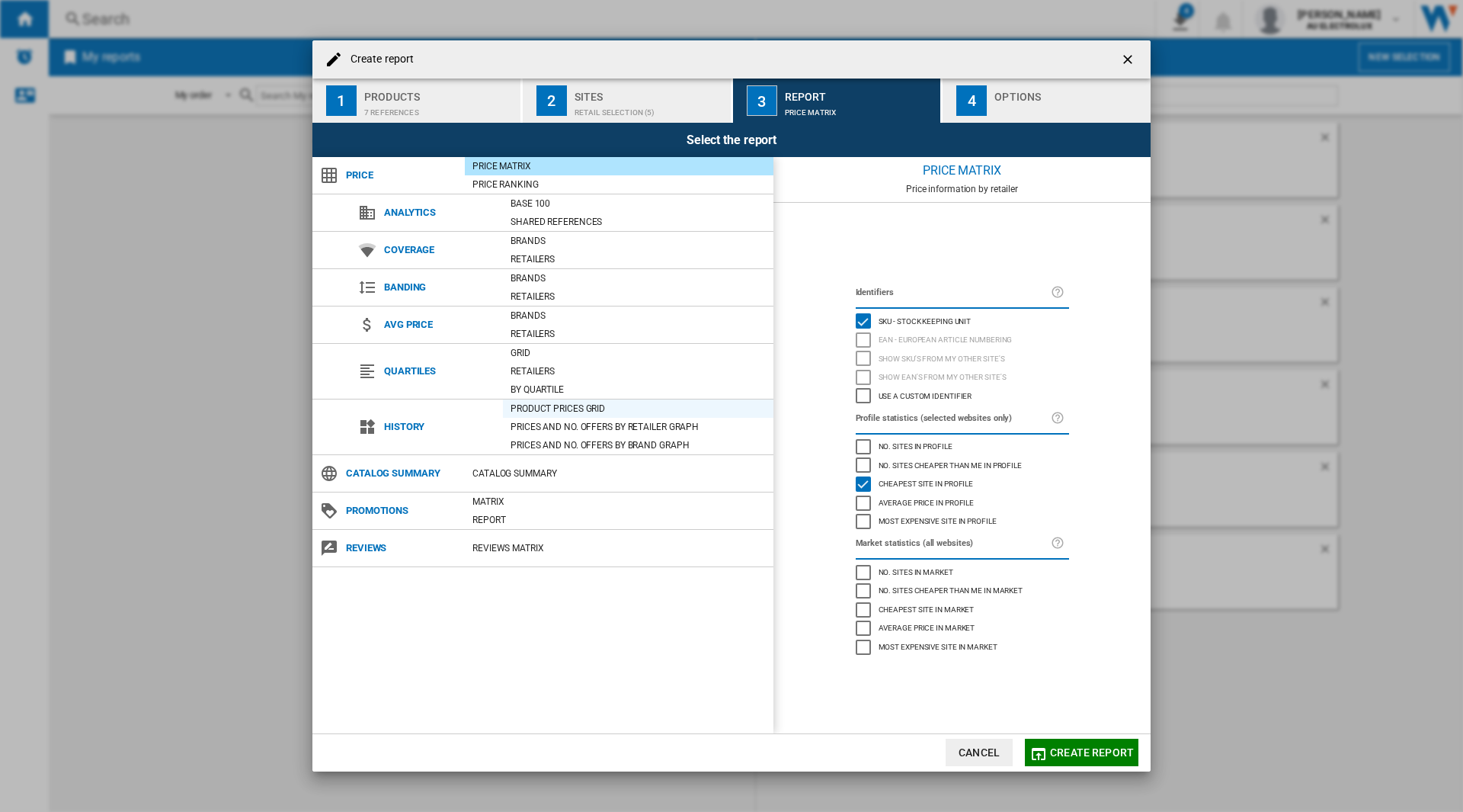
click at [597, 405] on div "Product prices grid" at bounding box center [638, 409] width 271 height 15
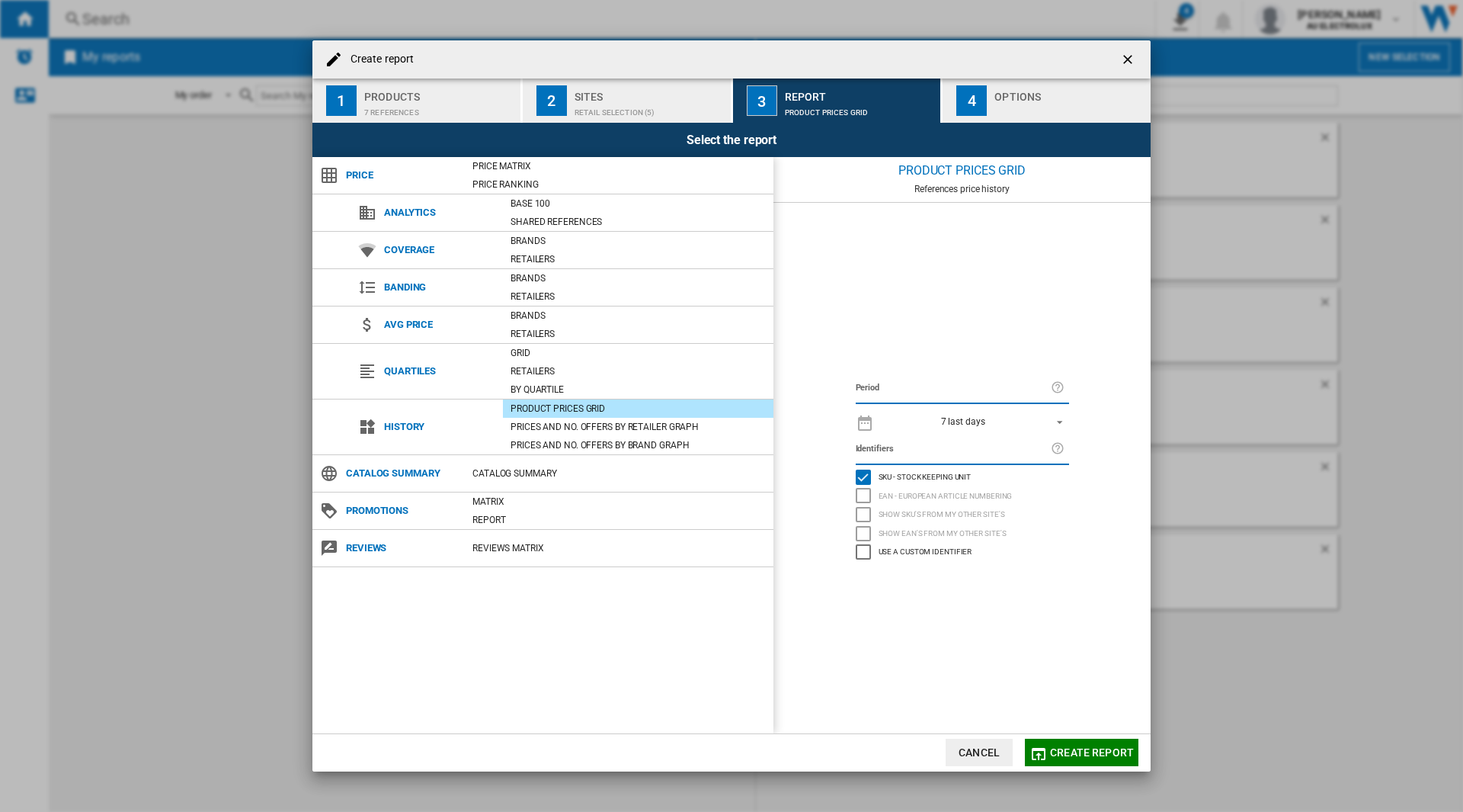
click at [946, 424] on div "7 last days" at bounding box center [964, 422] width 44 height 11
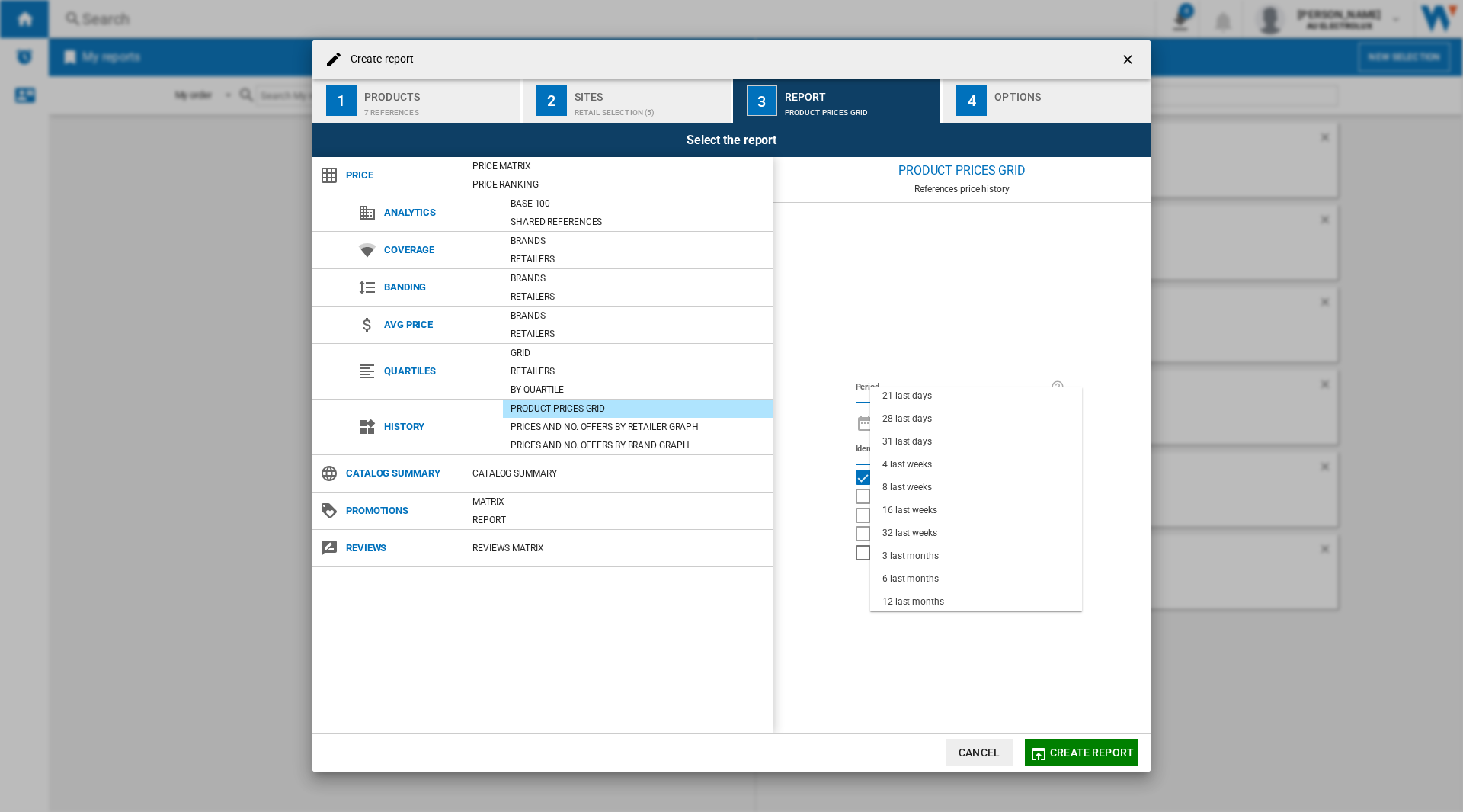
scroll to position [96, 0]
click at [916, 550] on div "6 last months" at bounding box center [910, 555] width 56 height 13
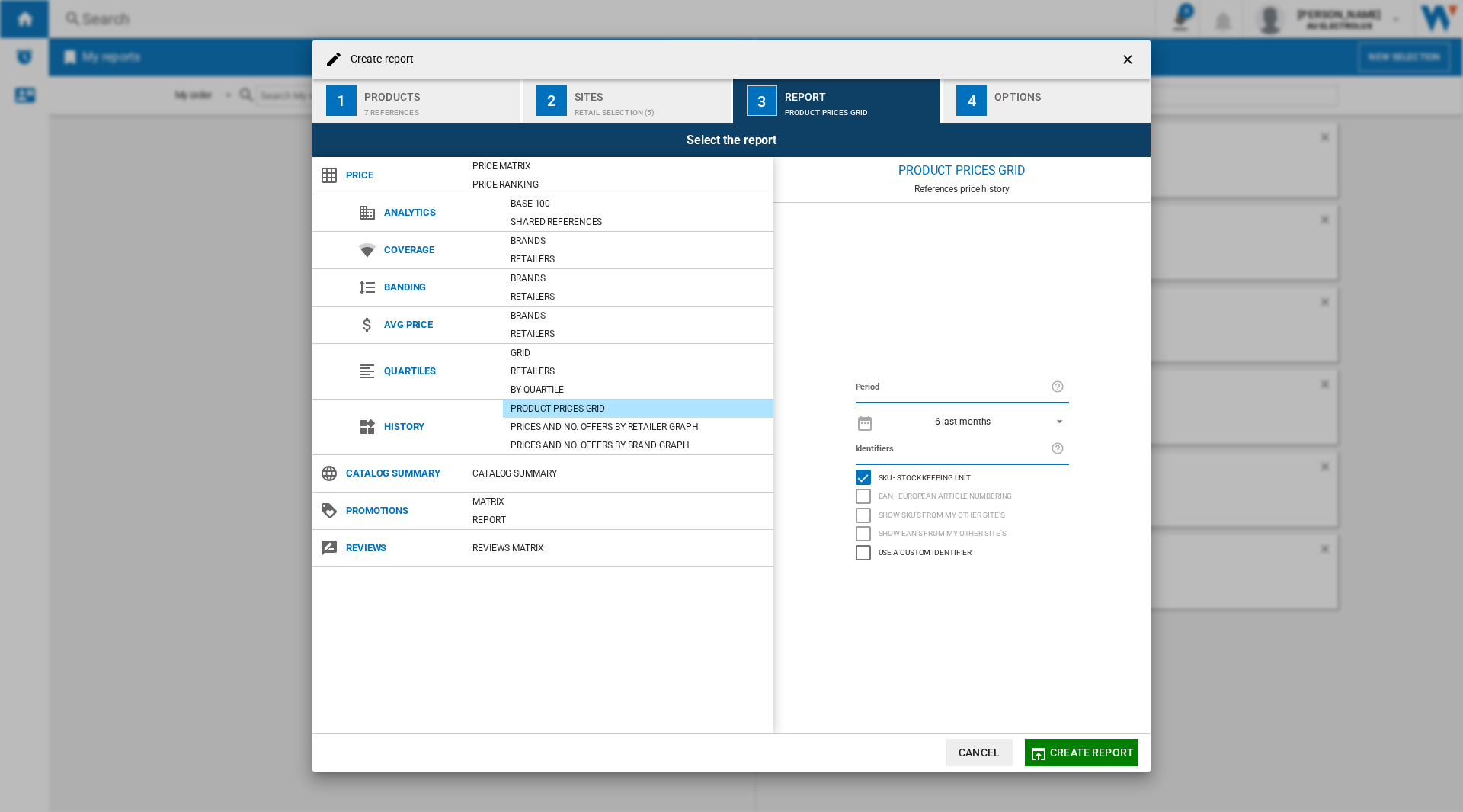
click at [1047, 102] on div "Create report ..." at bounding box center [1070, 108] width 150 height 16
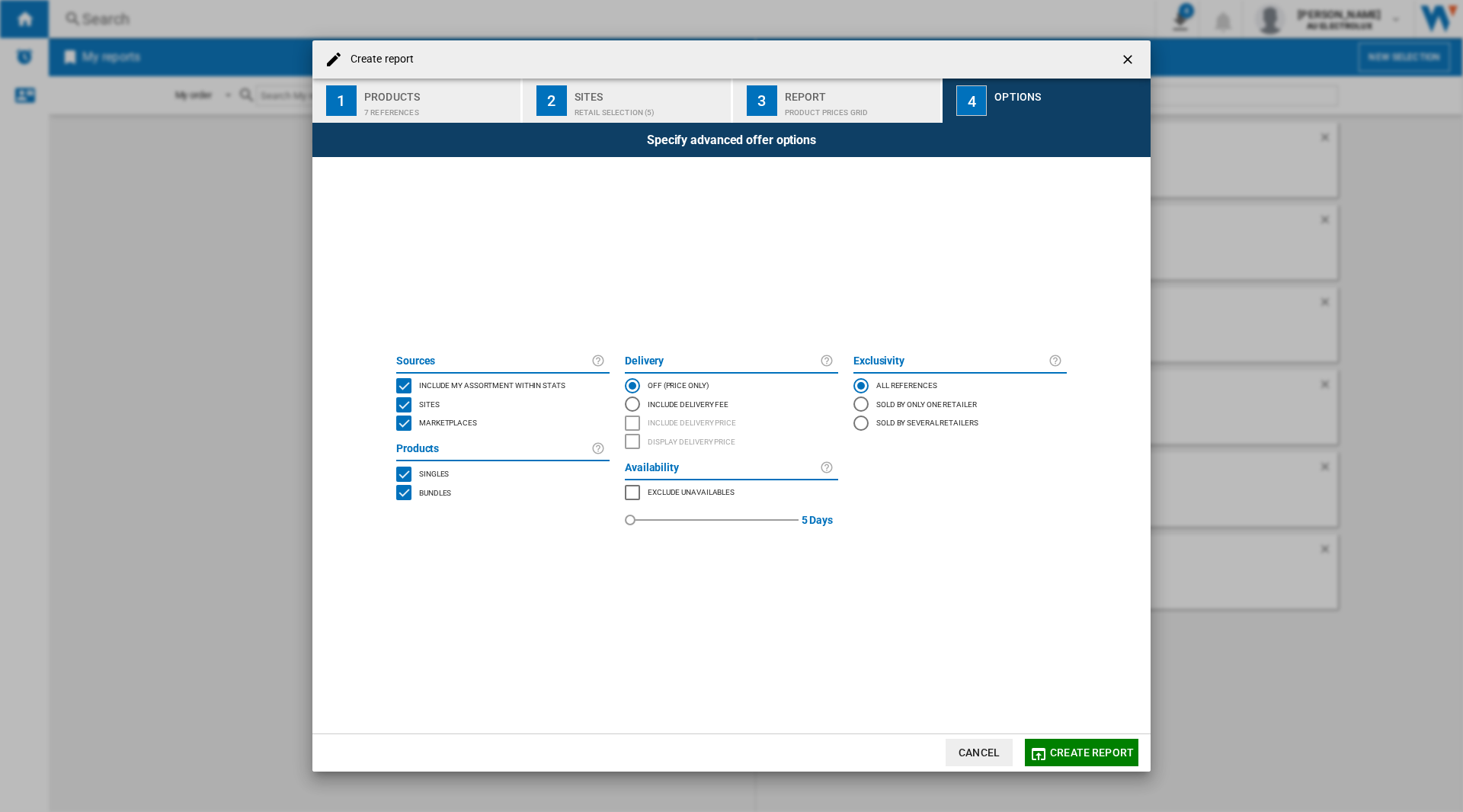
click at [400, 493] on div "BUNDLES" at bounding box center [404, 492] width 15 height 15
click at [1092, 750] on span "Create report" at bounding box center [1092, 752] width 84 height 12
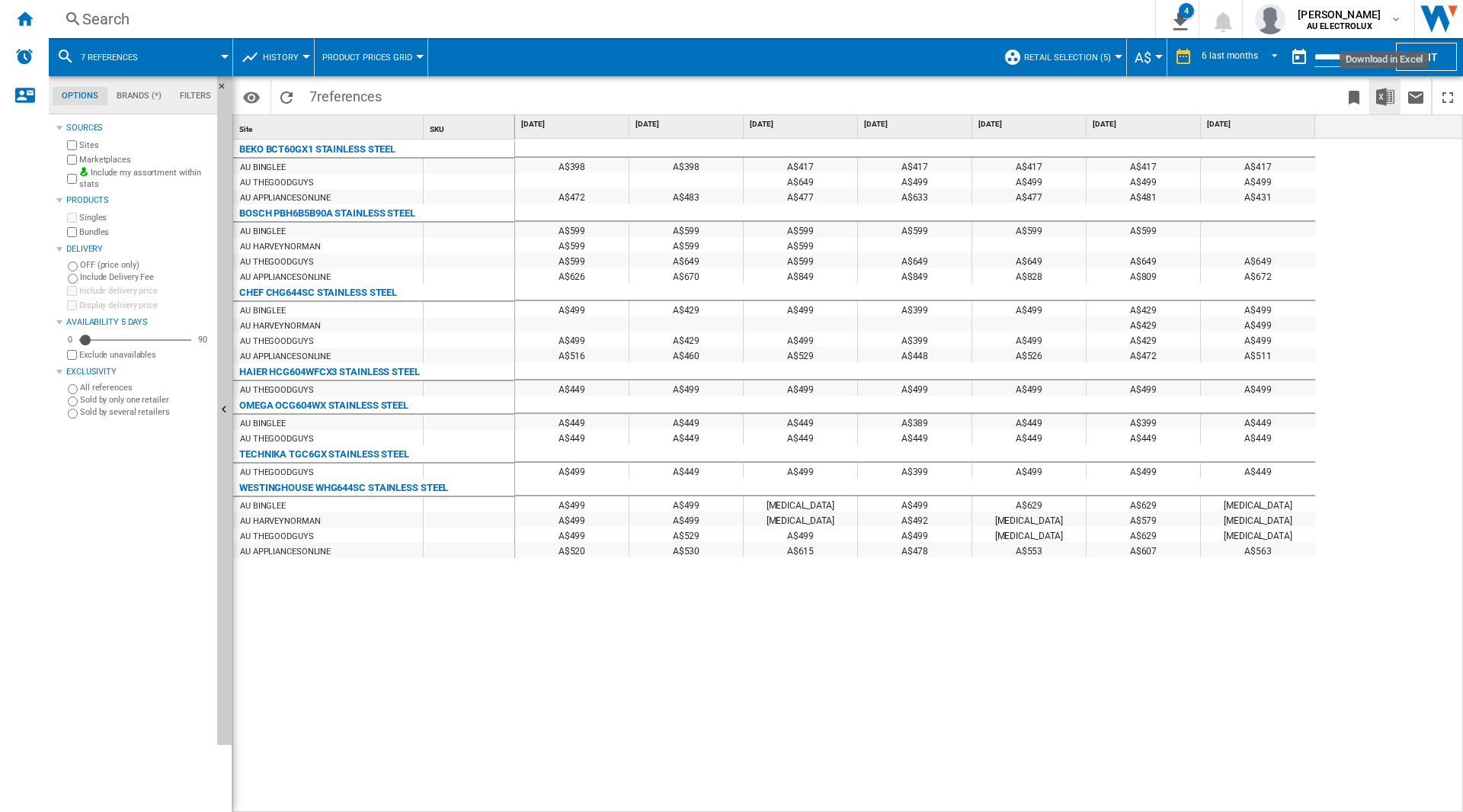
click at [1383, 103] on img "Download in Excel" at bounding box center [1385, 97] width 18 height 18
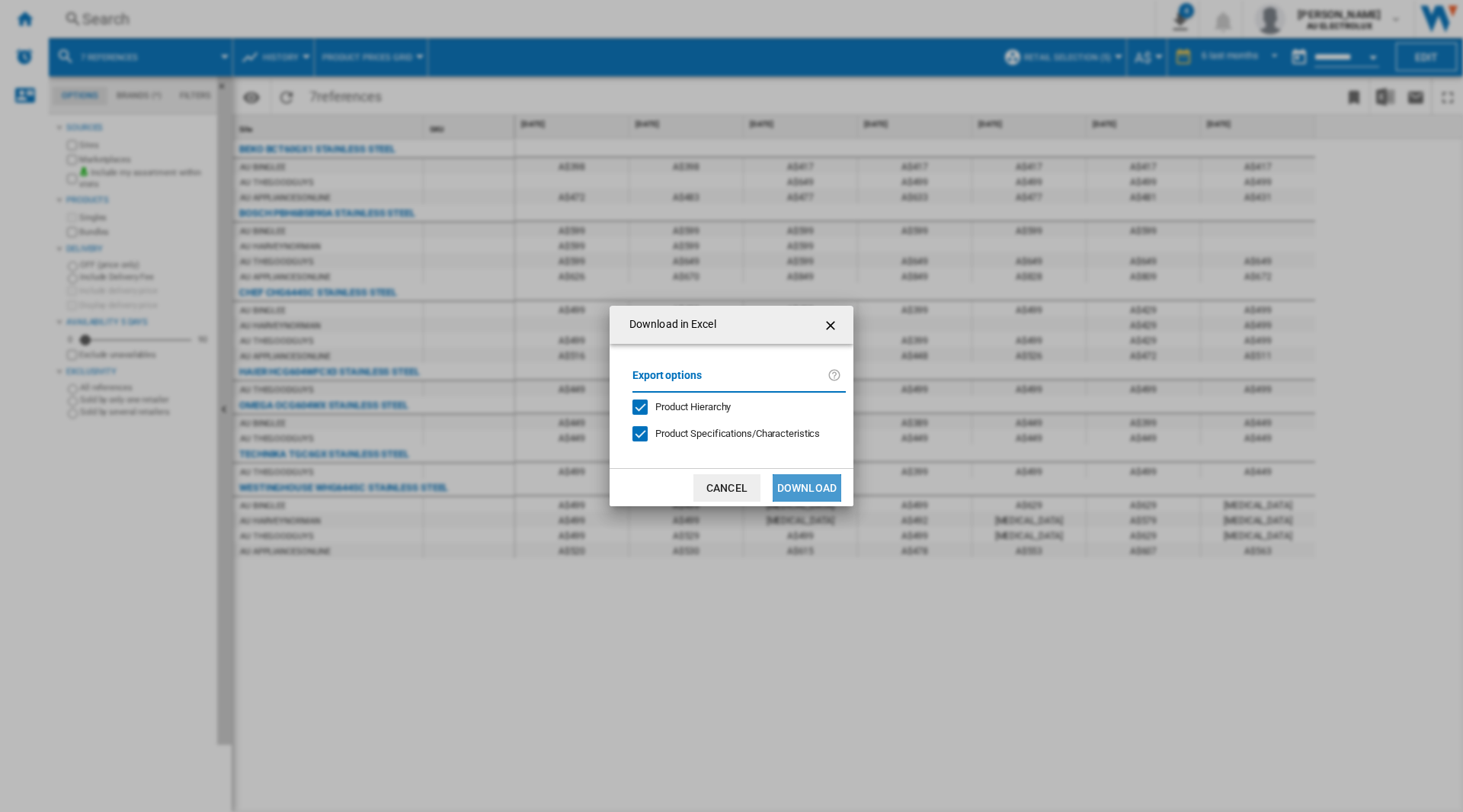
click at [818, 495] on button "Download" at bounding box center [807, 488] width 68 height 28
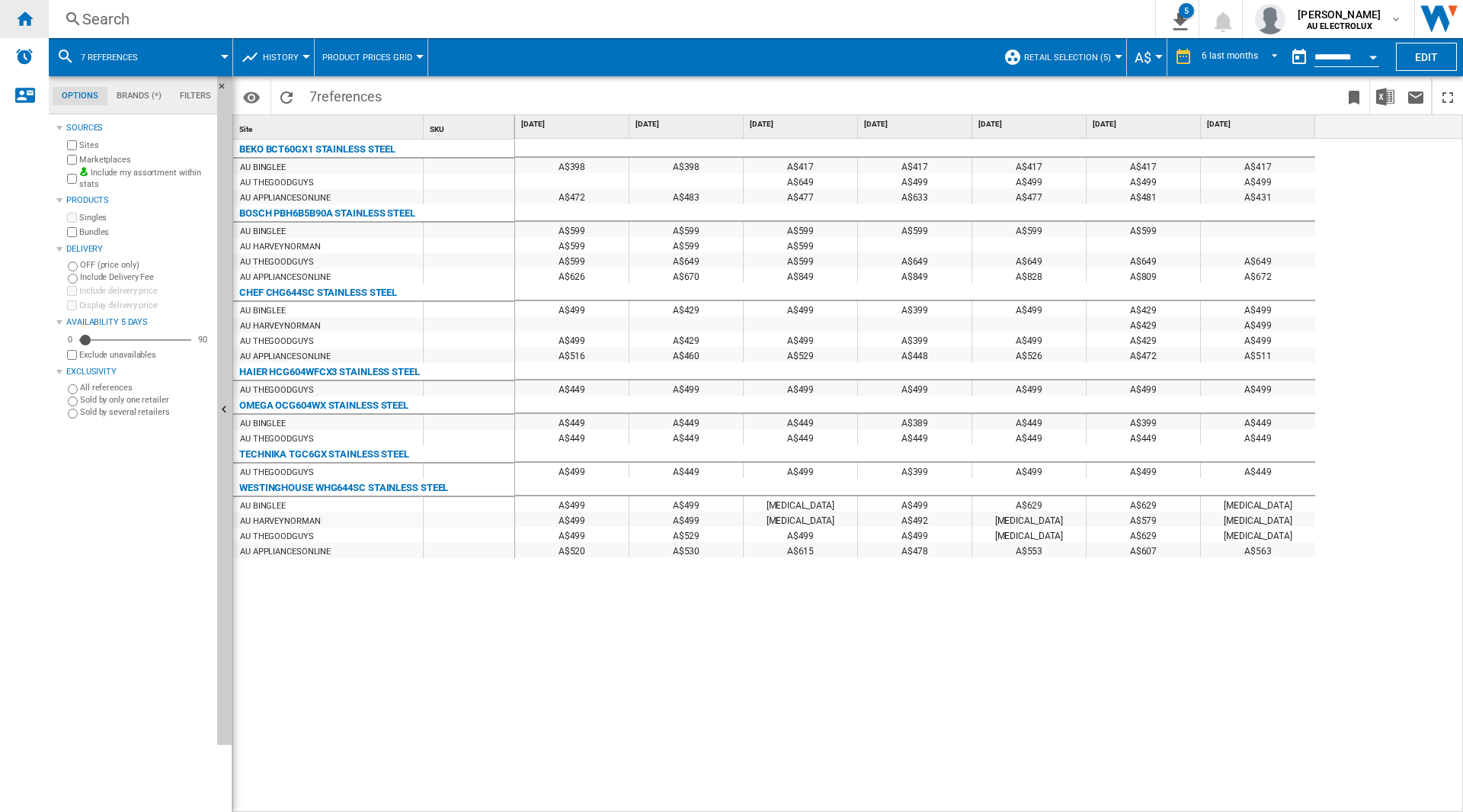
click at [37, 18] on div "Home" at bounding box center [24, 18] width 49 height 38
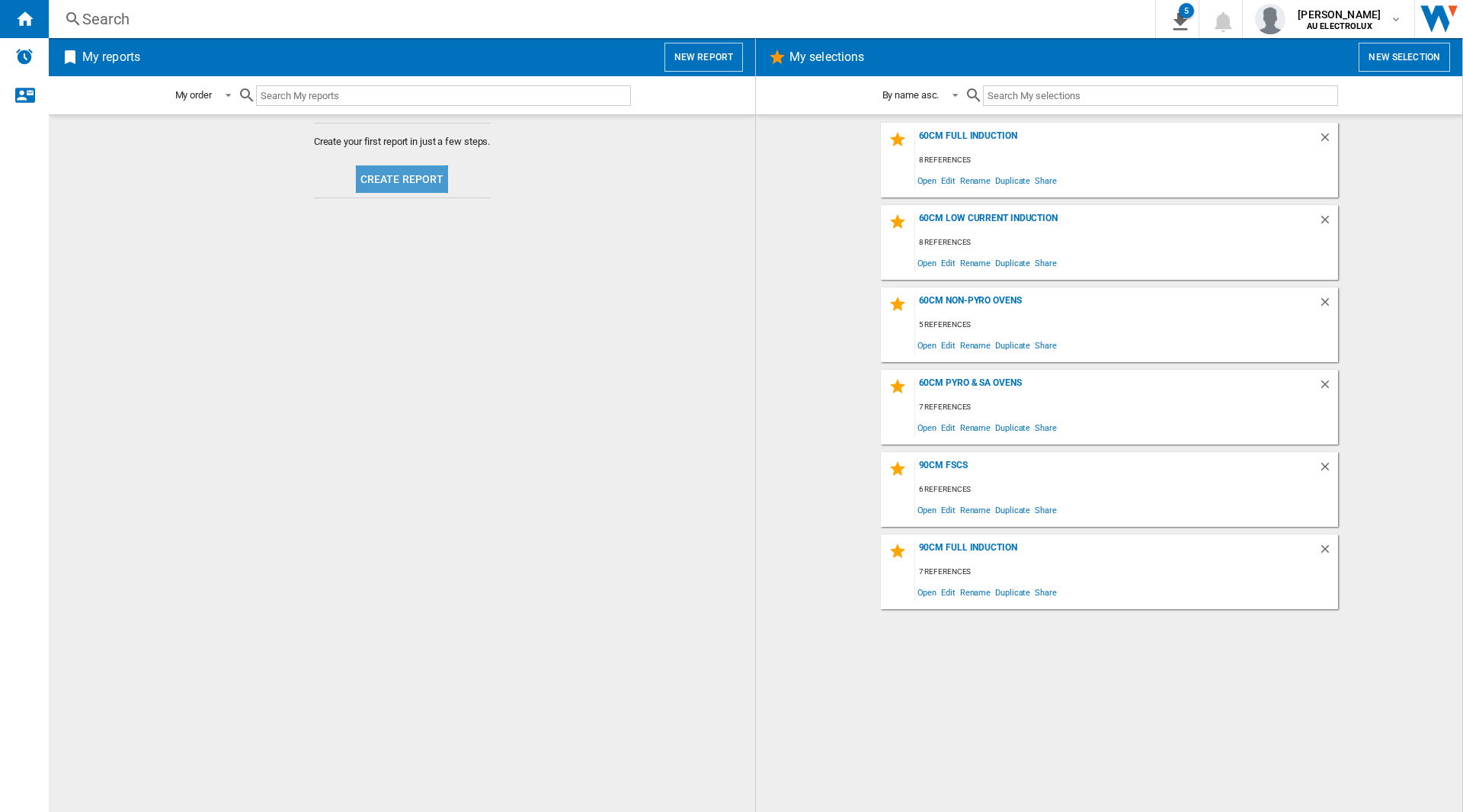
click at [418, 179] on button "Create report" at bounding box center [402, 179] width 93 height 28
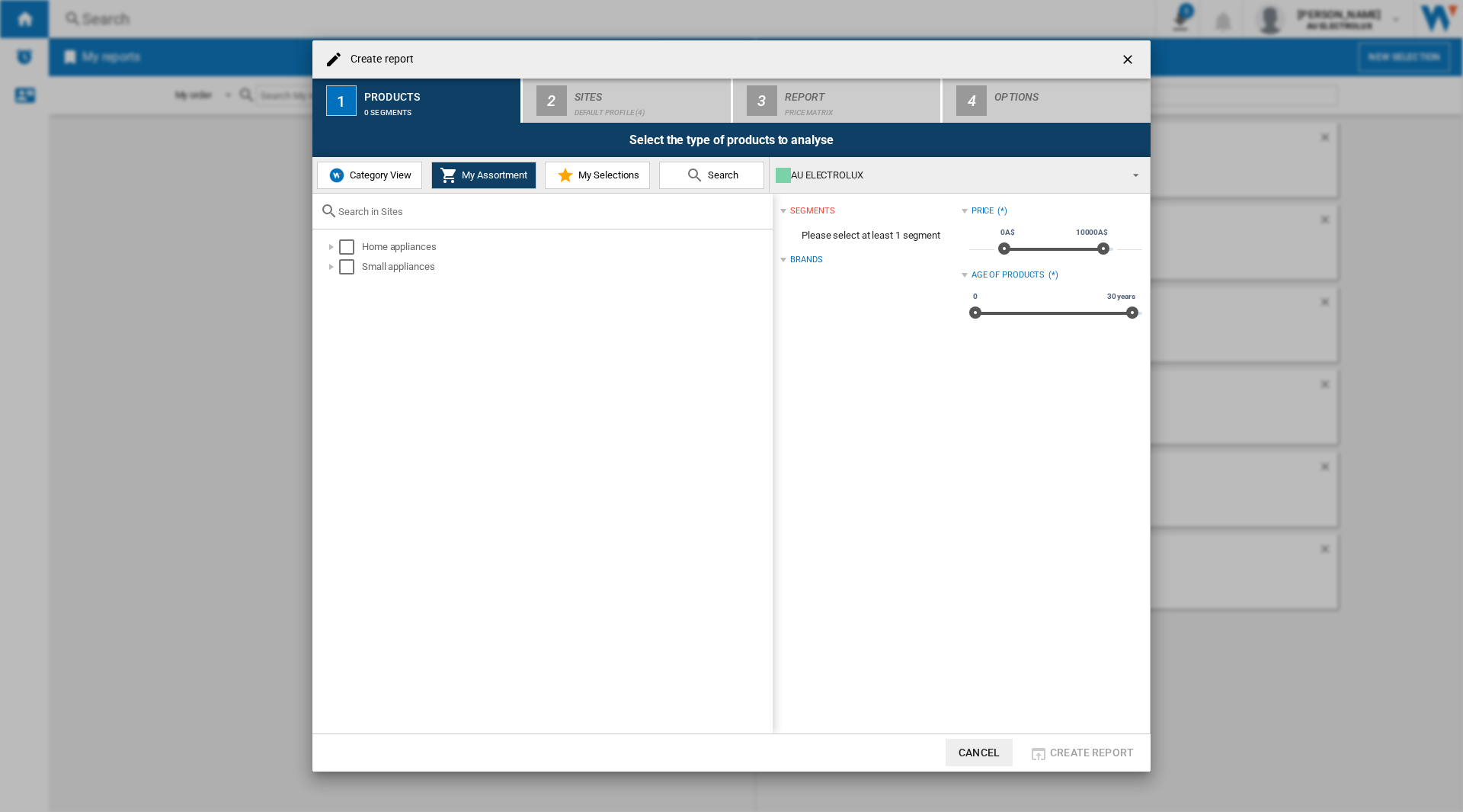
click at [538, 213] on input "Create report ..." at bounding box center [552, 212] width 427 height 11
click at [720, 173] on span "Search" at bounding box center [721, 175] width 34 height 11
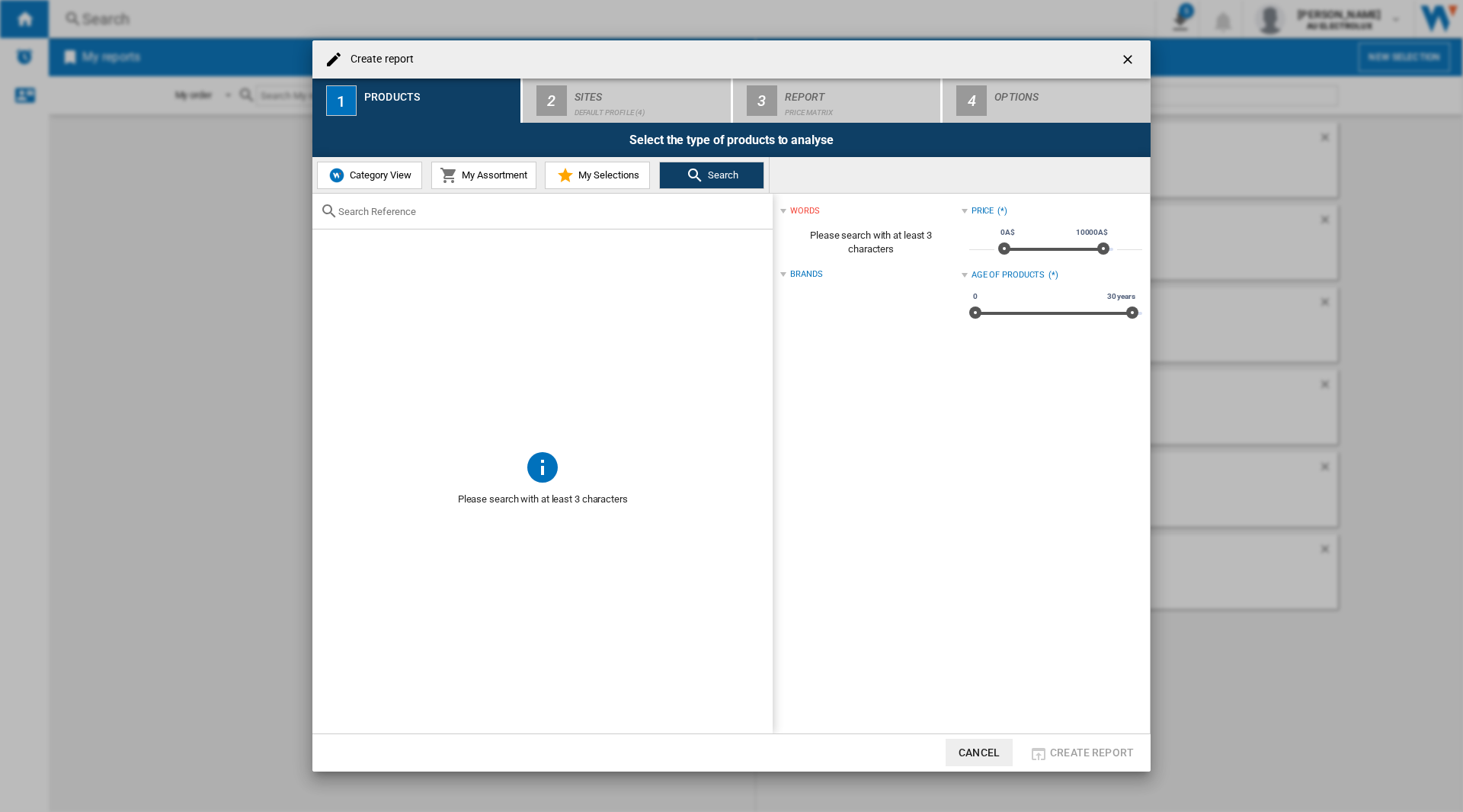
click at [383, 215] on input "Create report ..." at bounding box center [552, 212] width 427 height 11
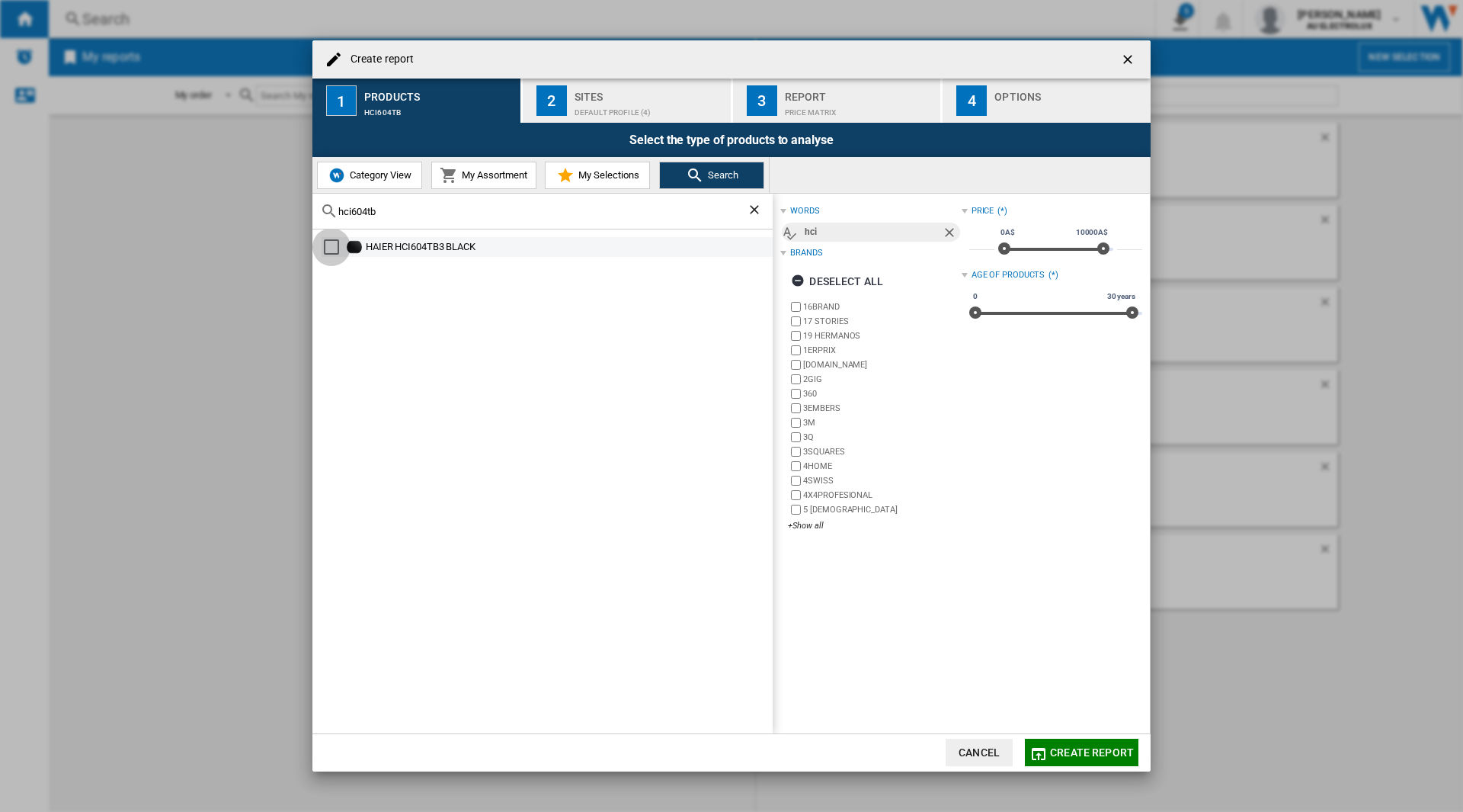
click at [330, 240] on div "Select" at bounding box center [331, 247] width 15 height 15
click at [423, 210] on input "hci604tb" at bounding box center [543, 212] width 409 height 11
drag, startPoint x: 327, startPoint y: 240, endPoint x: 484, endPoint y: 247, distance: 157.2
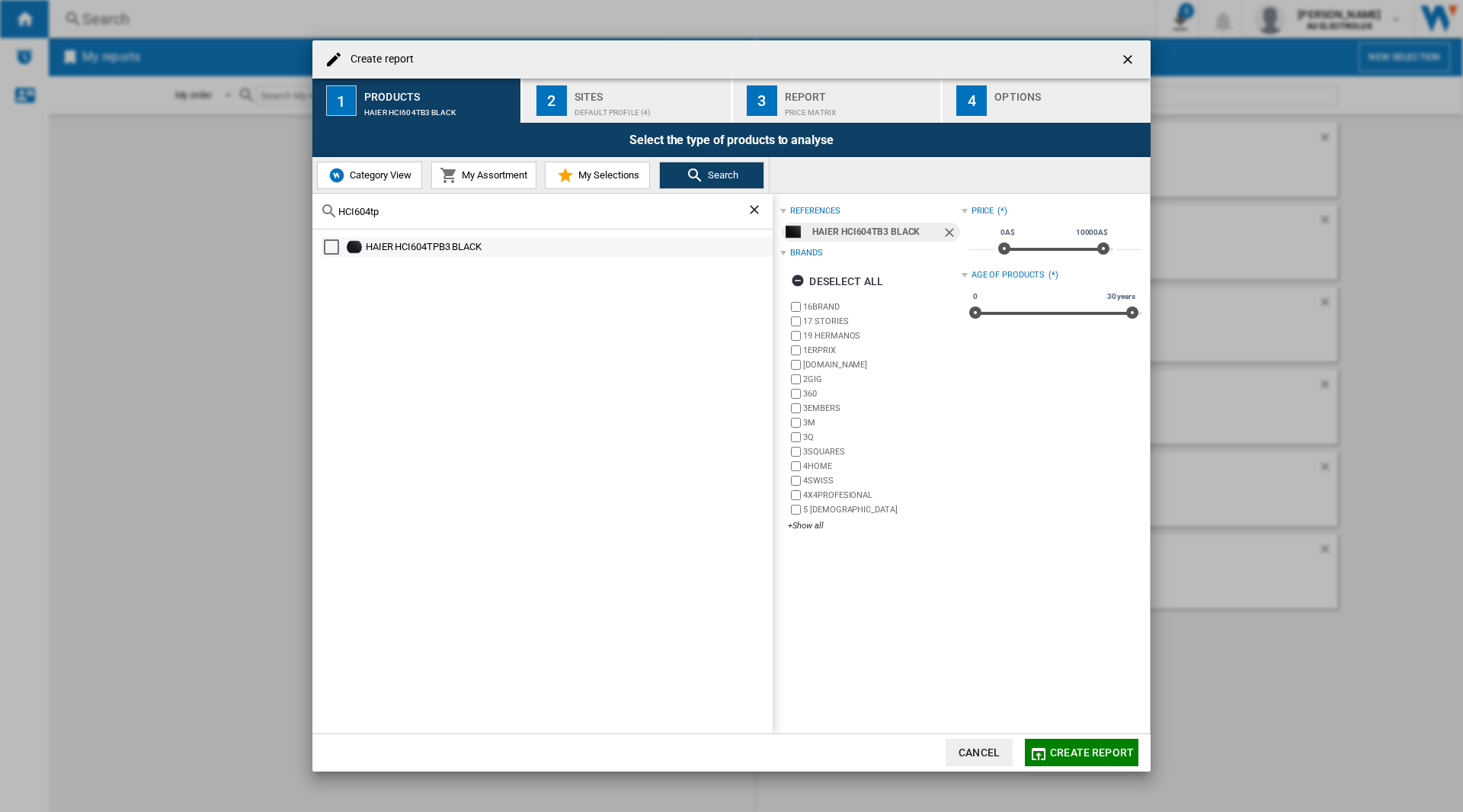
click at [327, 240] on div "Select" at bounding box center [331, 247] width 15 height 15
drag, startPoint x: 401, startPoint y: 215, endPoint x: 331, endPoint y: 210, distance: 70.2
click at [331, 210] on div "HCI604tp" at bounding box center [543, 211] width 461 height 36
click at [337, 247] on div "Select" at bounding box center [331, 247] width 15 height 15
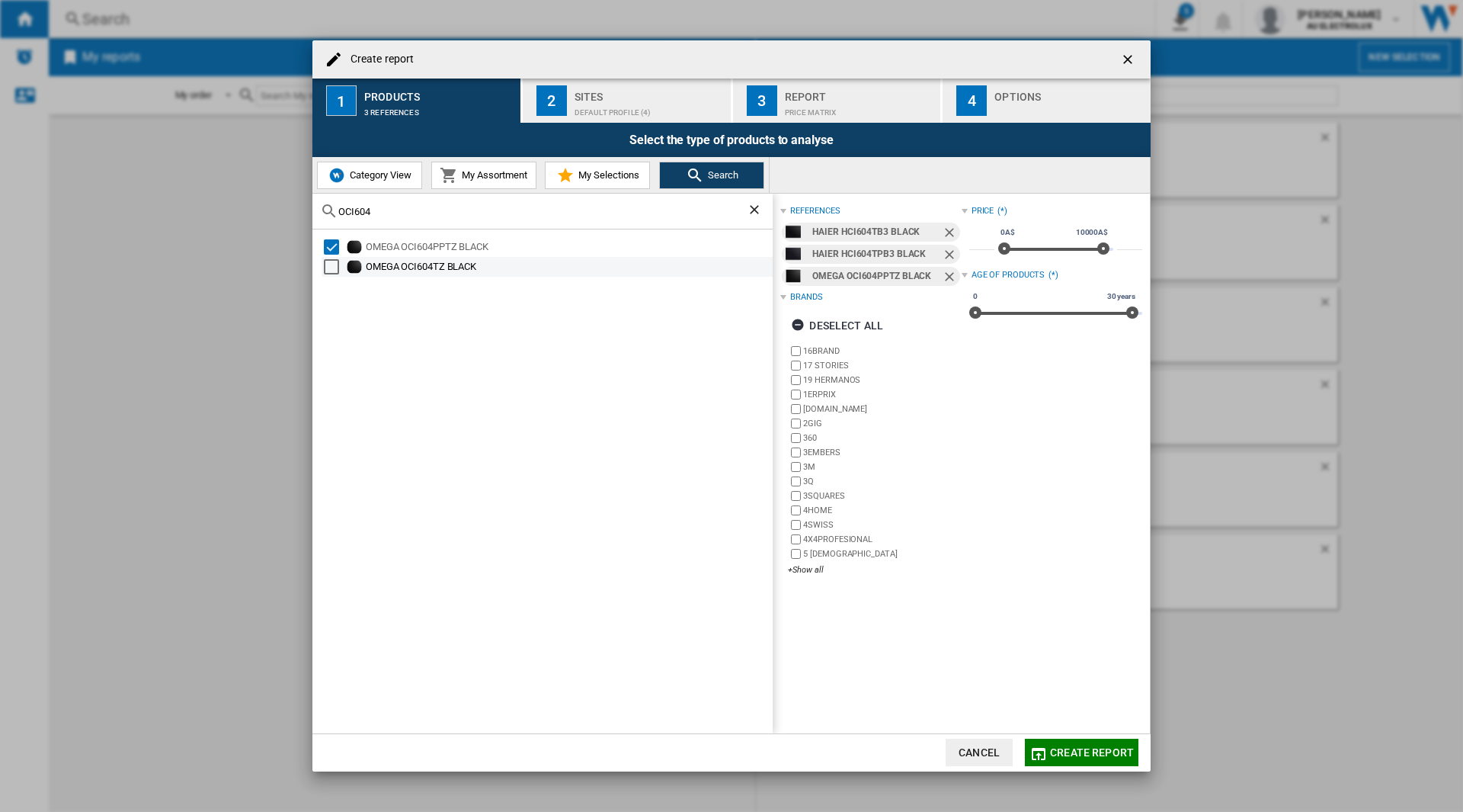
click at [336, 265] on div "Select" at bounding box center [331, 266] width 15 height 15
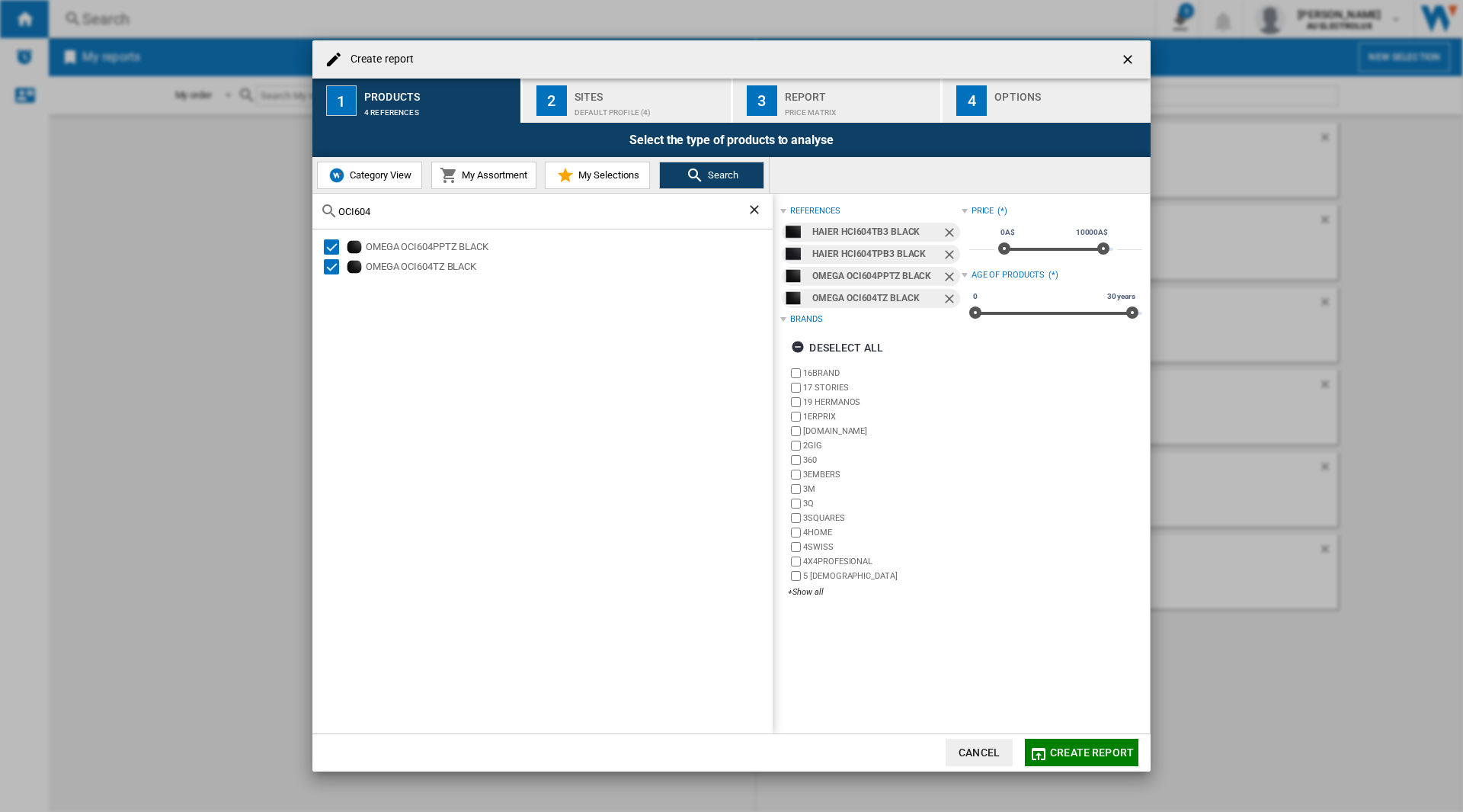
drag, startPoint x: 410, startPoint y: 215, endPoint x: 320, endPoint y: 210, distance: 90.1
click at [320, 210] on div "OCI604" at bounding box center [543, 211] width 461 height 36
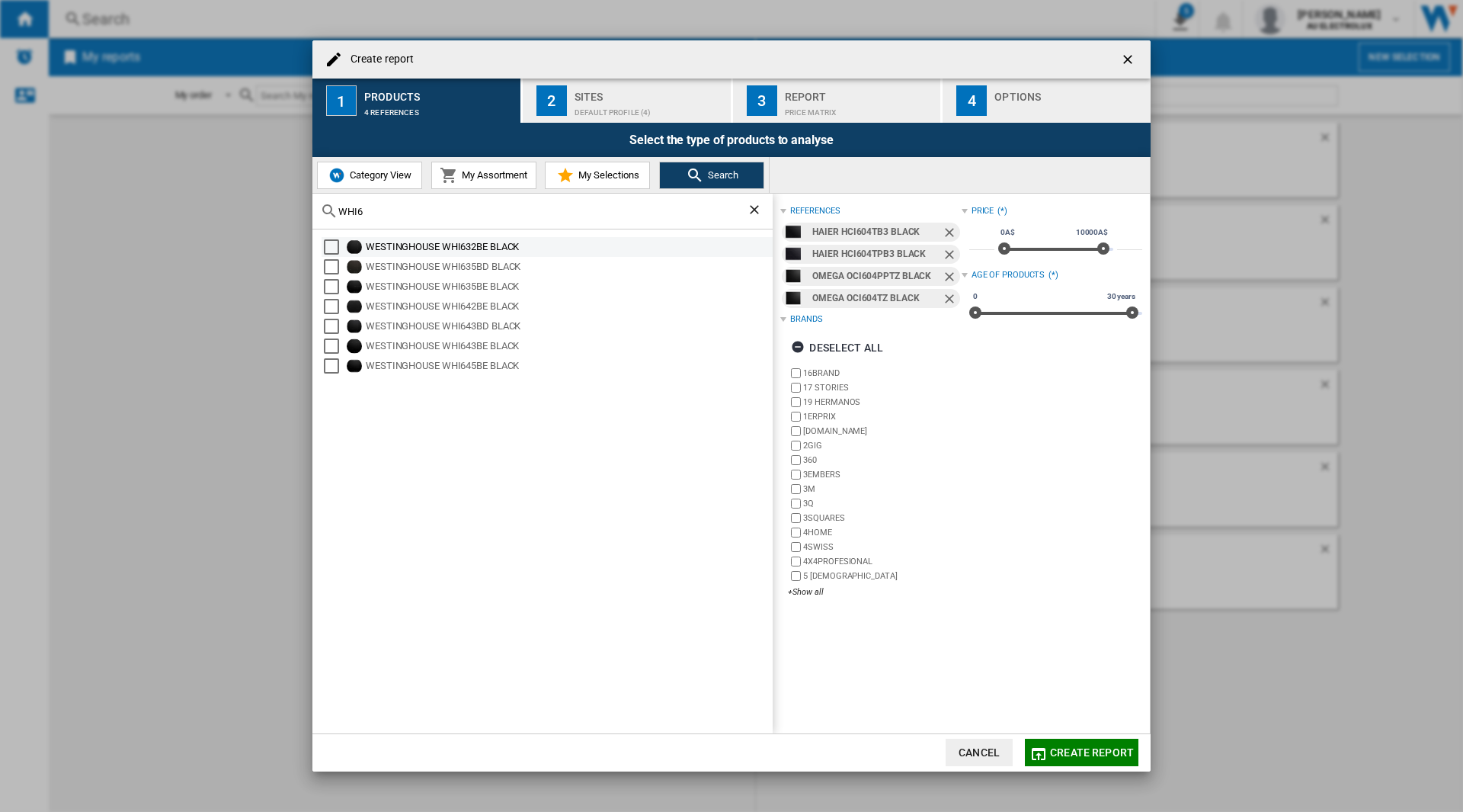
click at [331, 247] on div "Select" at bounding box center [331, 247] width 15 height 15
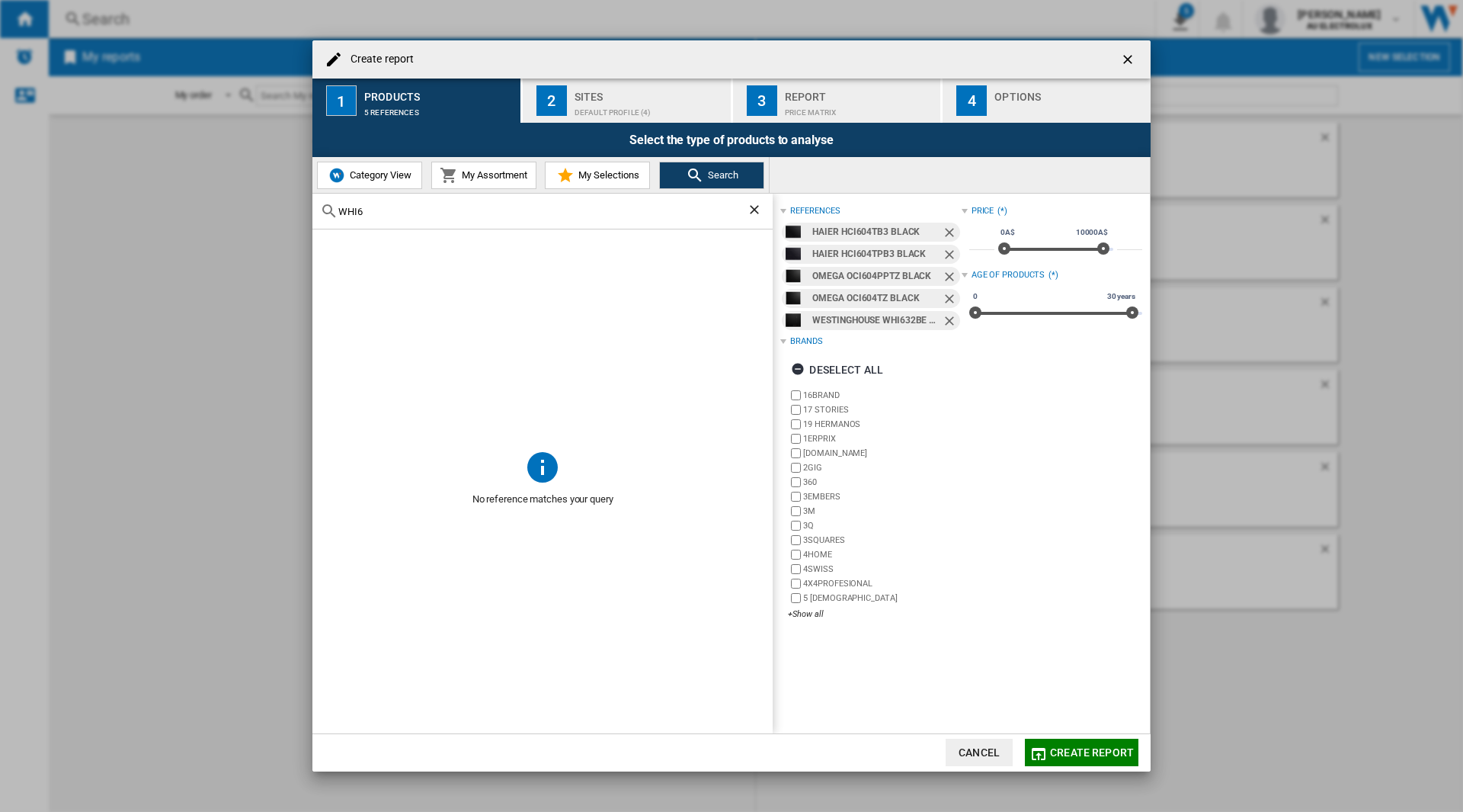
click at [404, 210] on input "WHI6" at bounding box center [543, 212] width 409 height 11
type input "W"
type input "WHI6"
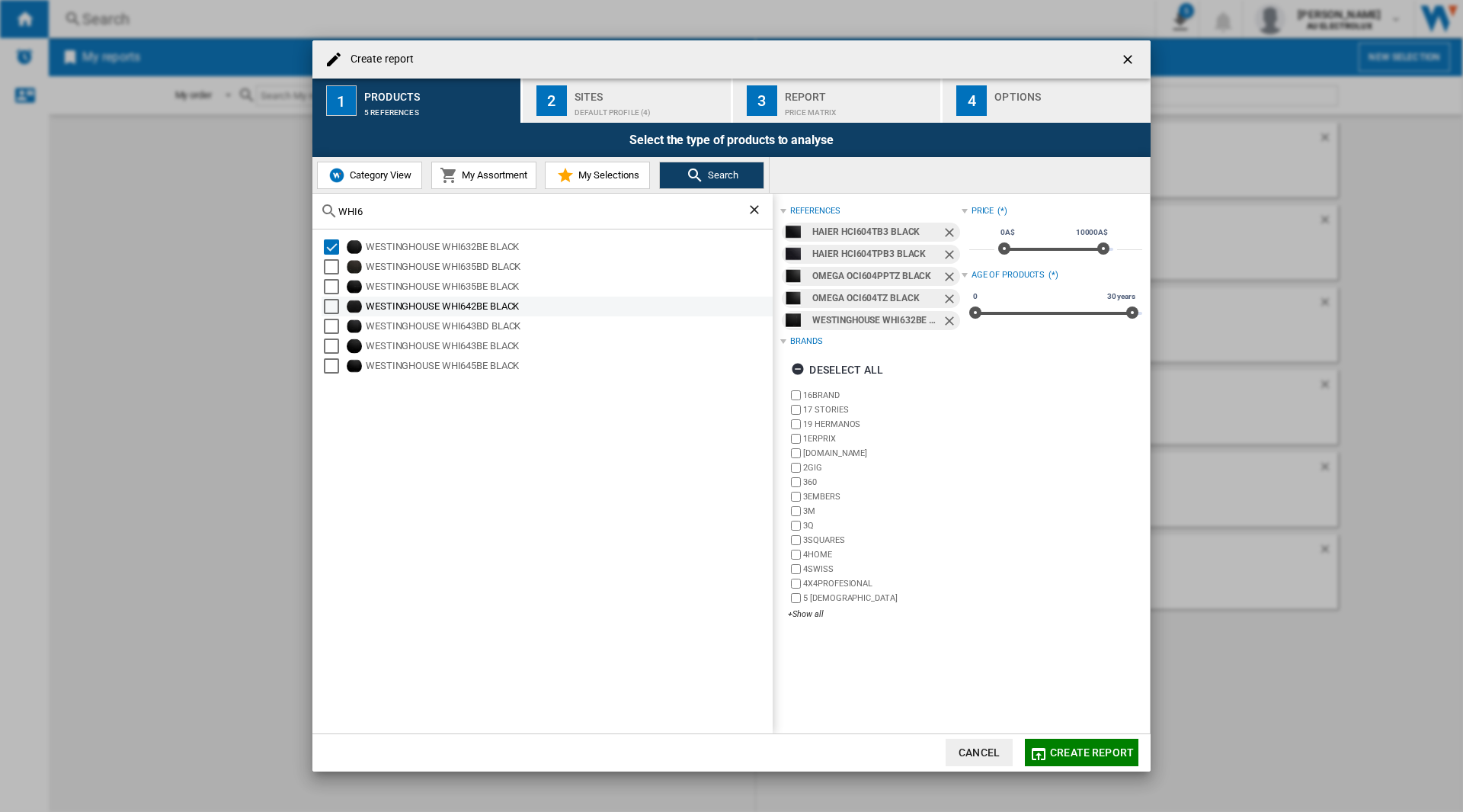
click at [326, 306] on div "Select" at bounding box center [331, 306] width 15 height 15
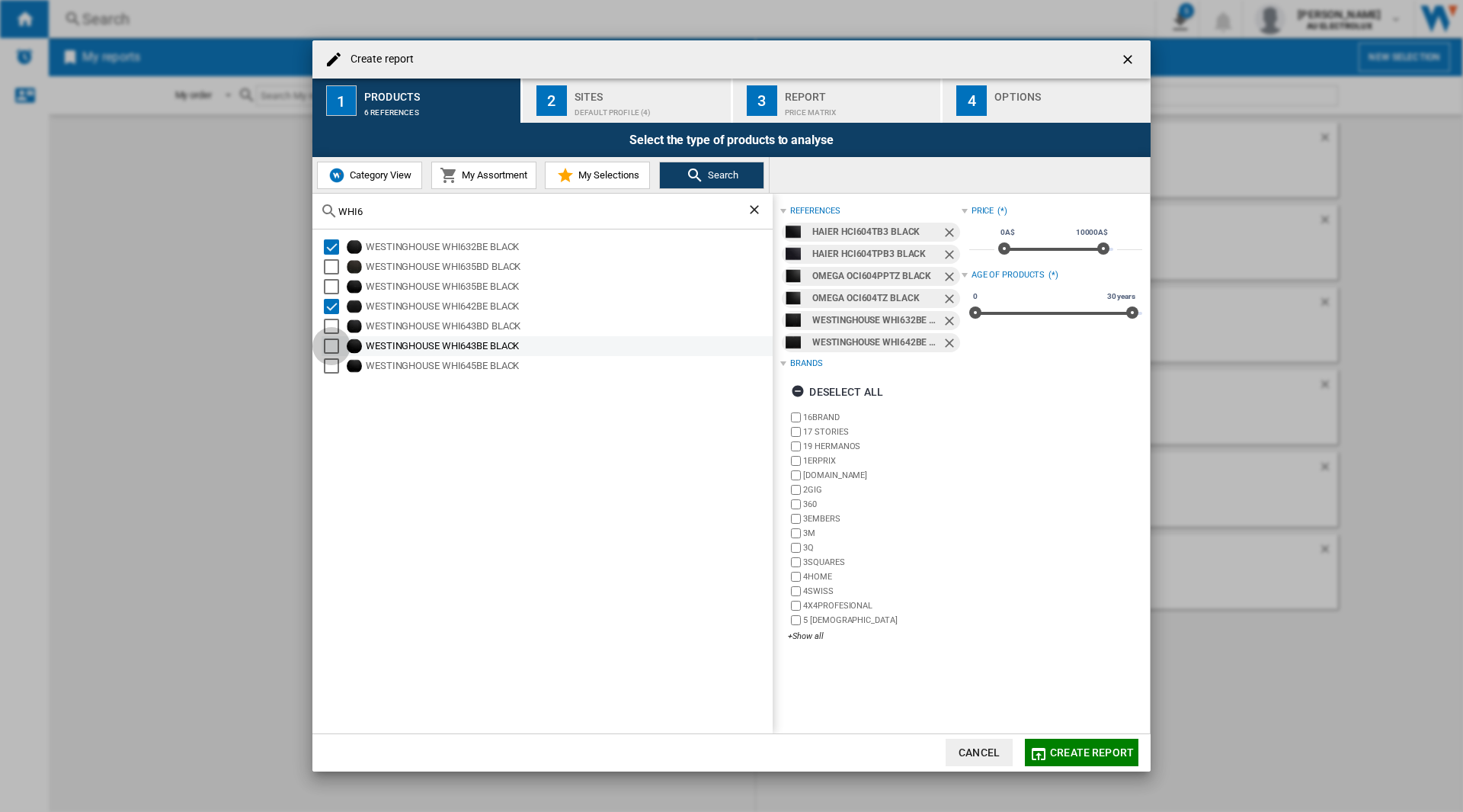
click at [333, 340] on div "Select" at bounding box center [331, 346] width 15 height 15
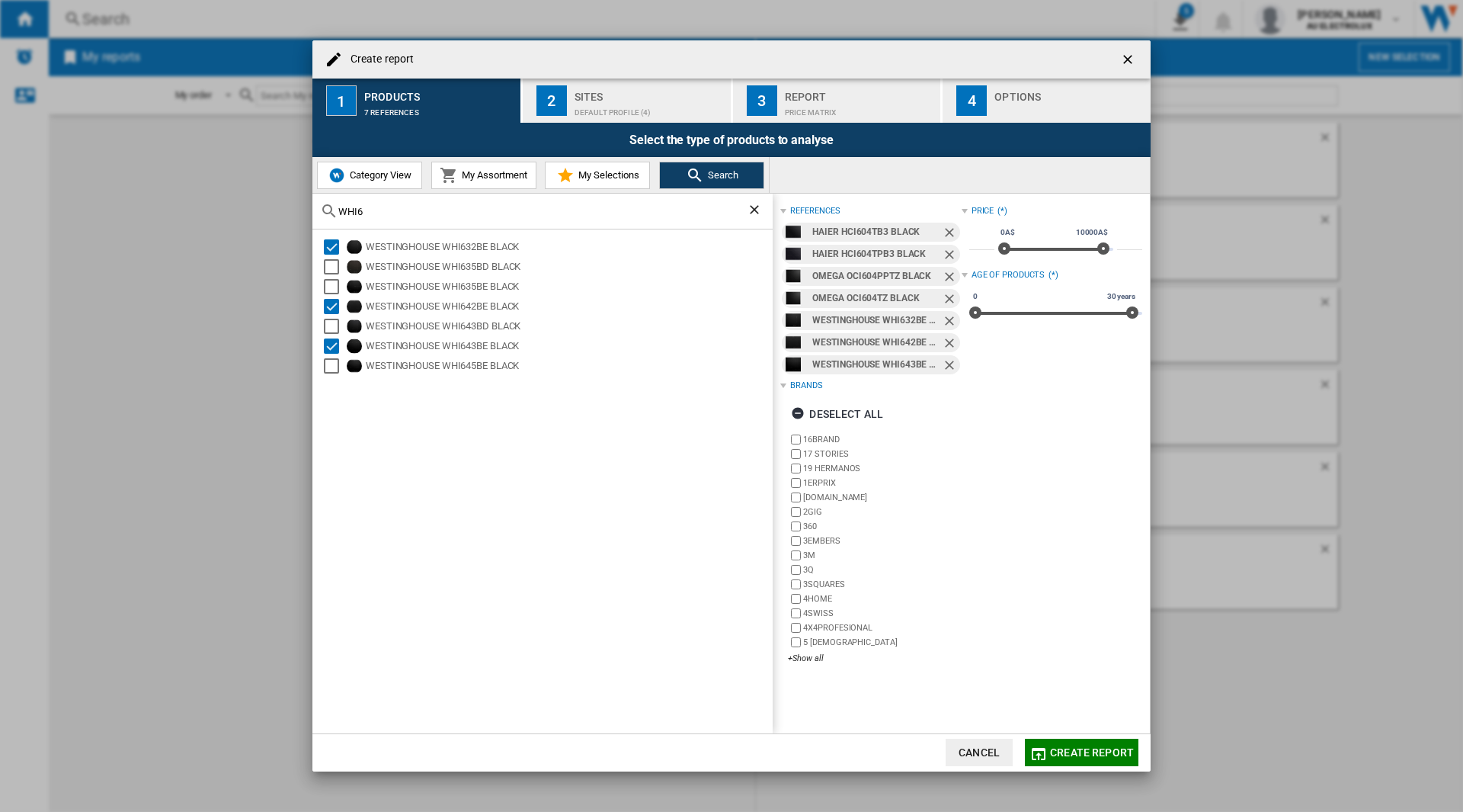
click at [1093, 757] on span "Create report" at bounding box center [1092, 752] width 84 height 12
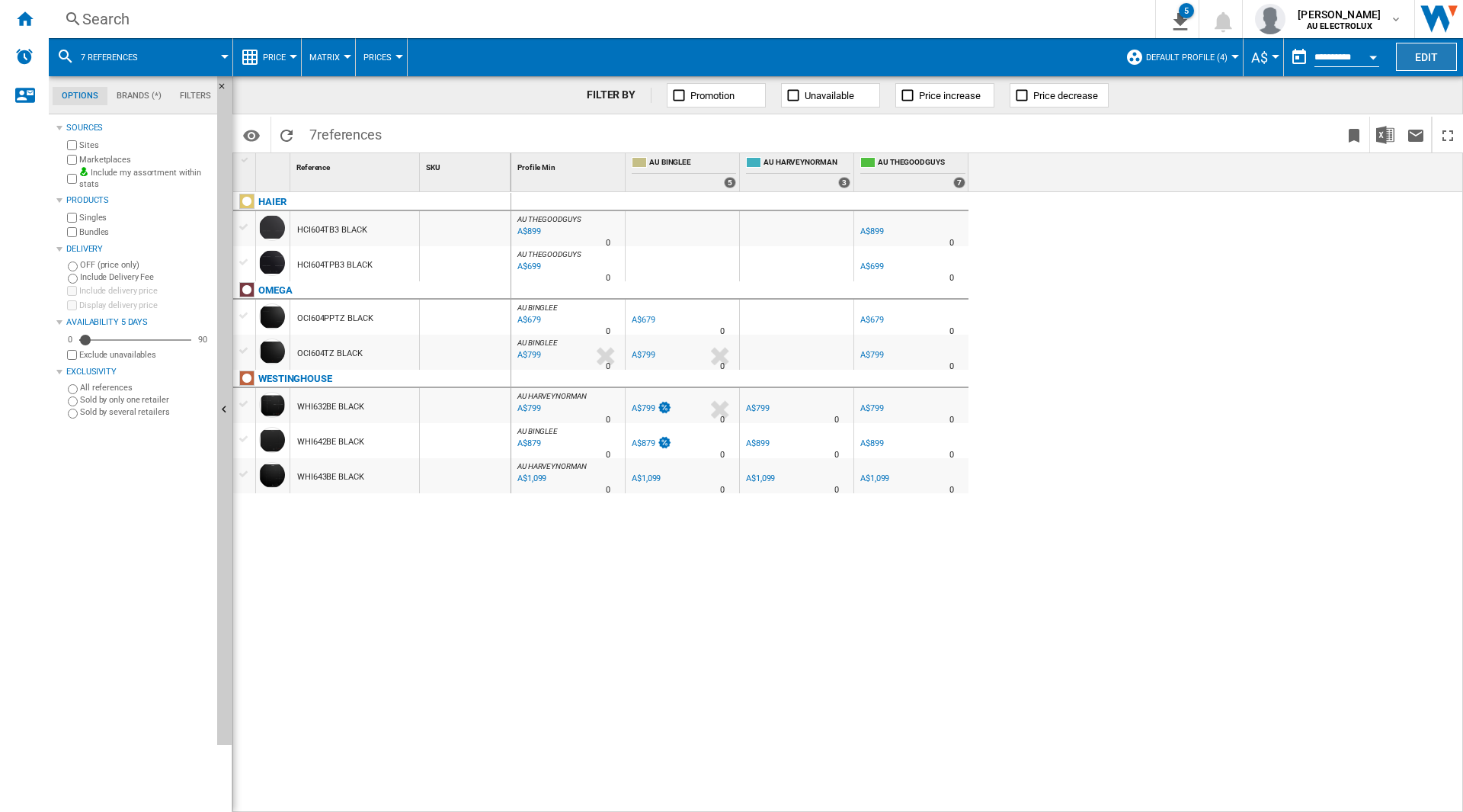
click at [1417, 50] on button "Edit" at bounding box center [1427, 56] width 61 height 28
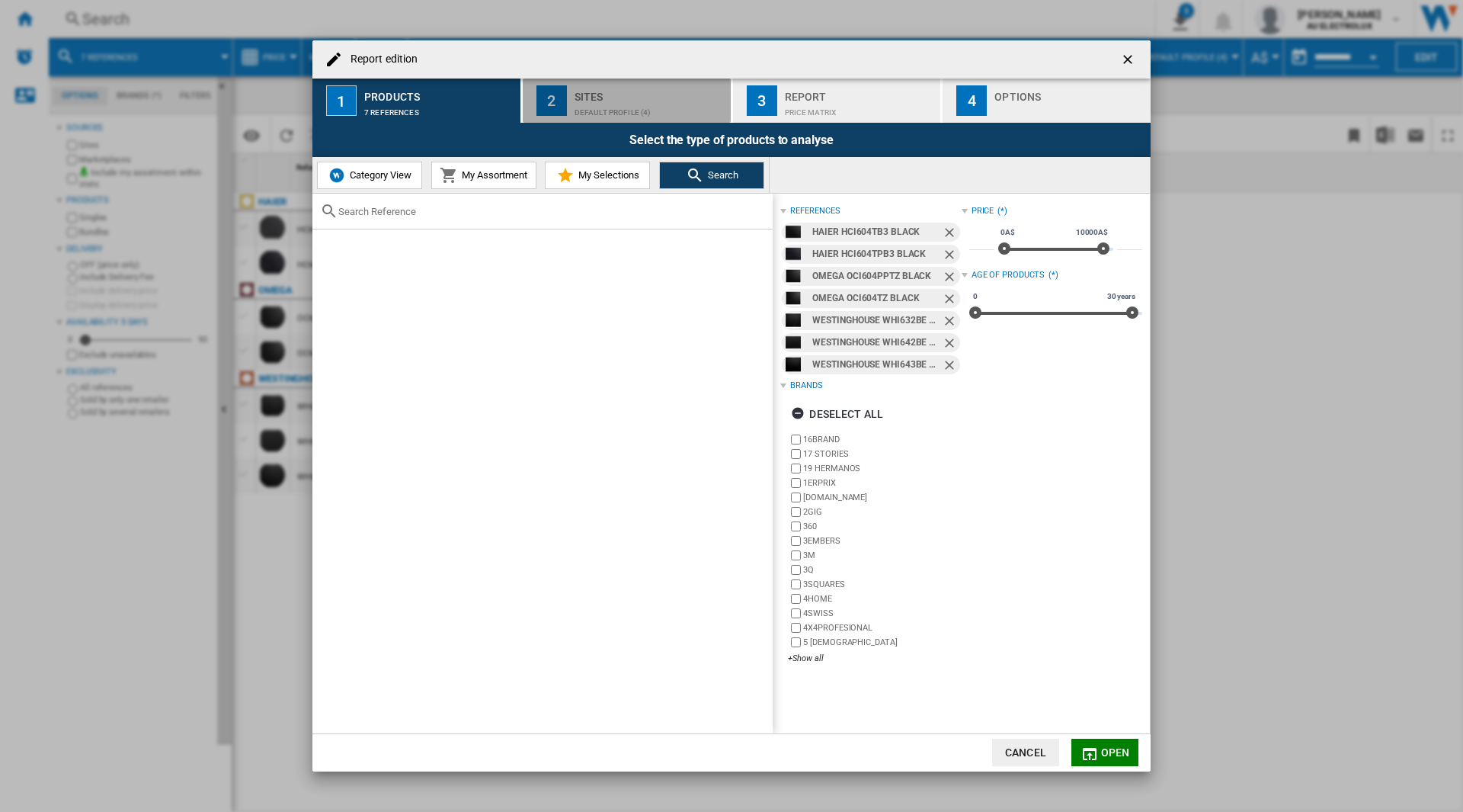
click at [565, 101] on div "2" at bounding box center [551, 100] width 31 height 31
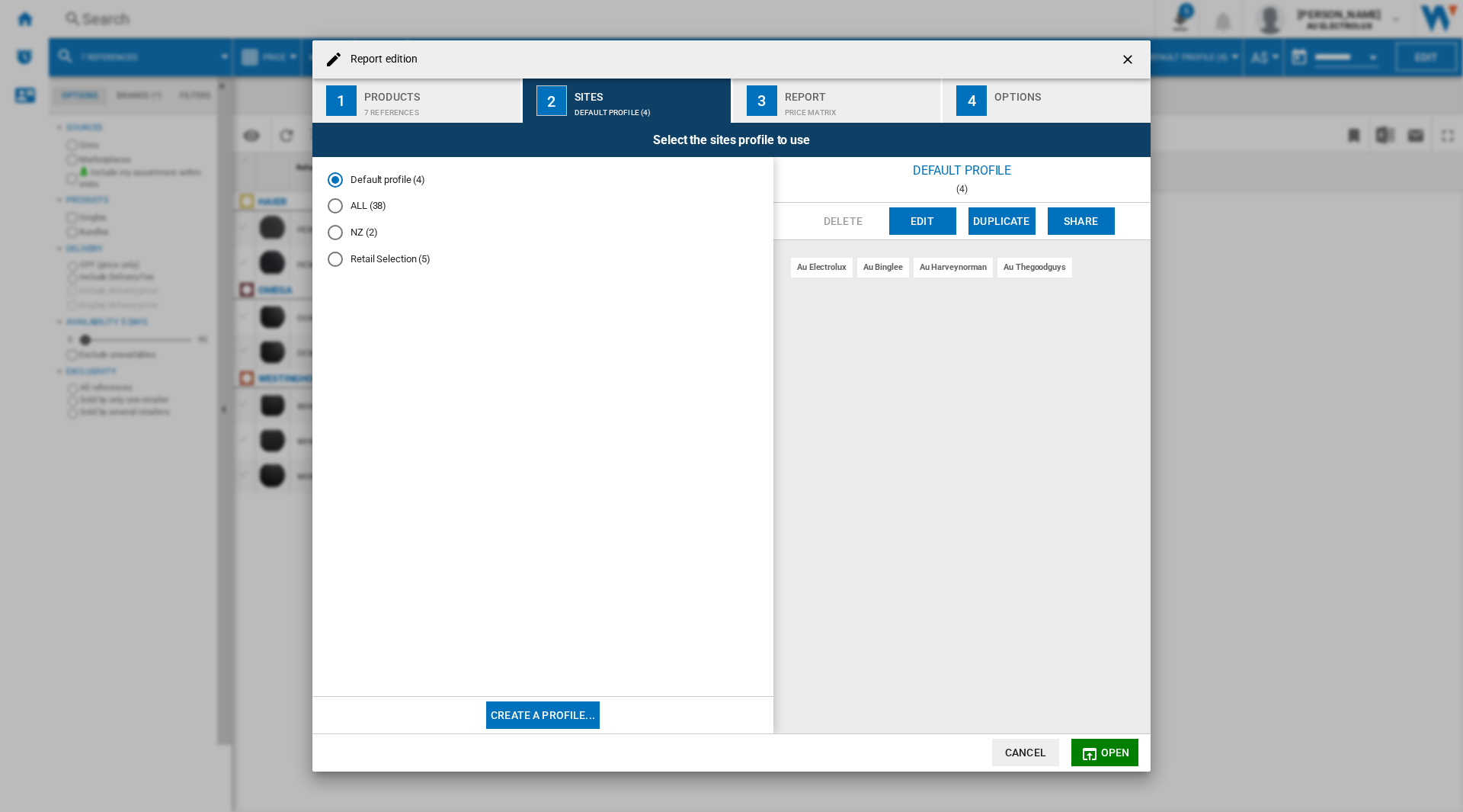
click at [397, 263] on md-radio-button "Retail Selection (5)" at bounding box center [543, 259] width 431 height 15
click at [845, 107] on div "Price Matrix" at bounding box center [860, 108] width 150 height 16
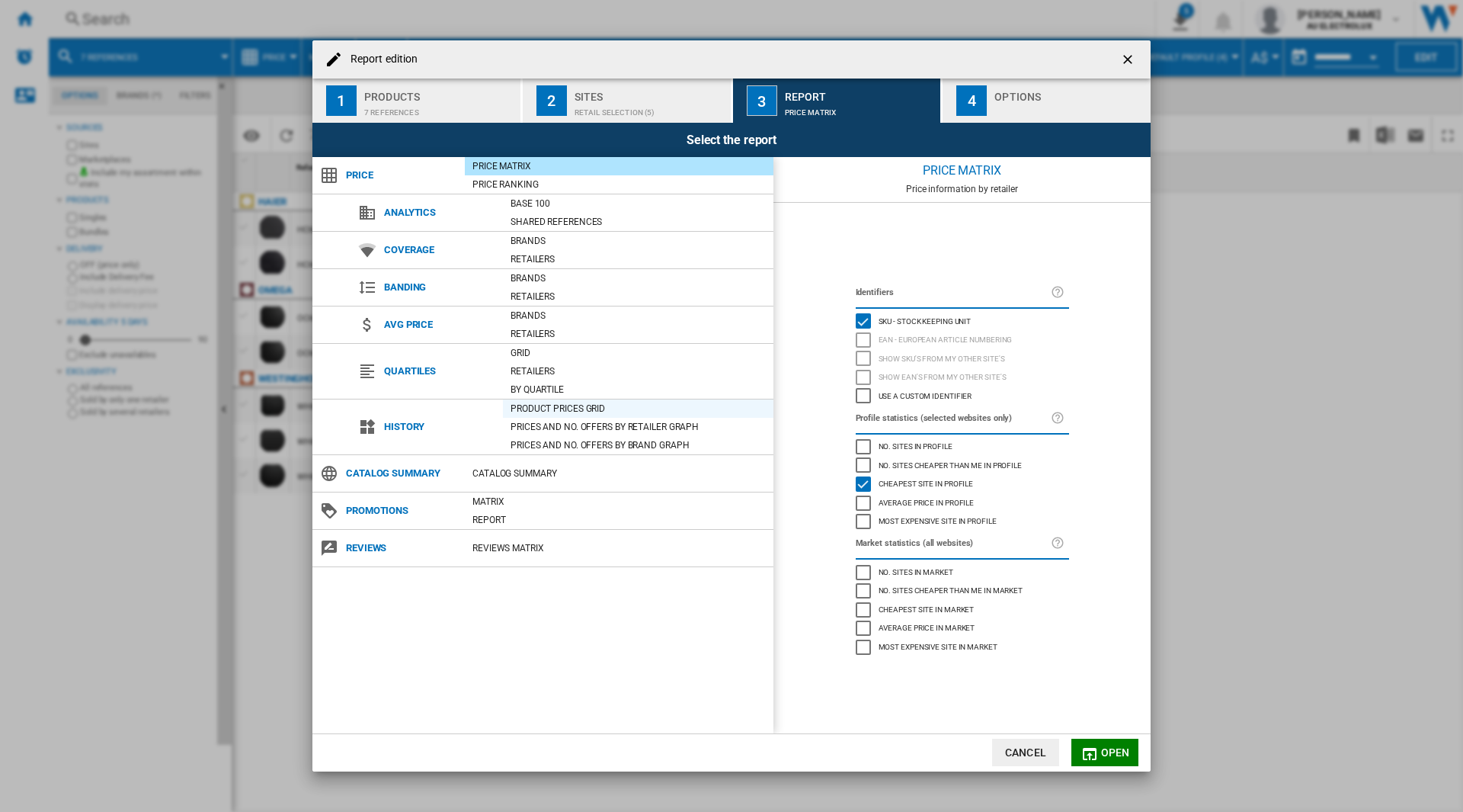
click at [572, 407] on div "Product prices grid" at bounding box center [638, 409] width 271 height 15
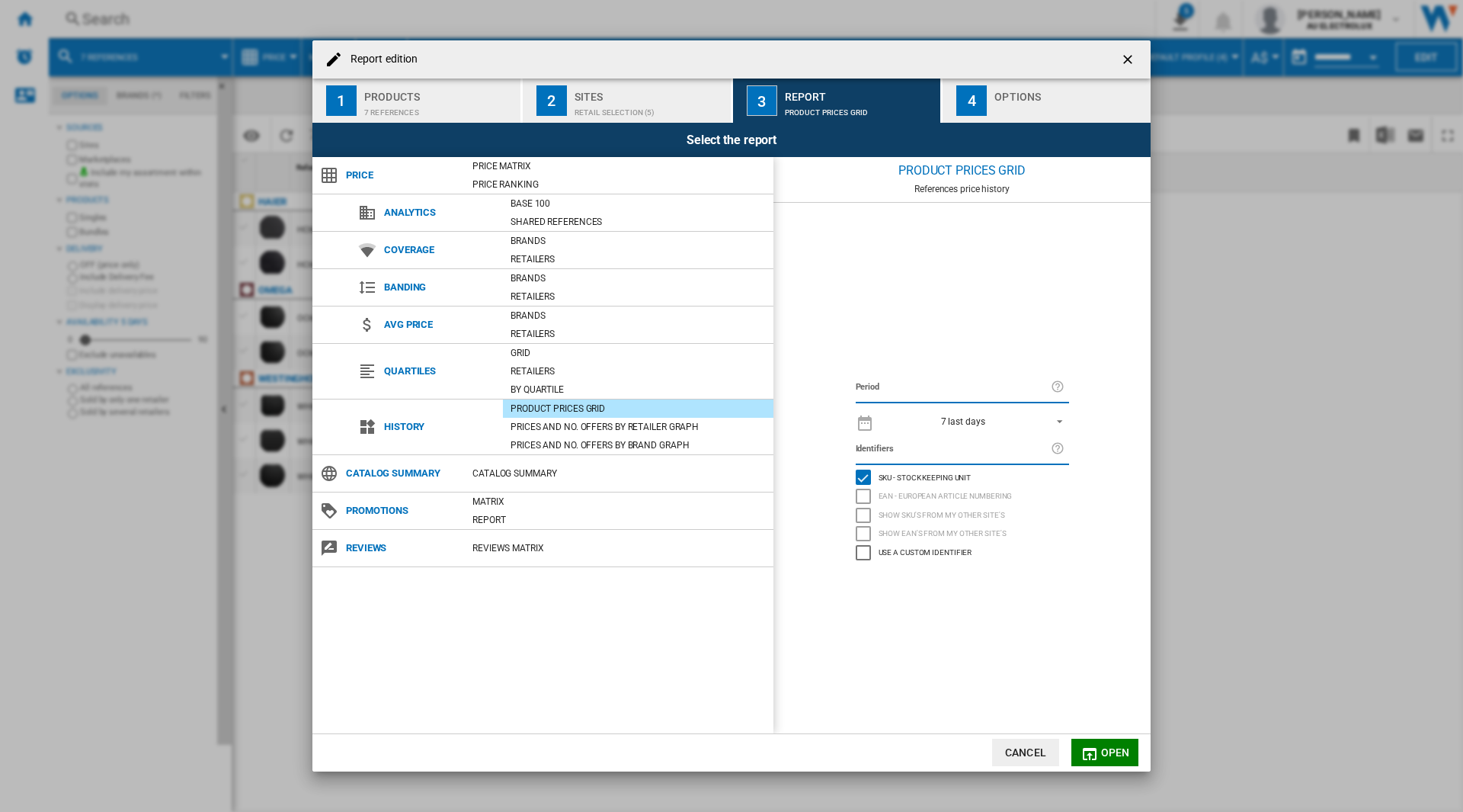
click at [986, 433] on div "7 last days 1 day 7 last days 14 last days 21 last days 28 last days 31 last da…" at bounding box center [963, 421] width 214 height 30
click at [987, 422] on span "7 last days" at bounding box center [963, 422] width 160 height 13
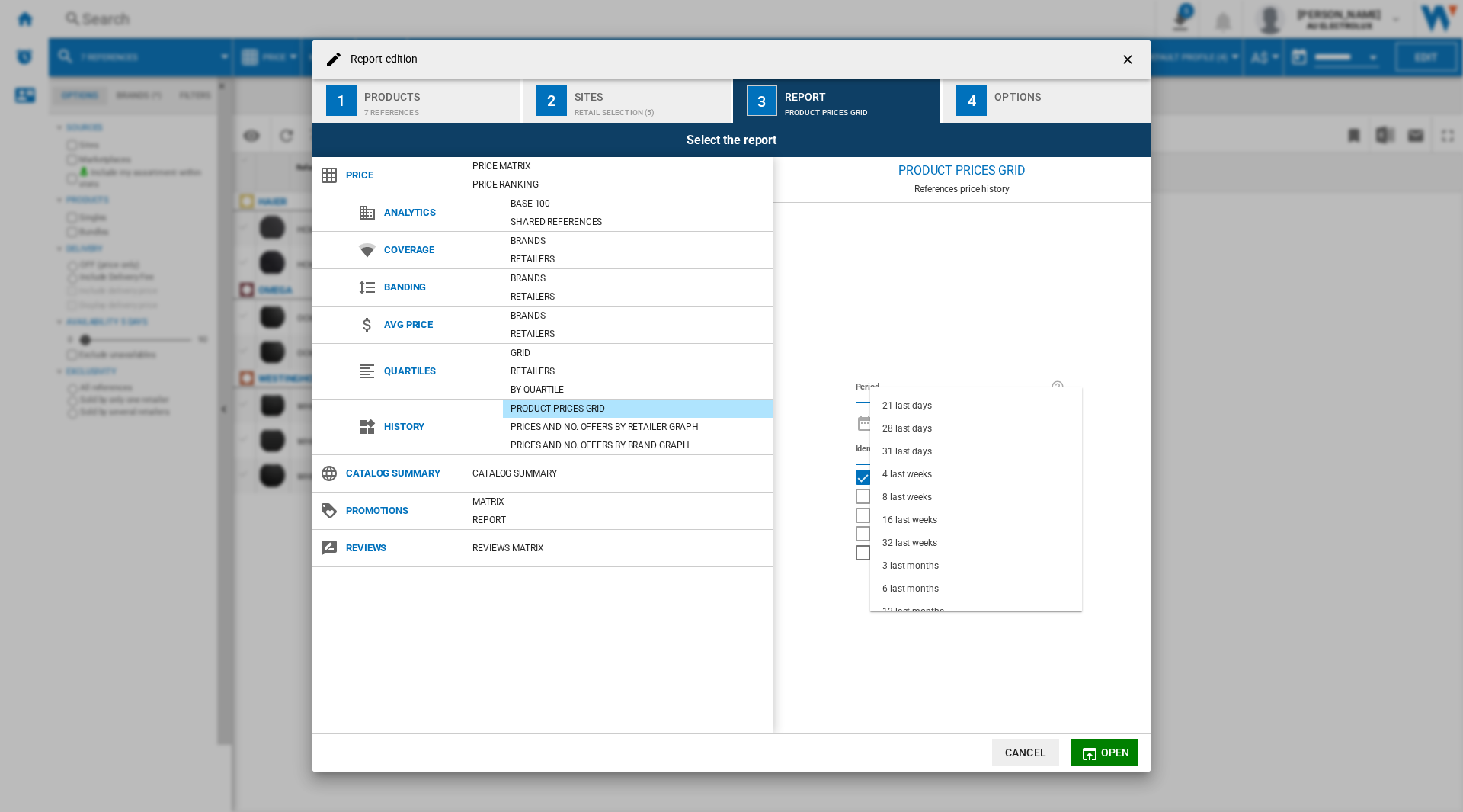
scroll to position [96, 0]
click at [934, 550] on div "6 last months" at bounding box center [910, 555] width 56 height 13
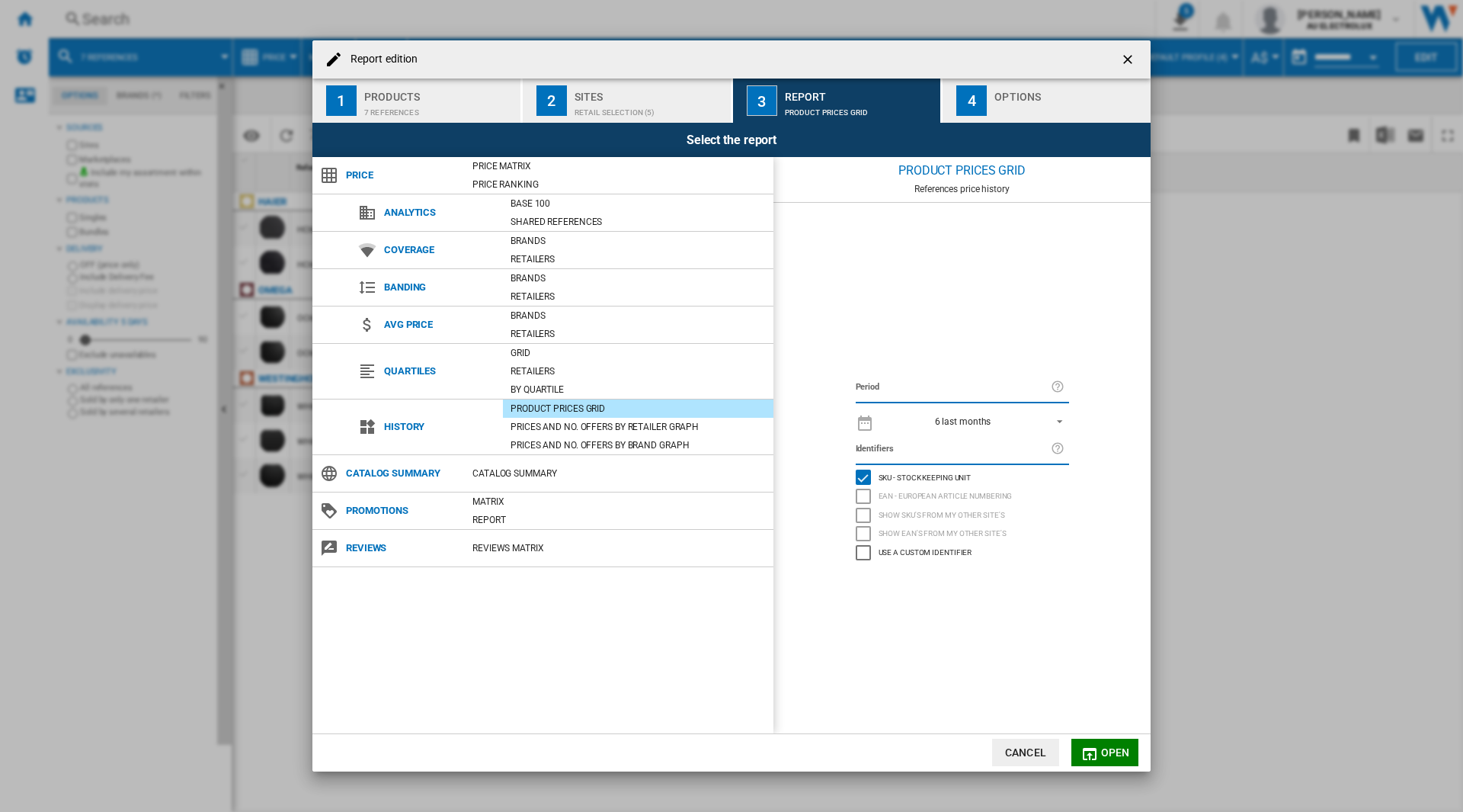
click at [1048, 91] on div "Options" at bounding box center [1070, 92] width 150 height 16
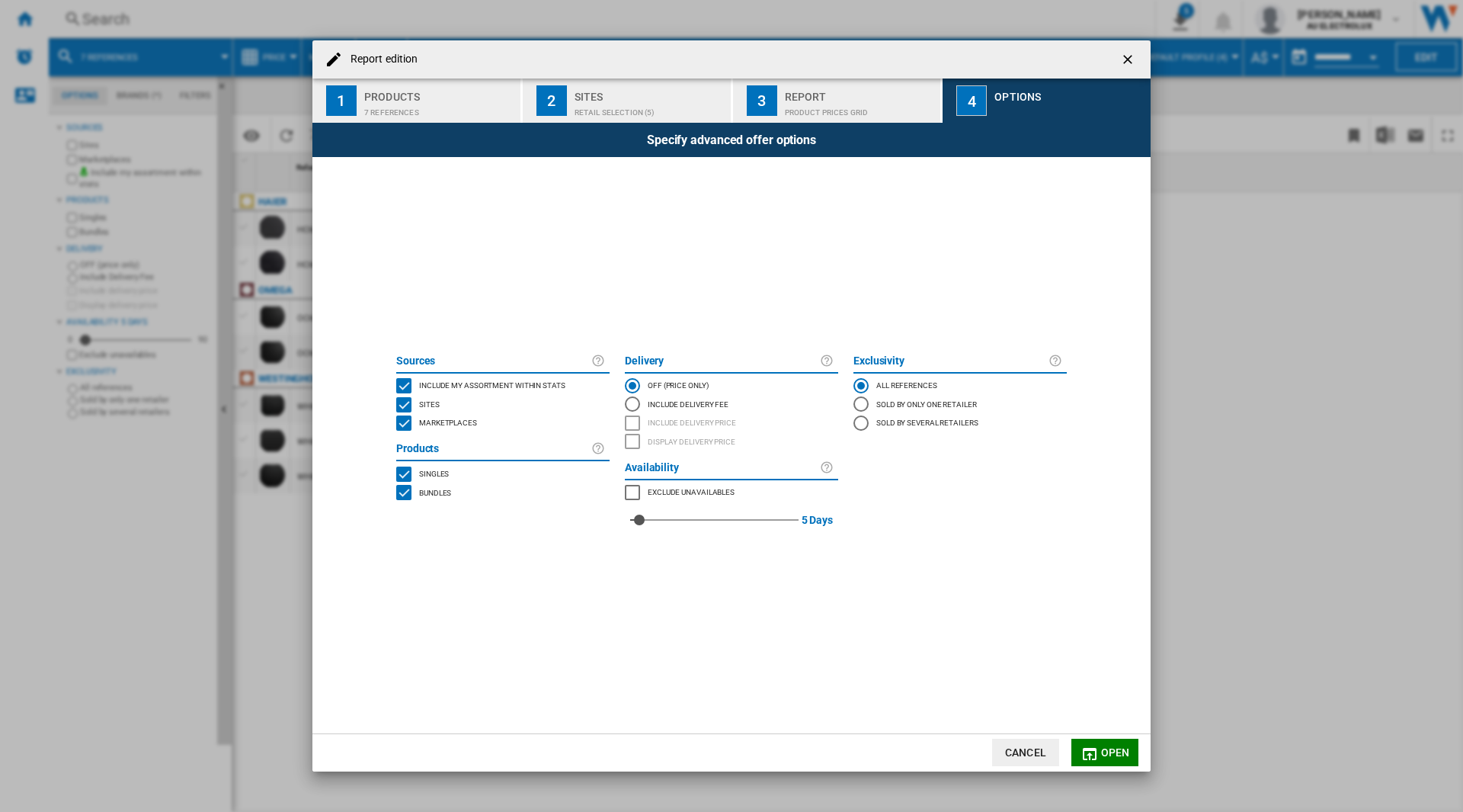
click at [405, 494] on div "BUNDLES" at bounding box center [404, 492] width 15 height 15
click at [1102, 753] on span "Open" at bounding box center [1115, 752] width 29 height 12
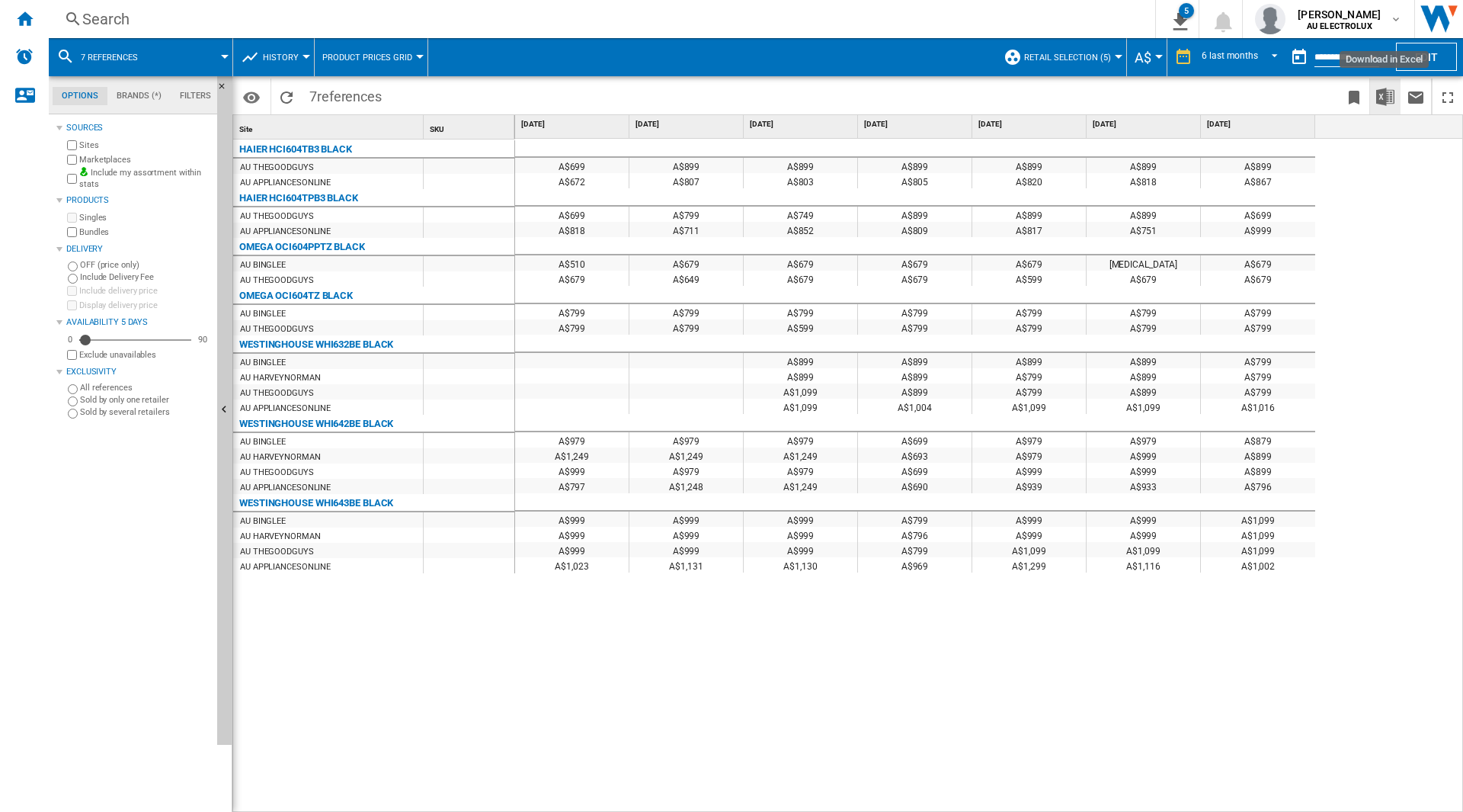
click at [1388, 102] on img "Download in Excel" at bounding box center [1385, 97] width 18 height 18
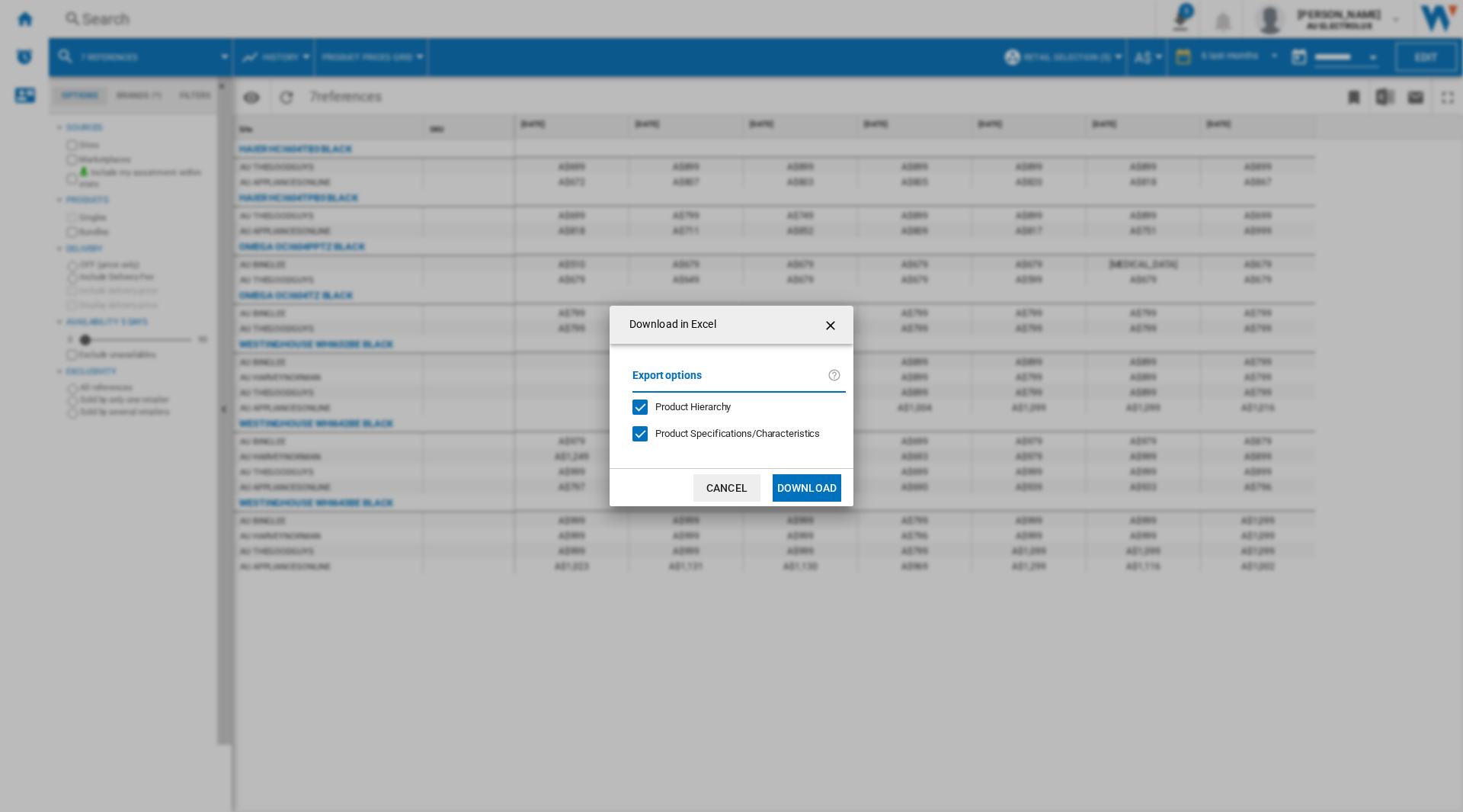
click at [816, 487] on button "Download" at bounding box center [807, 488] width 68 height 28
